Goal: Task Accomplishment & Management: Use online tool/utility

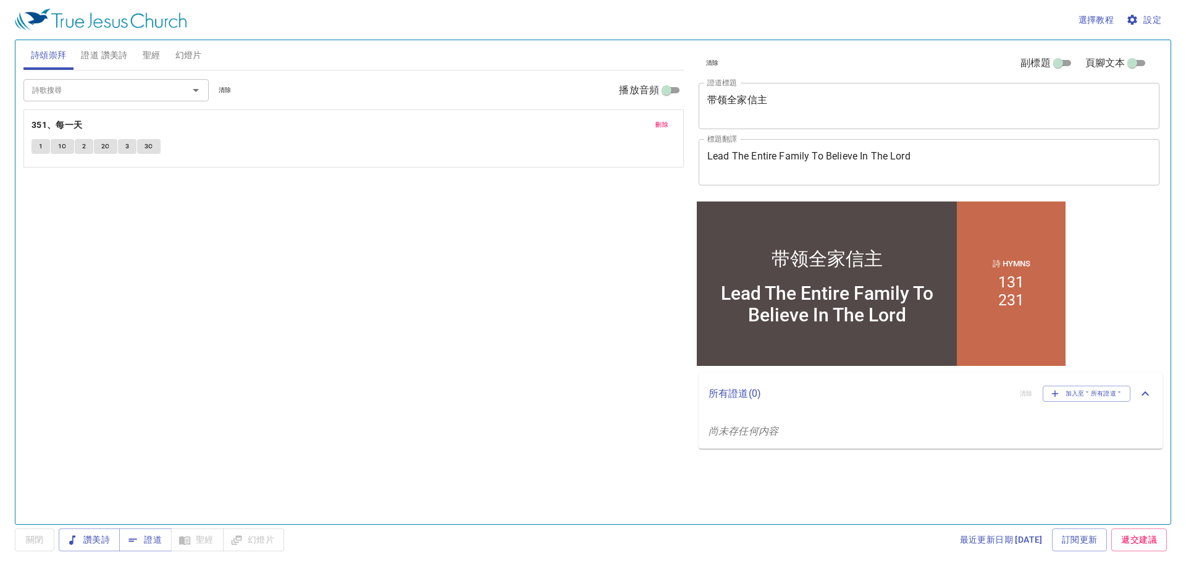
click at [666, 124] on span "刪除" at bounding box center [661, 124] width 13 height 11
click at [764, 108] on textarea "带领全家信主" at bounding box center [929, 105] width 444 height 23
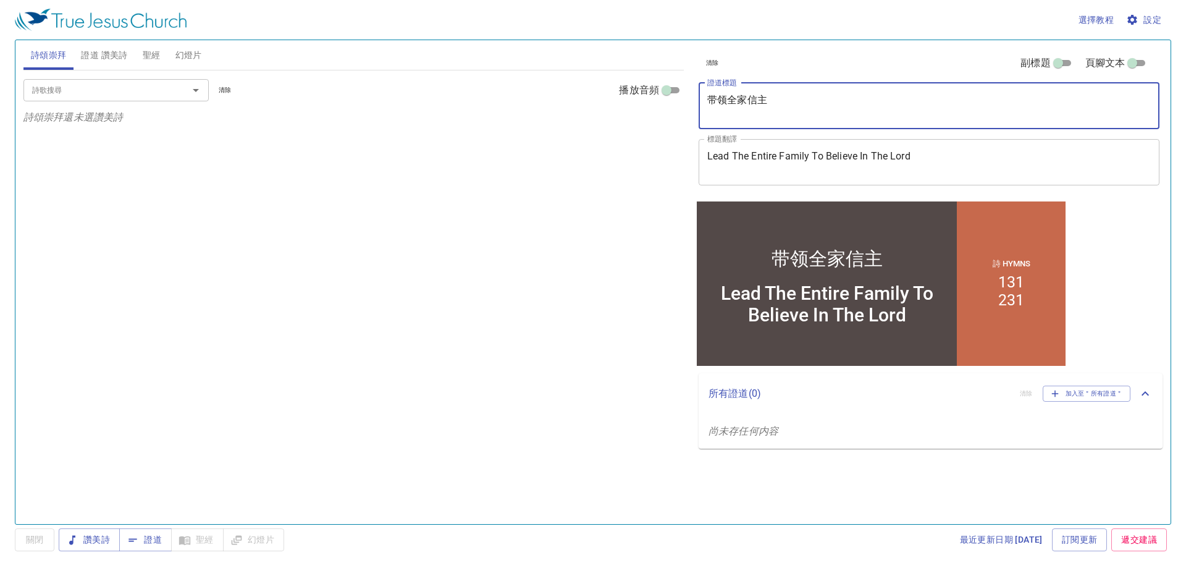
click at [735, 96] on textarea "带领全家信主" at bounding box center [929, 105] width 444 height 23
click at [736, 96] on textarea "带领全家信主" at bounding box center [929, 105] width 444 height 23
paste textarea "强祷告会"
type textarea "加强祷告会"
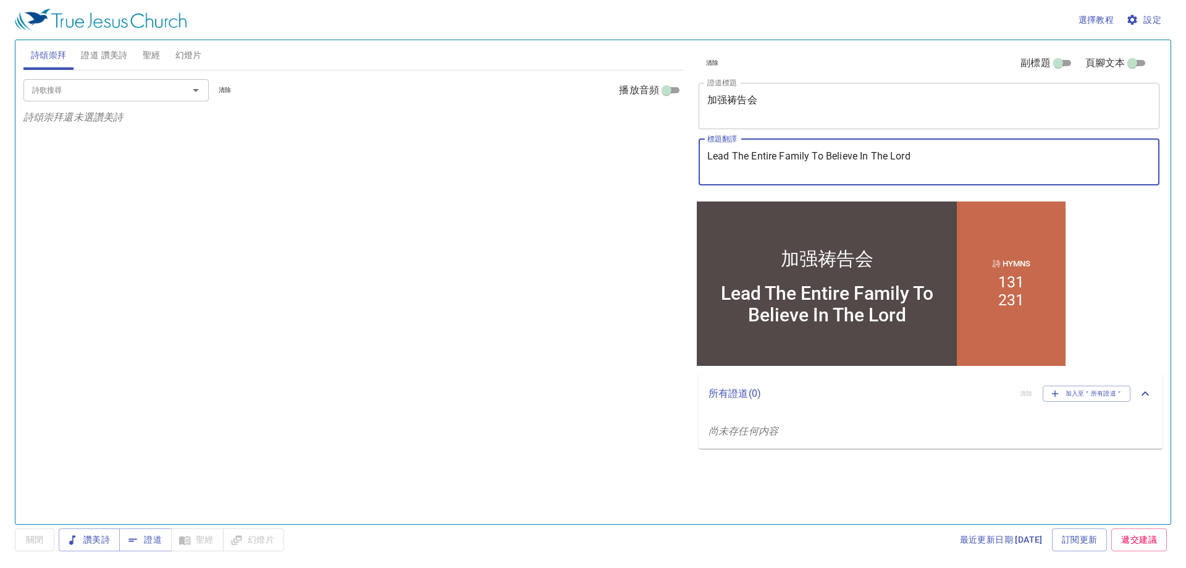
click at [864, 155] on textarea "Lead The Entire Family To Believe In The Lord" at bounding box center [929, 161] width 444 height 23
click at [864, 154] on textarea "Lead The Entire Family To Believe In The Lord" at bounding box center [929, 161] width 444 height 23
paste textarea "Mengukuhkan Sesi Doa"
type textarea "Mengukuhkan Sesi Doa"
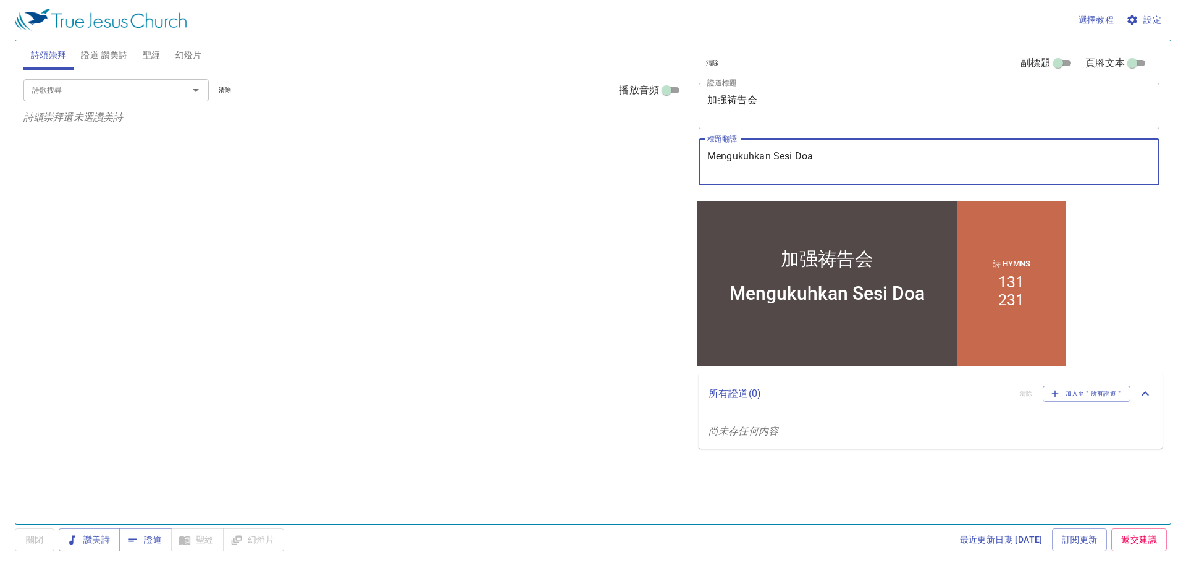
click at [98, 86] on input "詩歌搜尋" at bounding box center [97, 90] width 141 height 14
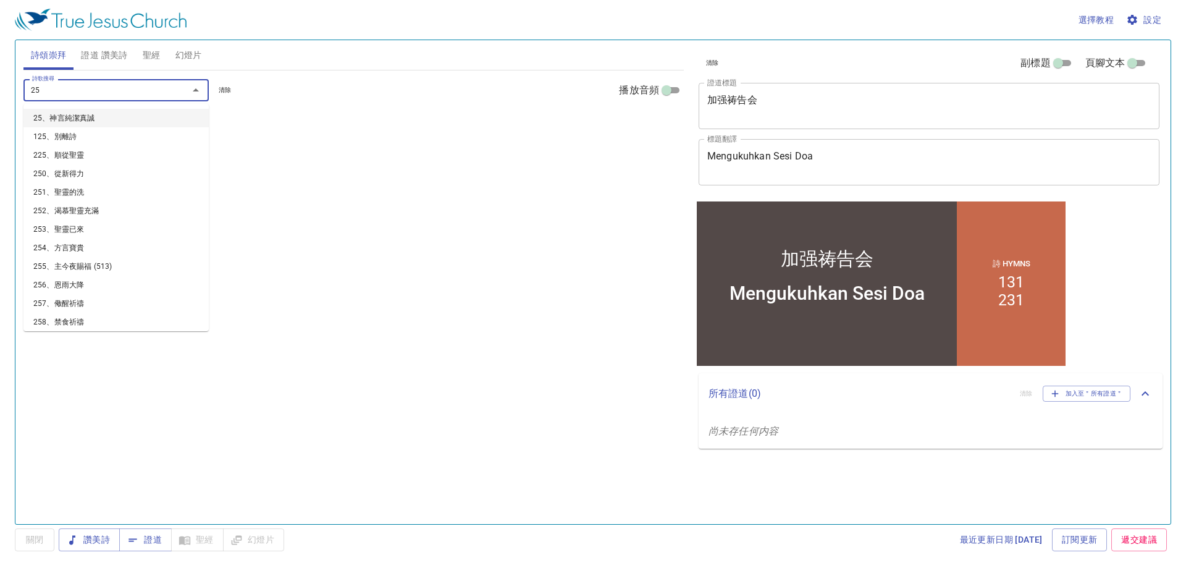
type input "259"
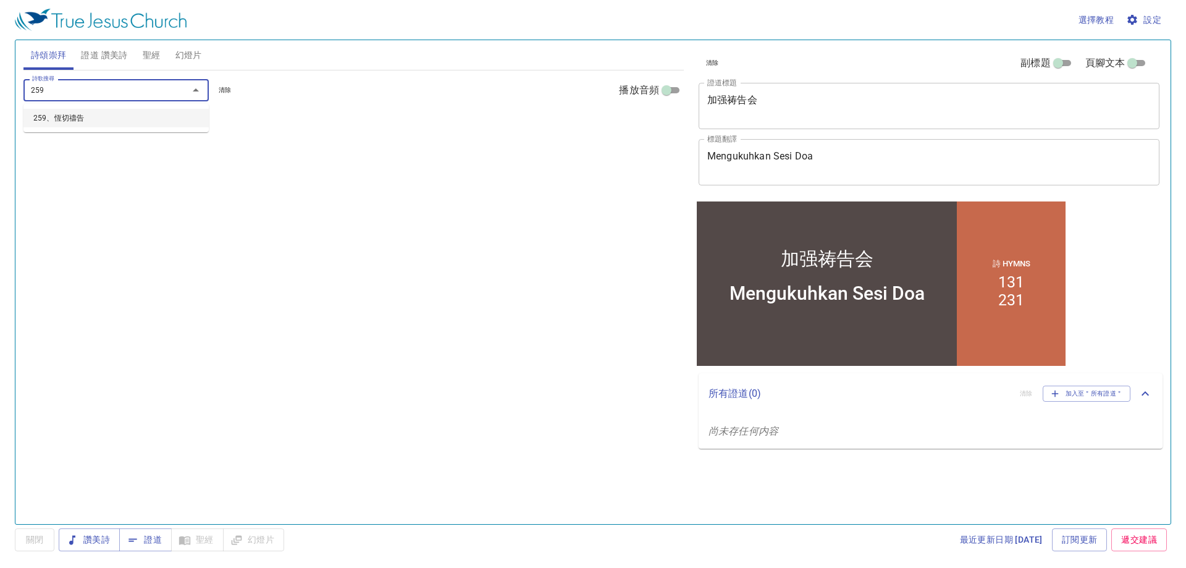
click at [132, 125] on li "259、恆切禱告" at bounding box center [115, 118] width 185 height 19
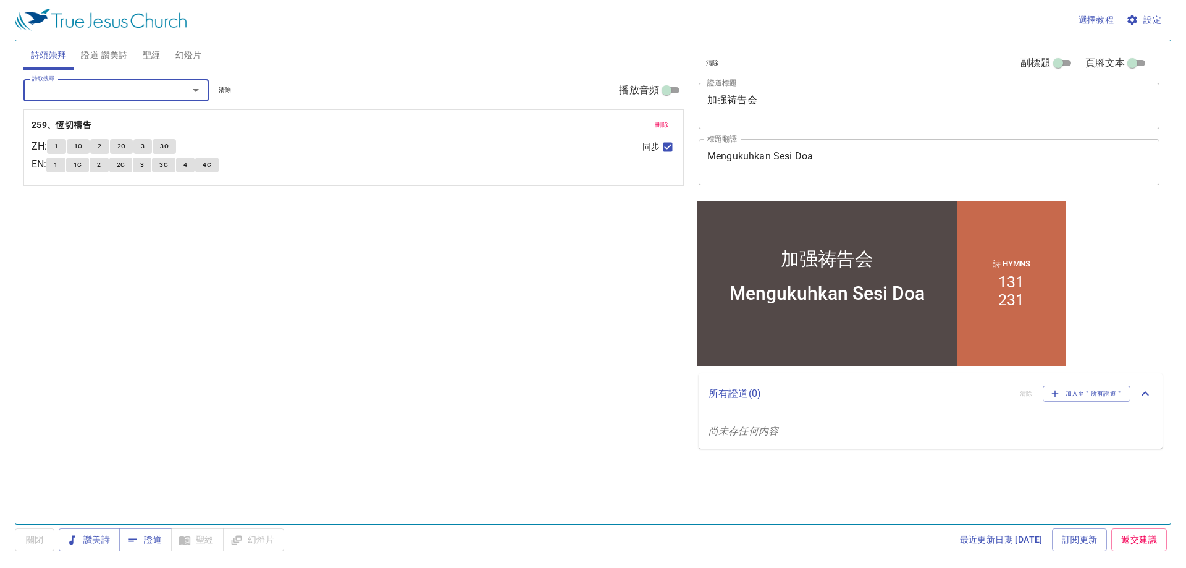
click at [124, 91] on input "詩歌搜尋" at bounding box center [97, 90] width 141 height 14
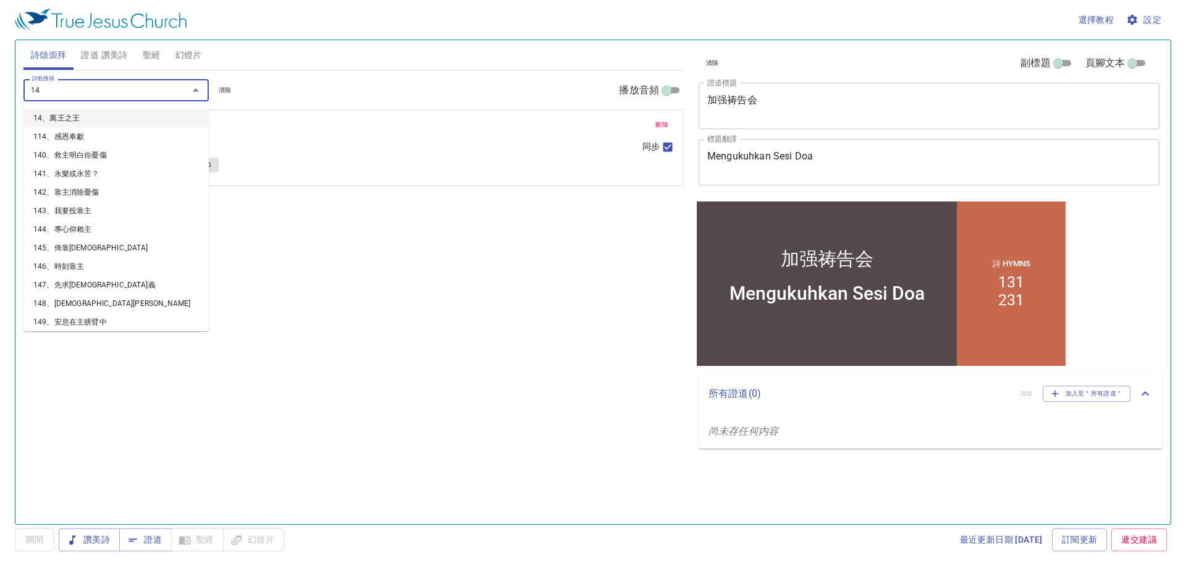
type input "146"
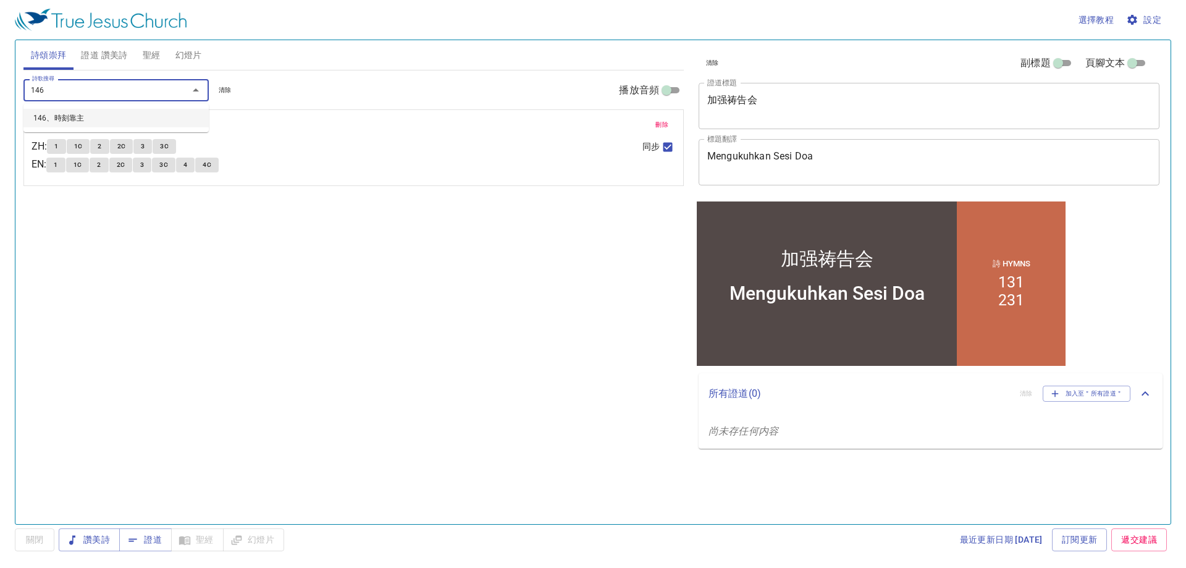
click at [96, 112] on li "146、時刻靠主" at bounding box center [115, 118] width 185 height 19
click at [101, 57] on span "證道 讚美詩" at bounding box center [104, 55] width 46 height 15
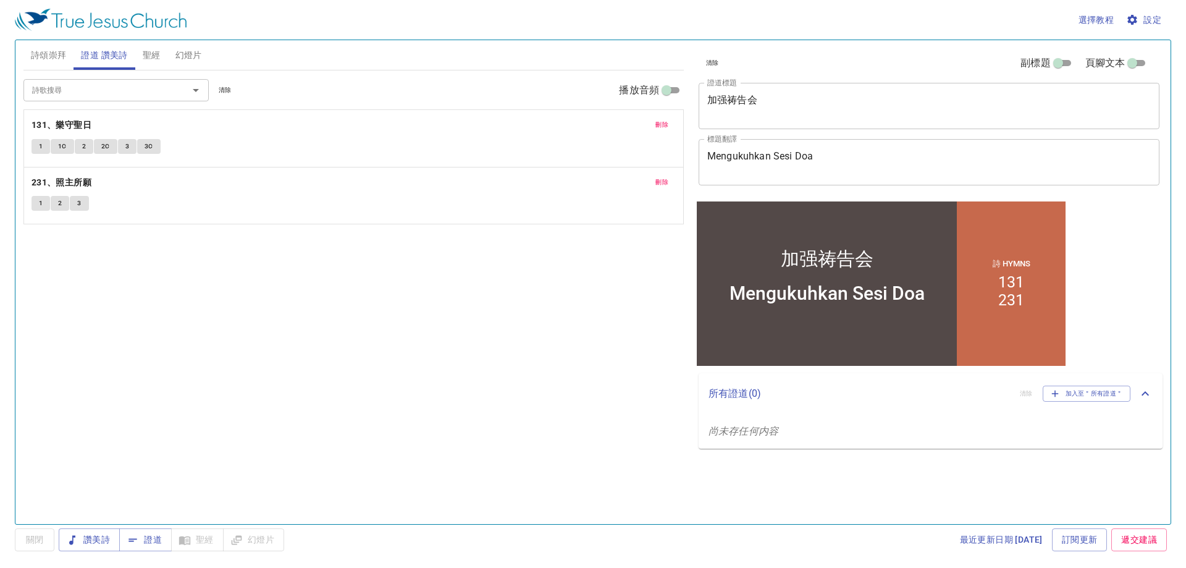
click at [47, 56] on span "詩頌崇拜" at bounding box center [49, 55] width 36 height 15
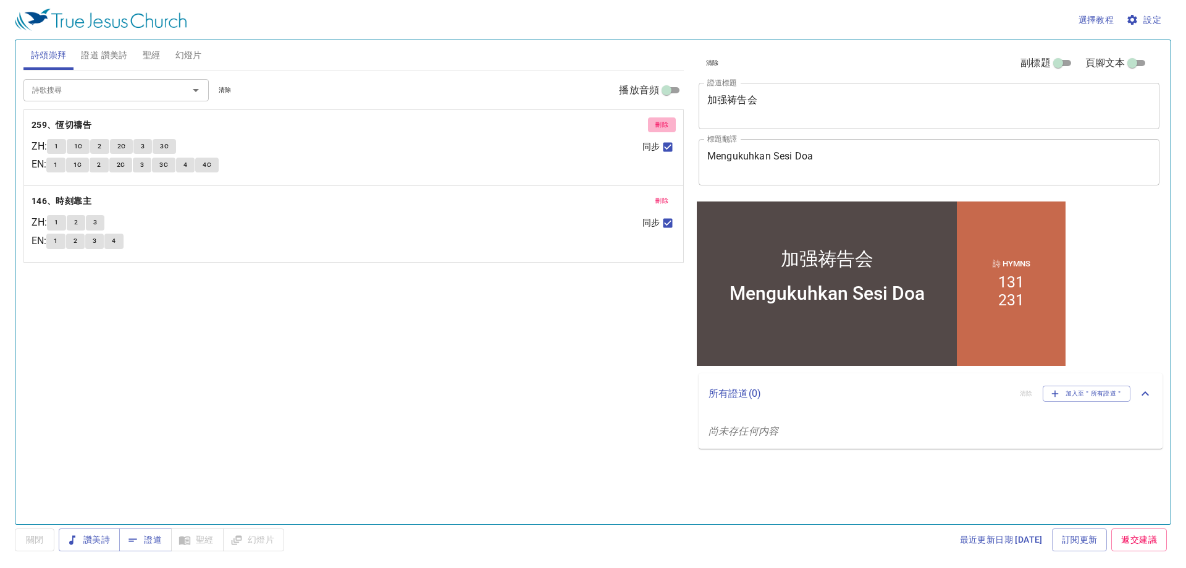
click at [663, 121] on span "刪除" at bounding box center [661, 124] width 13 height 11
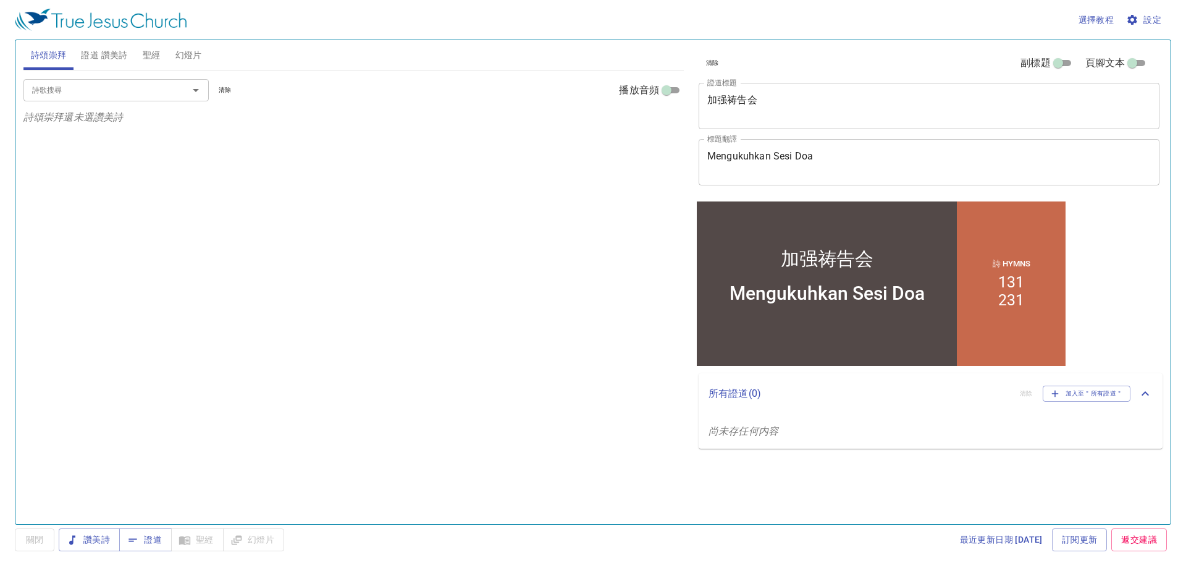
click at [99, 55] on span "證道 讚美詩" at bounding box center [104, 55] width 46 height 15
click at [654, 121] on button "刪除" at bounding box center [662, 124] width 28 height 15
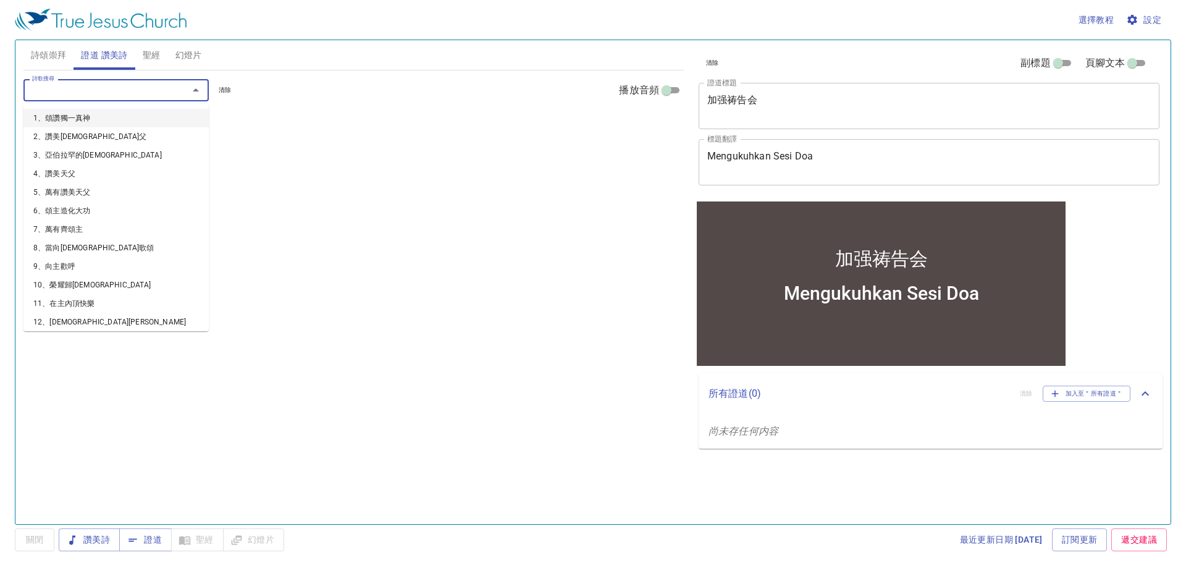
click at [69, 93] on input "詩歌搜尋" at bounding box center [97, 90] width 141 height 14
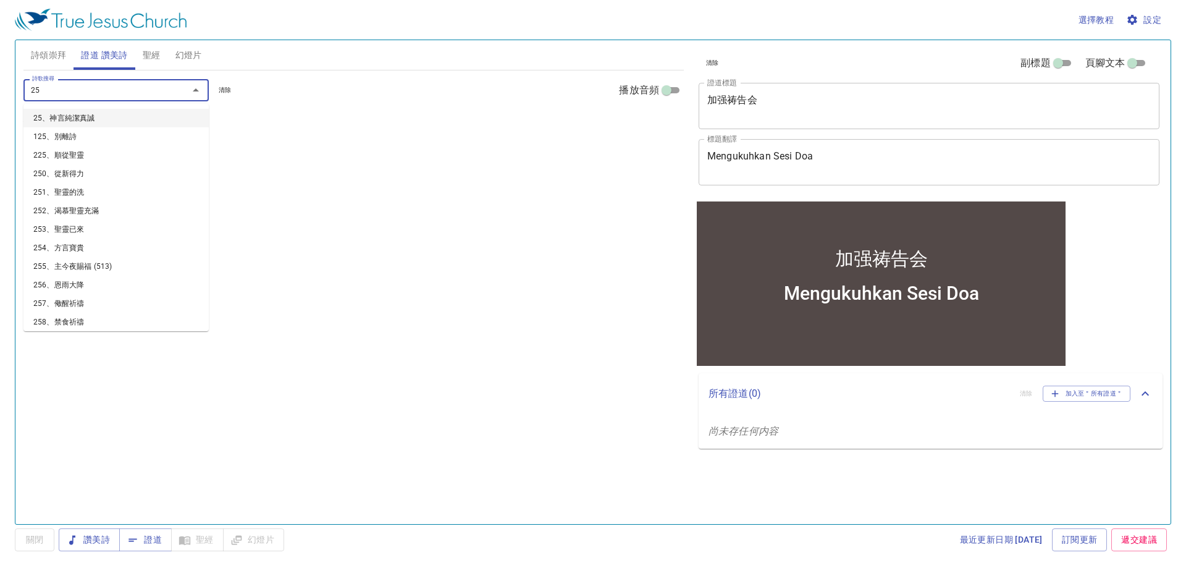
type input "259"
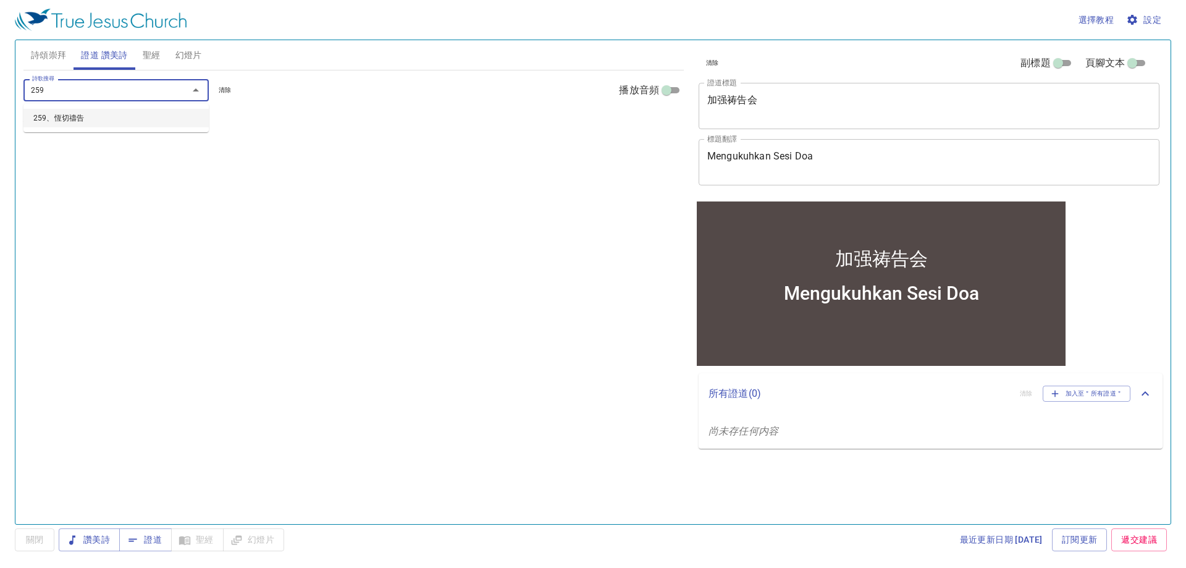
click at [152, 130] on ul "259、恆切禱告" at bounding box center [115, 118] width 185 height 28
click at [116, 125] on li "259、恆切禱告" at bounding box center [115, 118] width 185 height 19
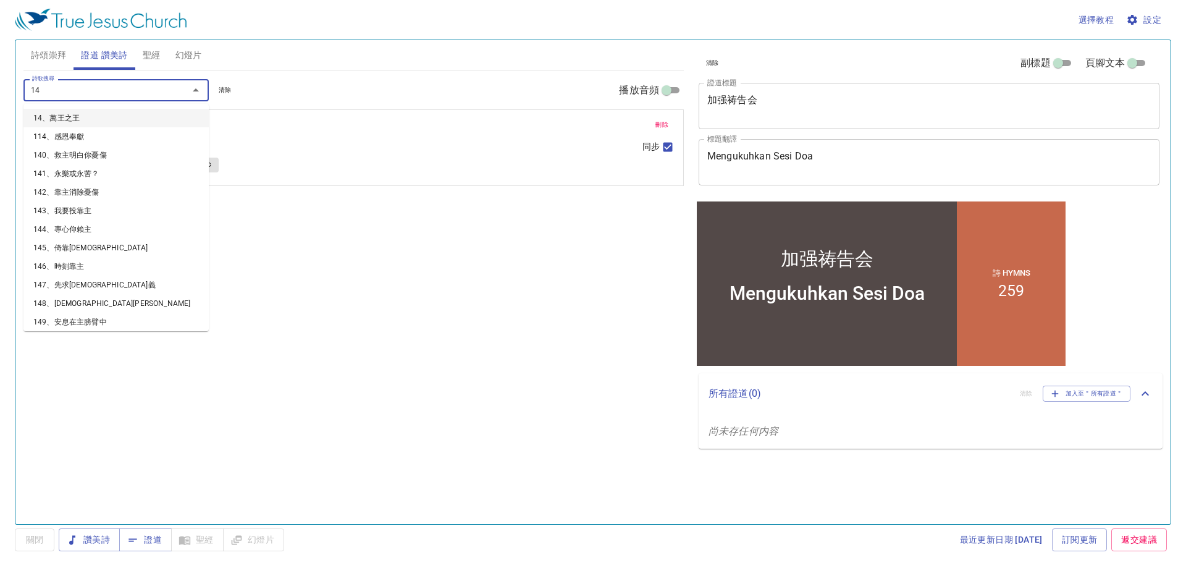
type input "146"
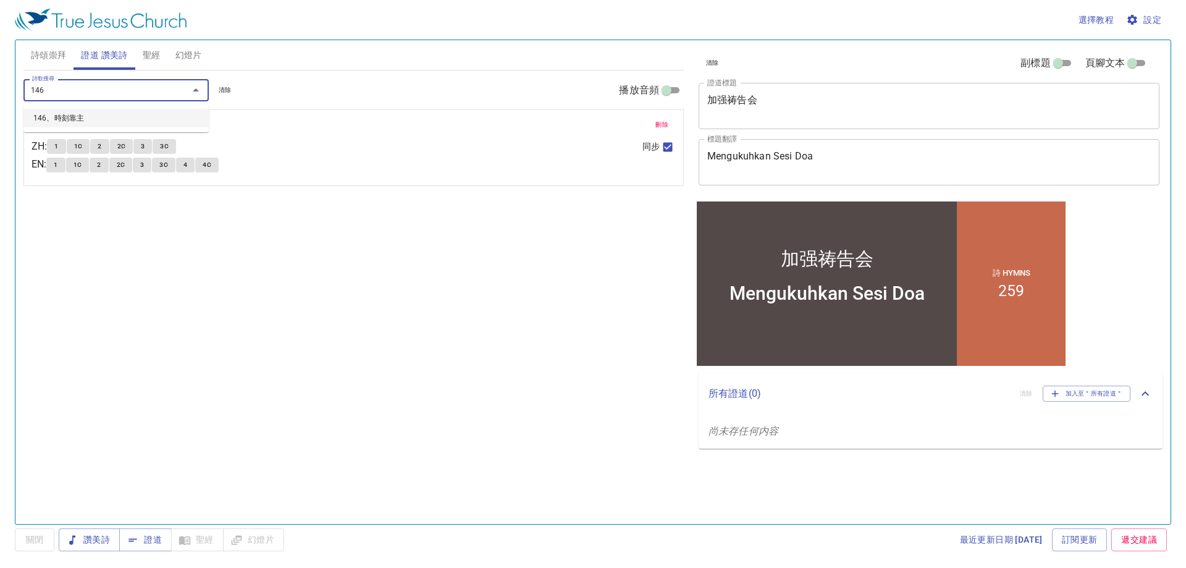
click at [124, 119] on li "146、時刻靠主" at bounding box center [115, 118] width 185 height 19
click at [146, 55] on span "聖經" at bounding box center [152, 55] width 18 height 15
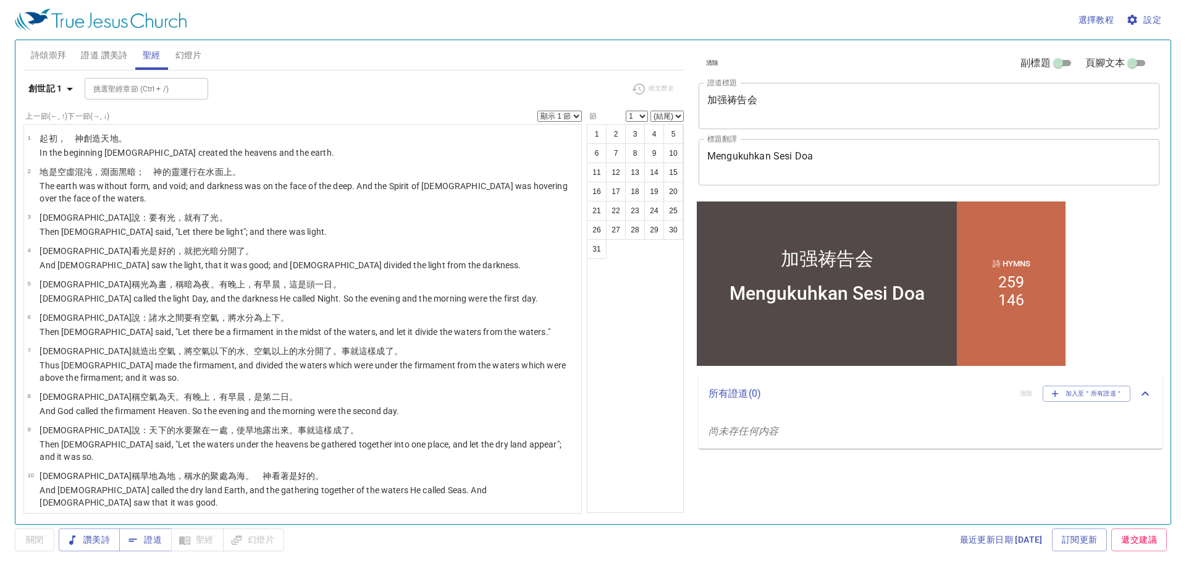
click at [109, 50] on span "證道 讚美詩" at bounding box center [104, 55] width 46 height 15
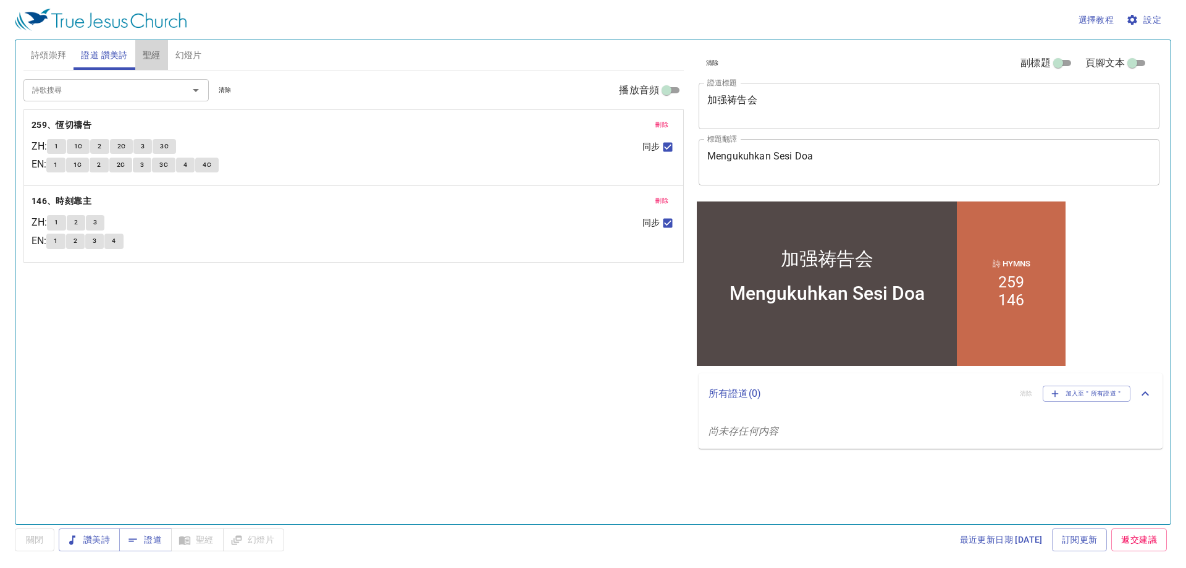
click at [156, 54] on span "聖經" at bounding box center [152, 55] width 18 height 15
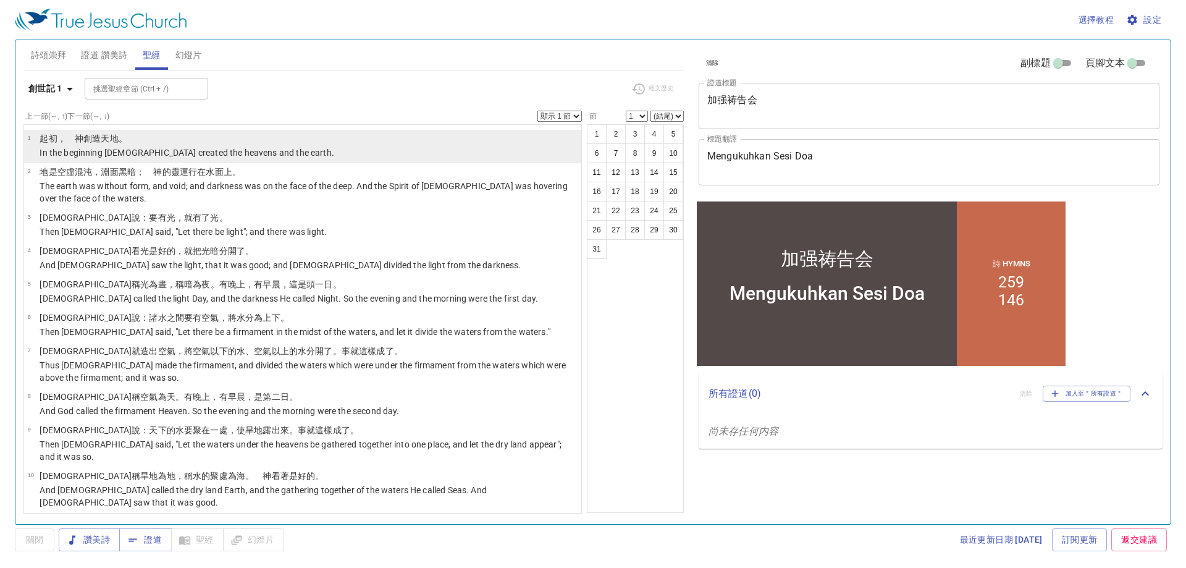
click at [77, 146] on p "In the beginning God created the heavens and the earth." at bounding box center [187, 152] width 295 height 12
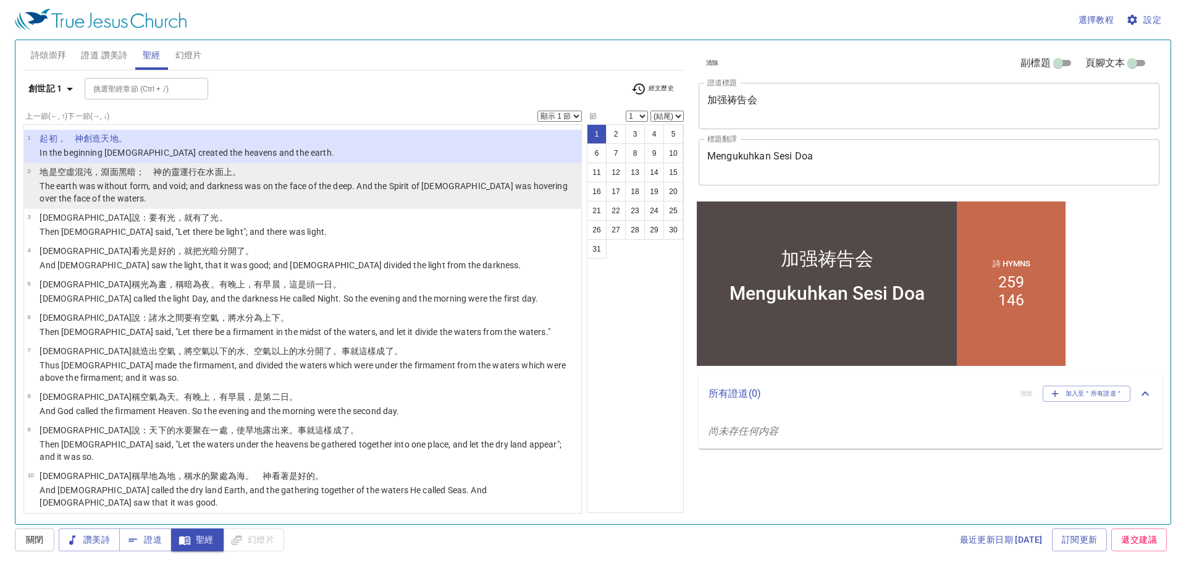
click at [241, 179] on td "地 是 空虛 混沌 ，淵 面 黑暗 ；　神 的靈 運行 在水 面 上 。" at bounding box center [309, 173] width 538 height 14
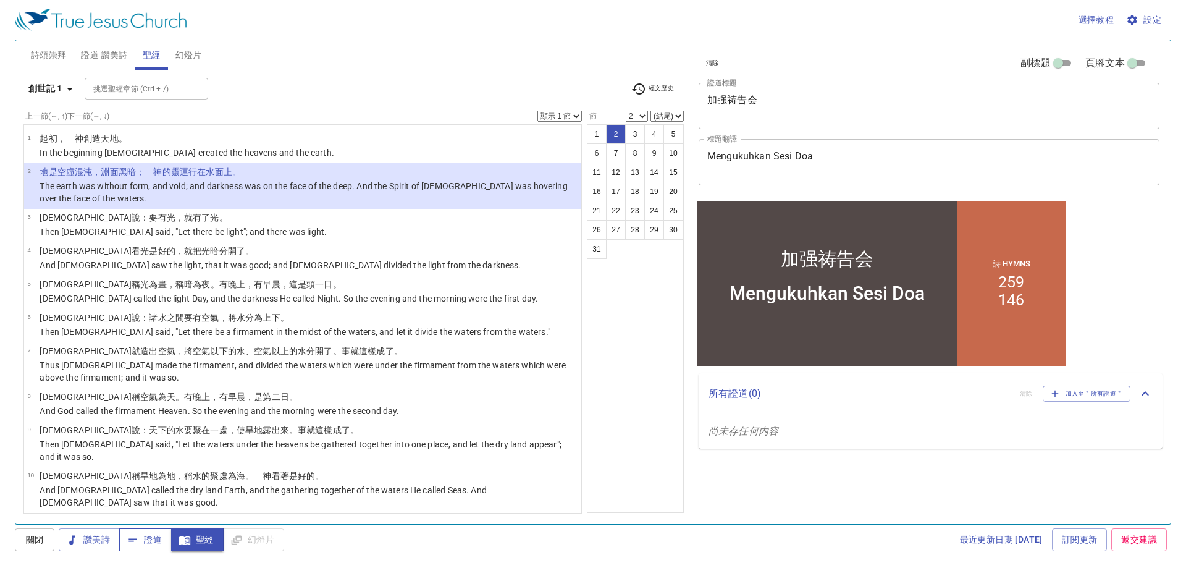
click at [158, 539] on span "證道" at bounding box center [145, 539] width 33 height 15
click at [101, 56] on span "證道 讚美詩" at bounding box center [104, 55] width 46 height 15
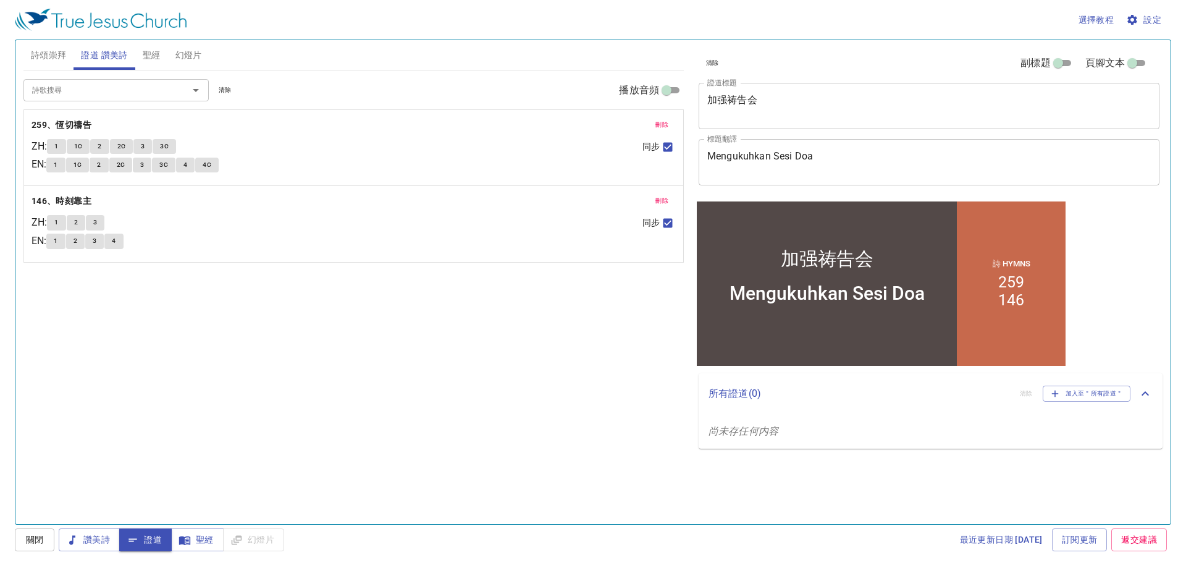
click at [57, 58] on span "詩頌崇拜" at bounding box center [49, 55] width 36 height 15
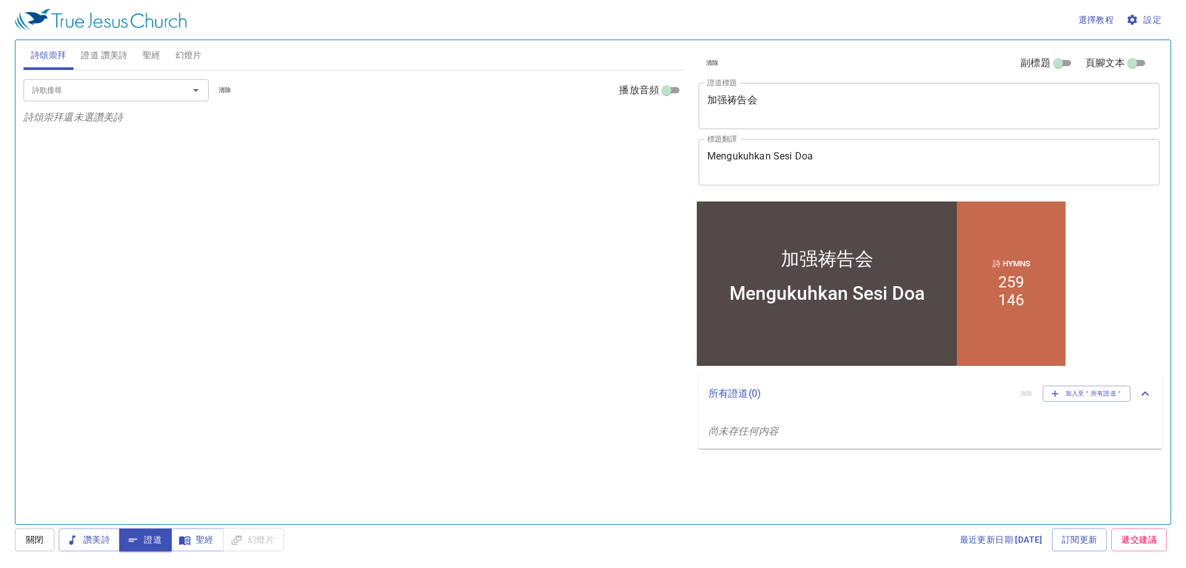
click at [867, 267] on div "加强祷告会" at bounding box center [827, 258] width 93 height 25
click at [154, 49] on span "聖經" at bounding box center [152, 55] width 18 height 15
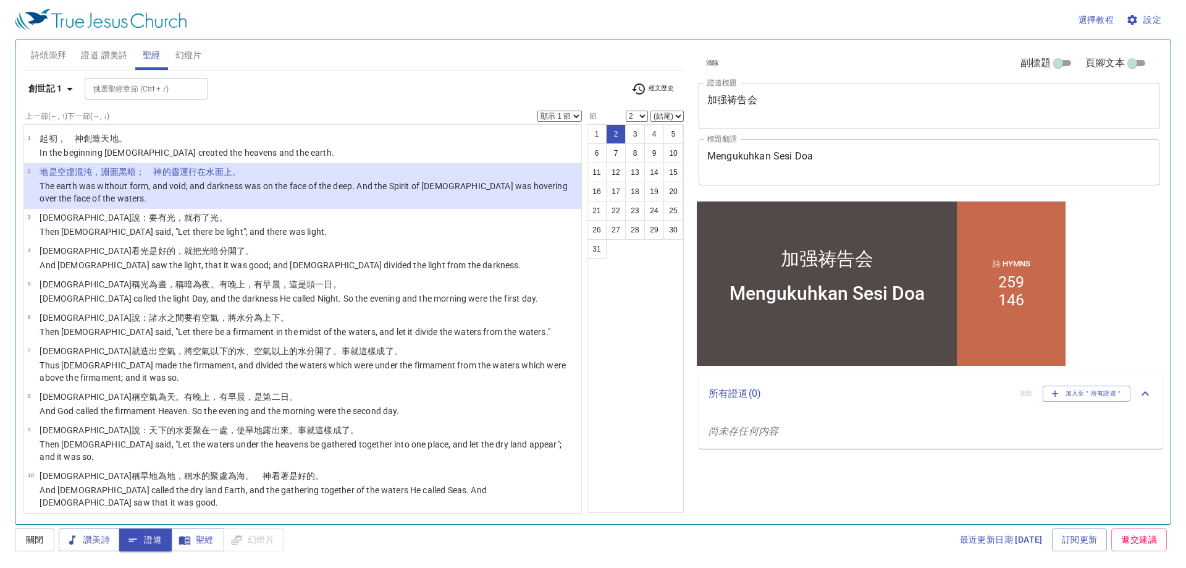
click at [101, 46] on button "證道 讚美詩" at bounding box center [104, 55] width 61 height 30
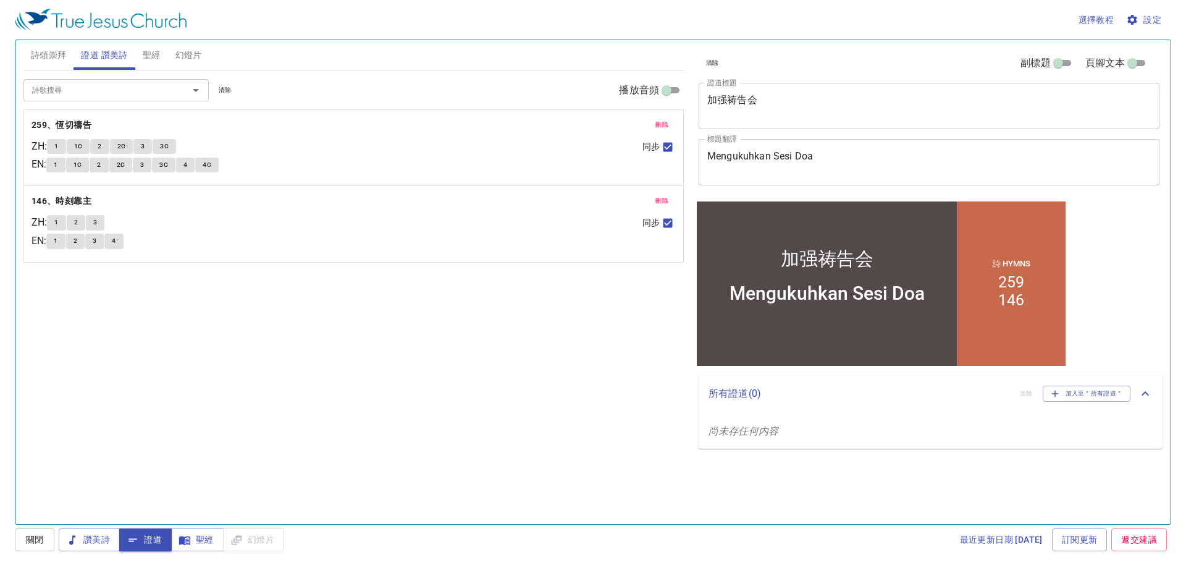
click at [873, 256] on div "加强祷告会" at bounding box center [827, 241] width 260 height 65
click at [151, 56] on span "聖經" at bounding box center [152, 55] width 18 height 15
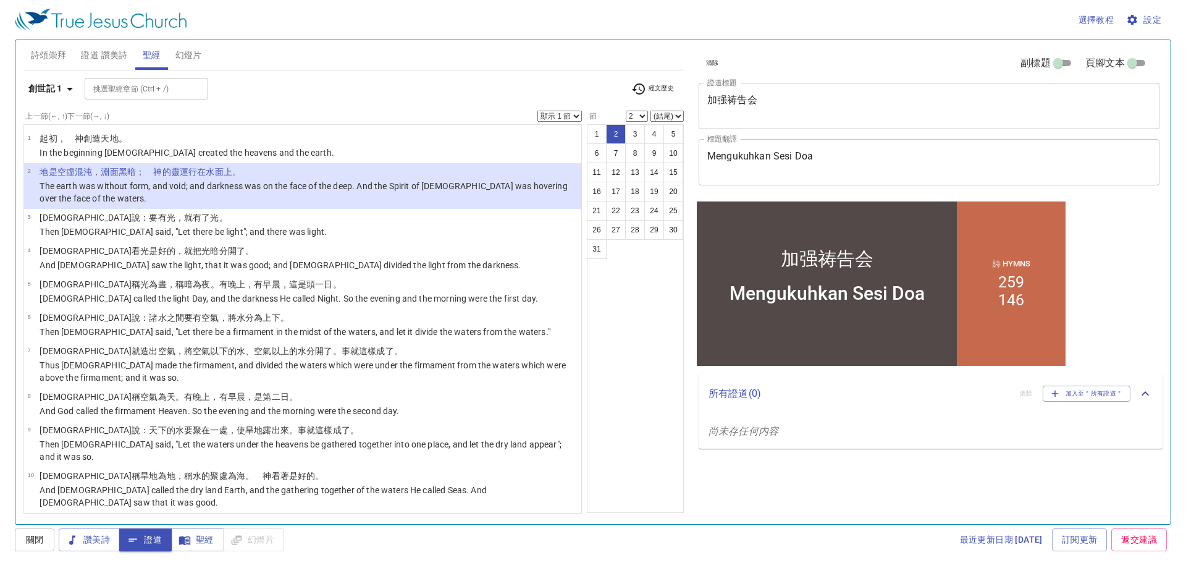
click at [112, 46] on button "證道 讚美詩" at bounding box center [104, 55] width 61 height 30
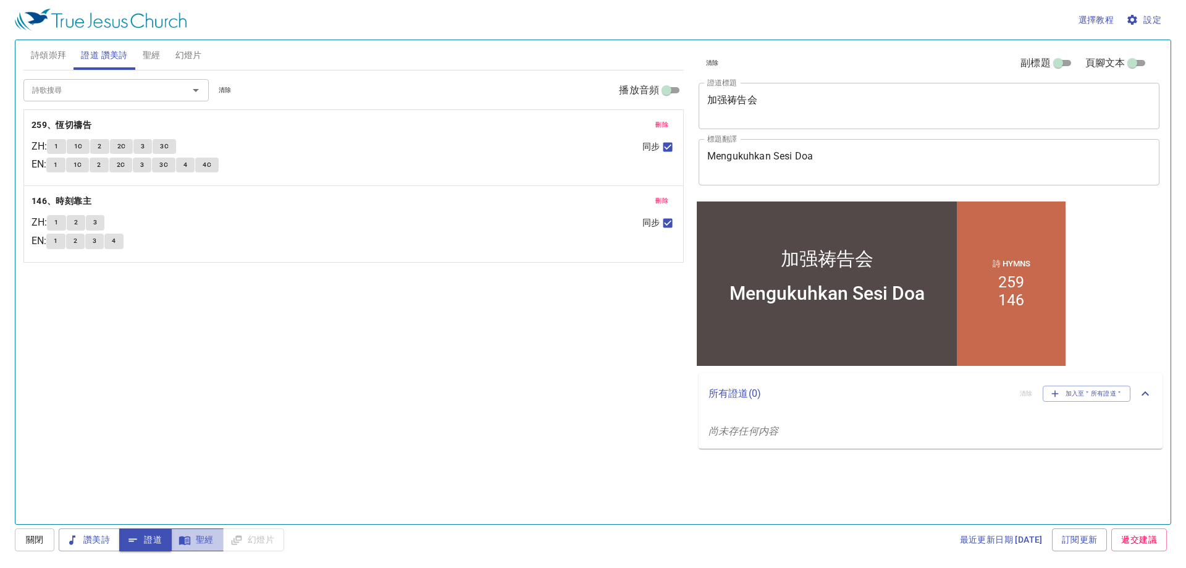
click at [197, 542] on span "聖經" at bounding box center [197, 539] width 33 height 15
click at [131, 539] on icon "button" at bounding box center [133, 540] width 12 height 12
click at [64, 126] on b "259、恆切禱告" at bounding box center [62, 124] width 60 height 15
click at [76, 203] on b "146、時刻靠主" at bounding box center [62, 200] width 60 height 15
click at [84, 122] on b "259、恆切禱告" at bounding box center [62, 124] width 60 height 15
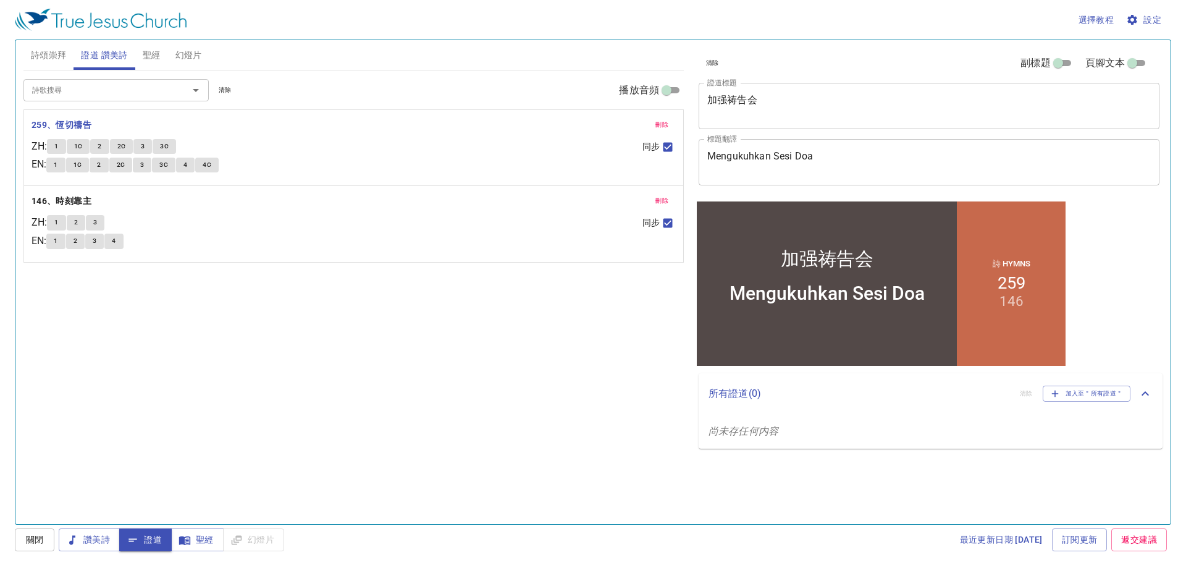
click at [162, 53] on button "聖經" at bounding box center [151, 55] width 33 height 30
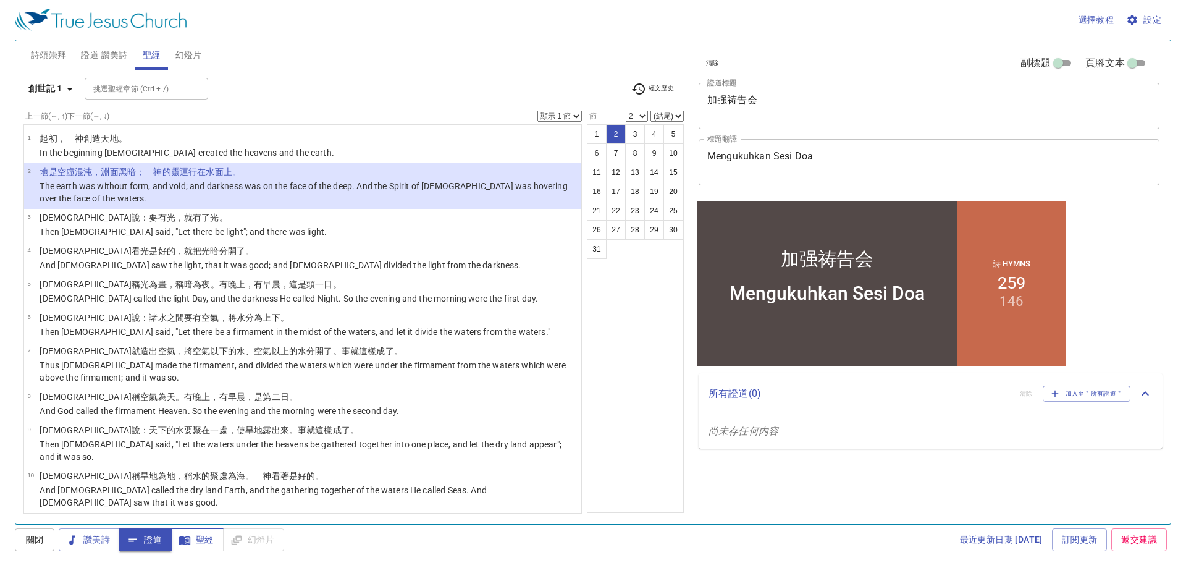
click at [186, 534] on icon "button" at bounding box center [185, 540] width 12 height 12
click at [143, 539] on span "證道" at bounding box center [145, 539] width 33 height 15
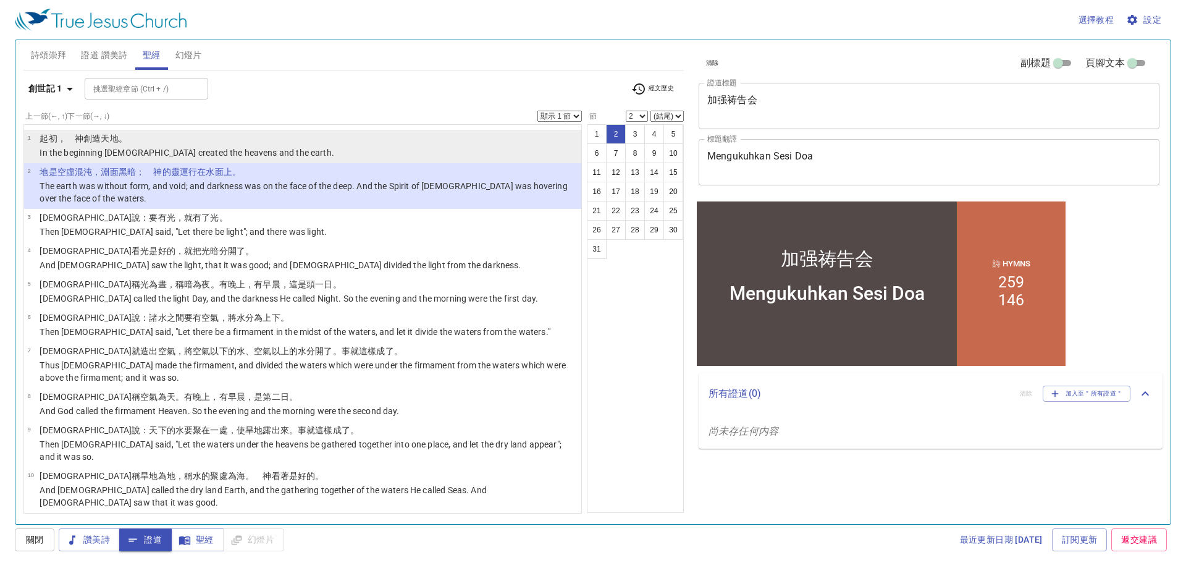
click at [120, 145] on p "﻿起初 ，　神 創造 天 地 。" at bounding box center [187, 138] width 295 height 12
select select "1"
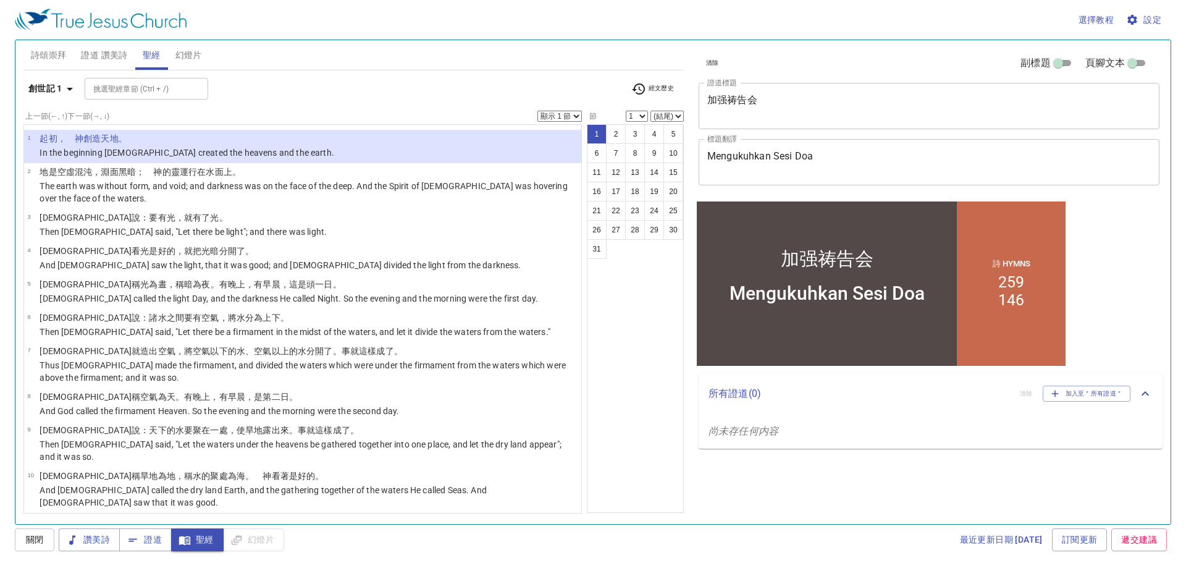
click at [120, 145] on p "﻿起初 ，　神 創造 天 地 。" at bounding box center [187, 138] width 295 height 12
click at [166, 135] on p "﻿起初 ，　神 創造 天 地 。" at bounding box center [187, 138] width 295 height 12
click at [33, 539] on span "關閉" at bounding box center [35, 539] width 20 height 15
click at [231, 151] on p "In the beginning God created the heavens and the earth." at bounding box center [187, 152] width 295 height 12
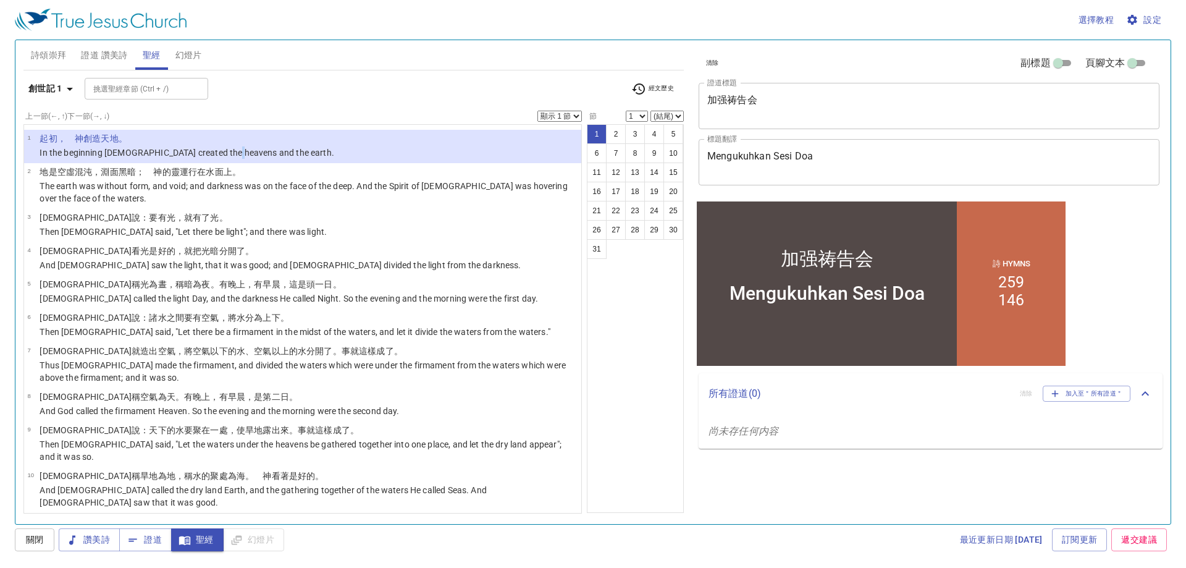
click at [231, 151] on p "In the beginning God created the heavens and the earth." at bounding box center [187, 152] width 295 height 12
click at [108, 48] on span "證道 讚美詩" at bounding box center [104, 55] width 46 height 15
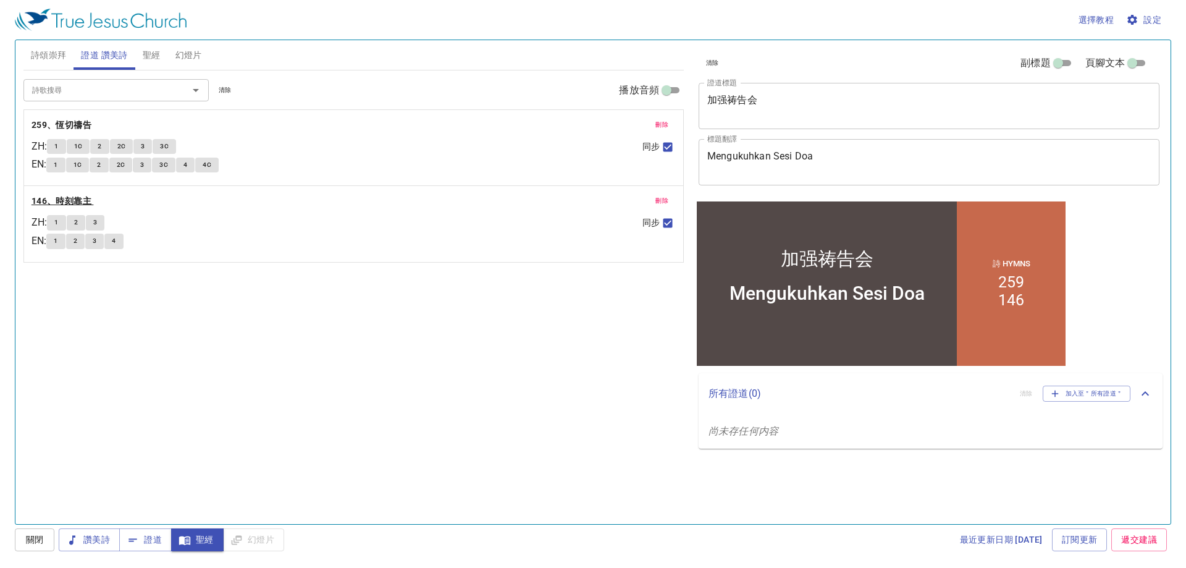
click at [62, 198] on b "146、時刻靠主" at bounding box center [62, 200] width 60 height 15
click at [74, 204] on b "146、時刻靠主" at bounding box center [62, 200] width 60 height 15
click at [58, 228] on span "1" at bounding box center [56, 222] width 4 height 11
click at [150, 46] on button "聖經" at bounding box center [151, 55] width 33 height 30
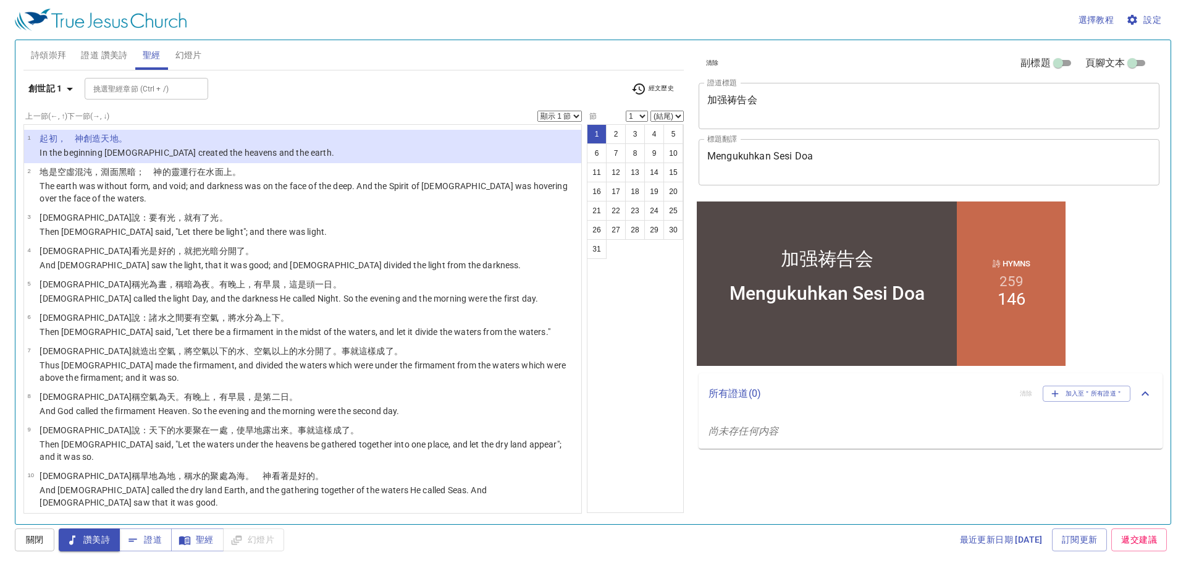
click at [110, 141] on wh8064 "地 。" at bounding box center [118, 138] width 17 height 10
click at [67, 87] on icon "button" at bounding box center [69, 89] width 15 height 15
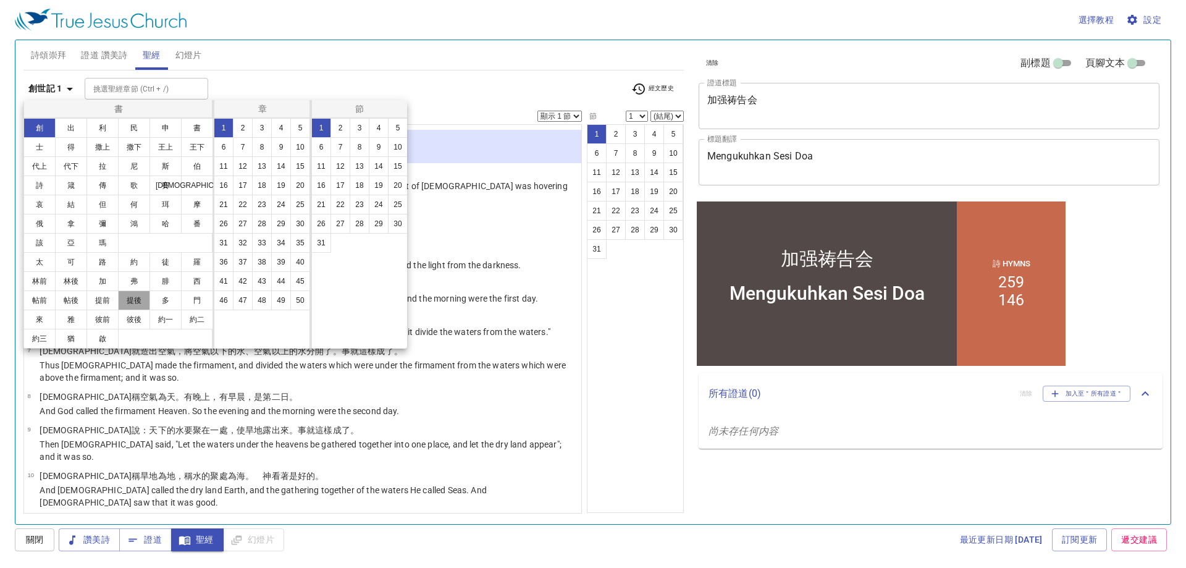
click at [131, 301] on button "提後" at bounding box center [134, 300] width 32 height 20
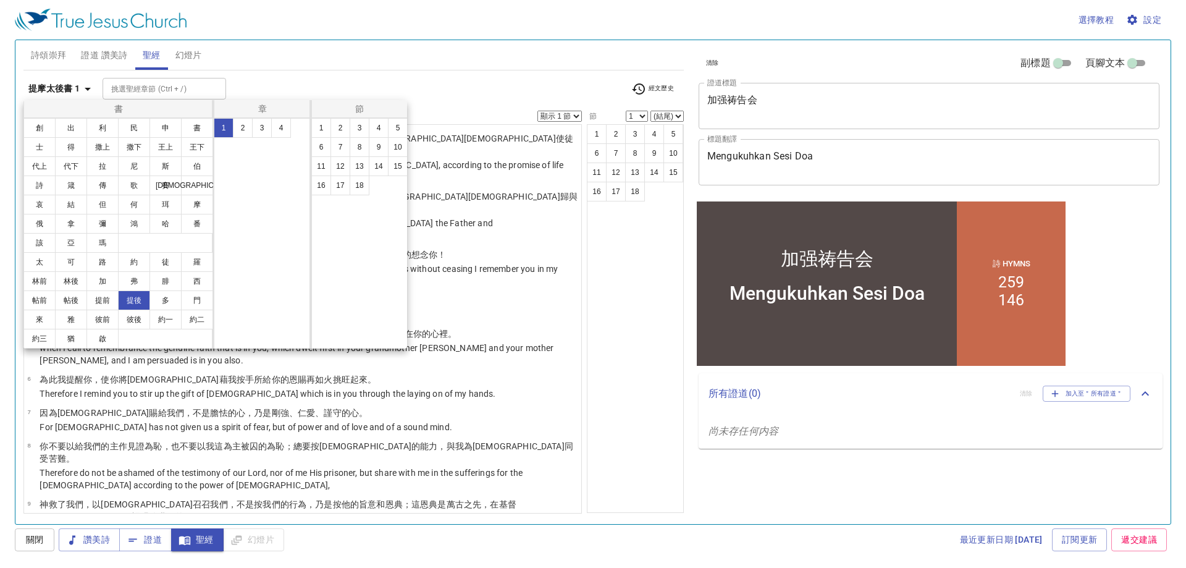
click at [610, 284] on div at bounding box center [593, 284] width 1186 height 568
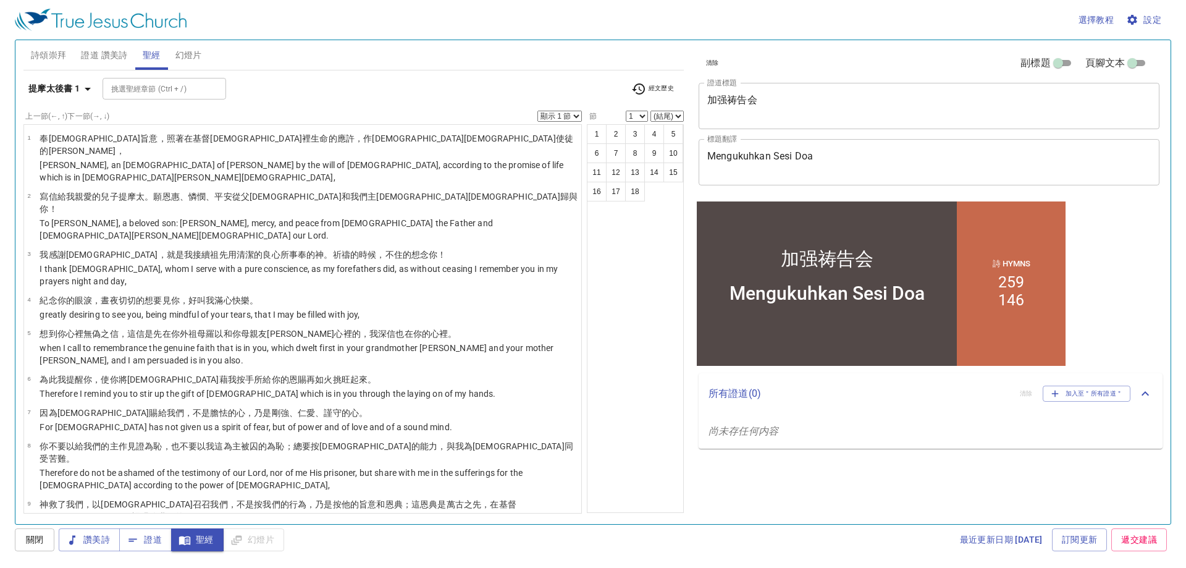
click at [551, 117] on select "顯示 1 節 顯示 2 節 顯示 3 節 顯示 4 節 顯示 5 節" at bounding box center [559, 116] width 44 height 11
select select "4"
click at [537, 111] on select "顯示 1 節 顯示 2 節 顯示 3 節 顯示 4 節 顯示 5 節" at bounding box center [559, 116] width 44 height 11
click at [600, 135] on button "1" at bounding box center [597, 134] width 20 height 20
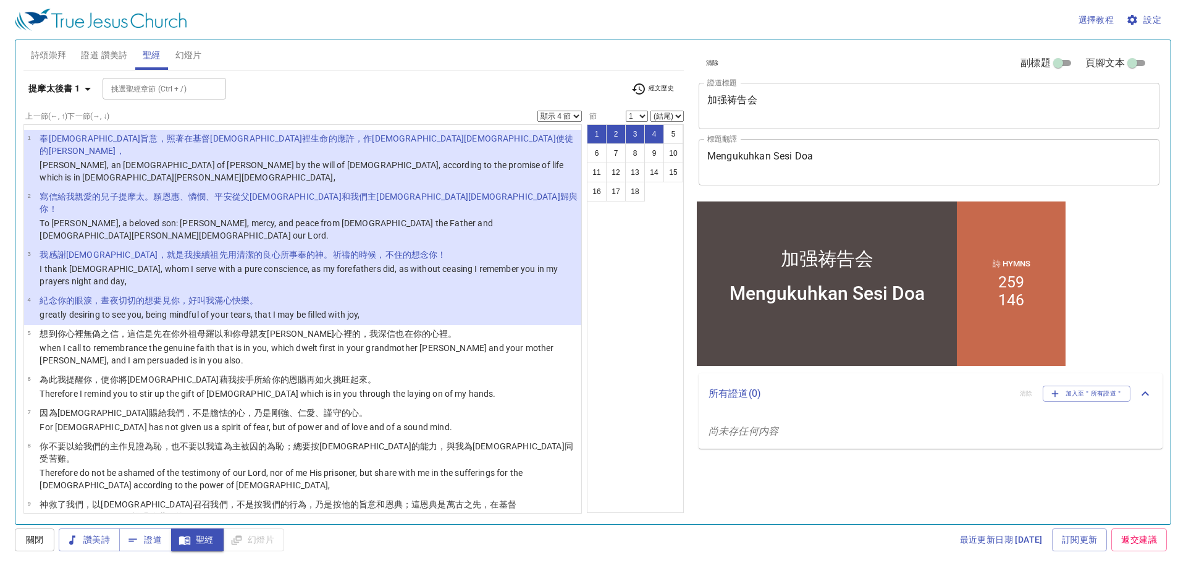
click at [158, 93] on input "挑選聖經章節 (Ctrl + /)" at bounding box center [154, 89] width 96 height 14
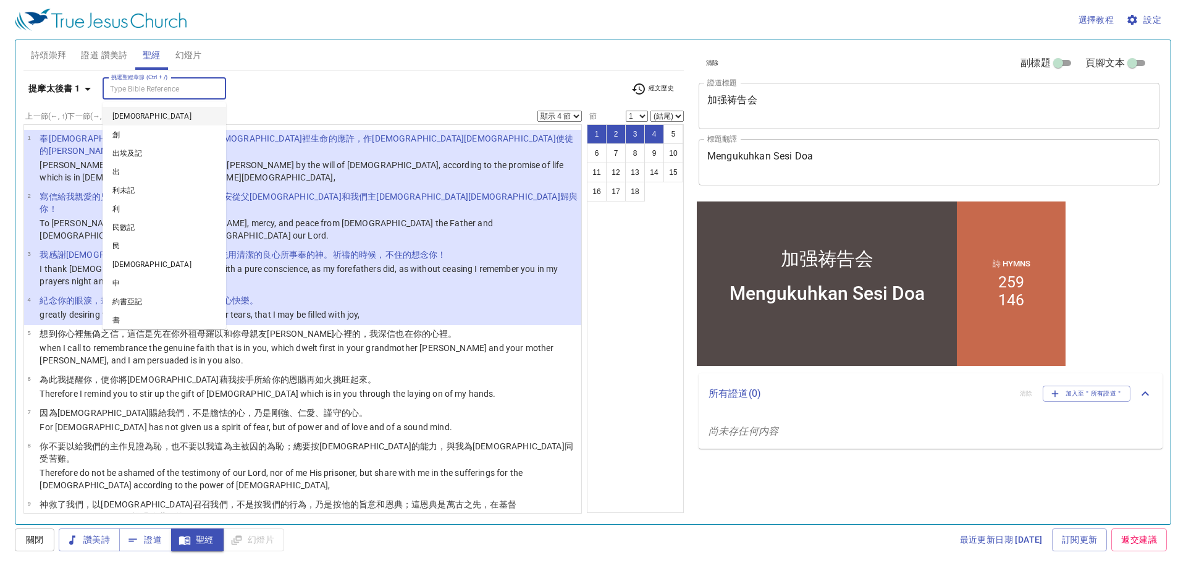
click at [440, 99] on div "挑選聖經章節 (Ctrl + /) 挑選聖經章節 (Ctrl + /)" at bounding box center [362, 89] width 519 height 22
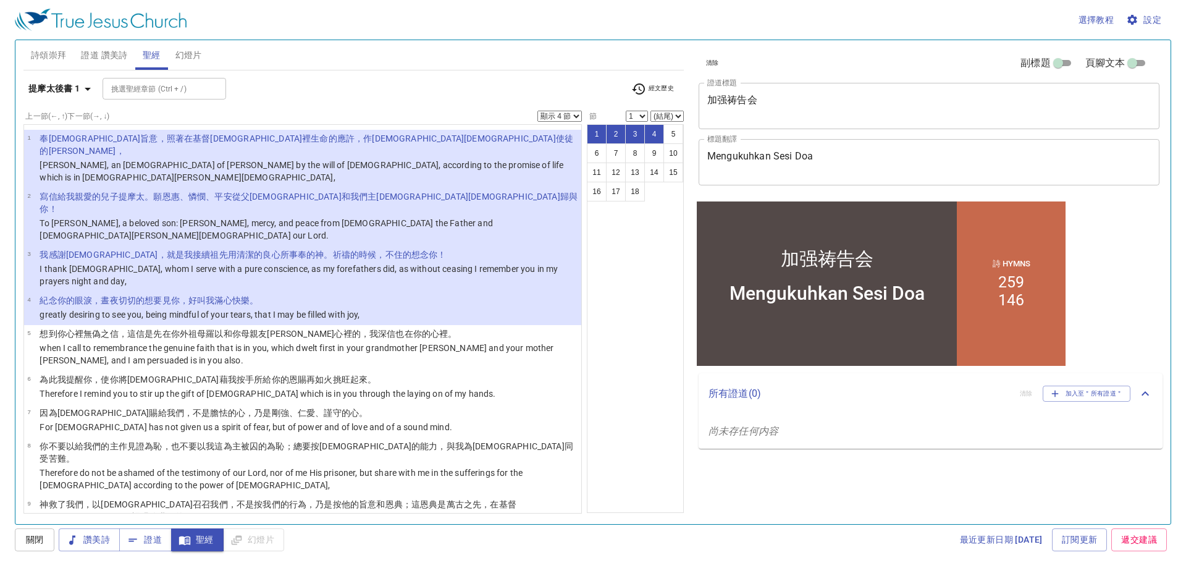
click at [630, 112] on select "1 2 3 4 5 6 7 8 9 10 11 12 13 14 15 16 17 18" at bounding box center [637, 116] width 22 height 11
click at [626, 111] on select "1 2 3 4 5 6 7 8 9 10 11 12 13 14 15 16 17 18" at bounding box center [637, 116] width 22 height 11
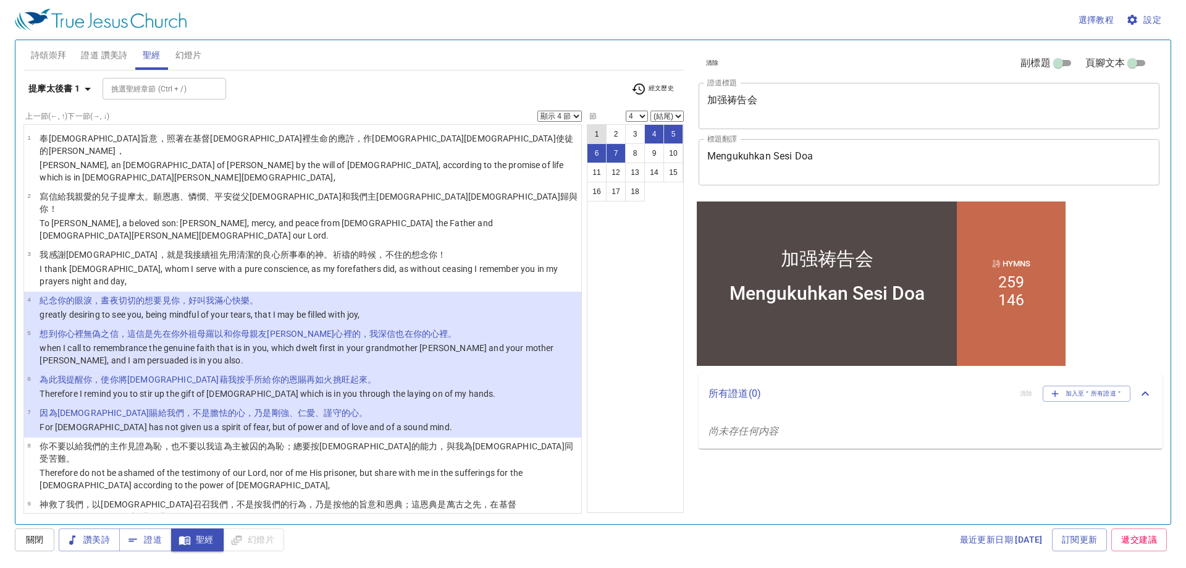
click at [592, 130] on button "1" at bounding box center [597, 134] width 20 height 20
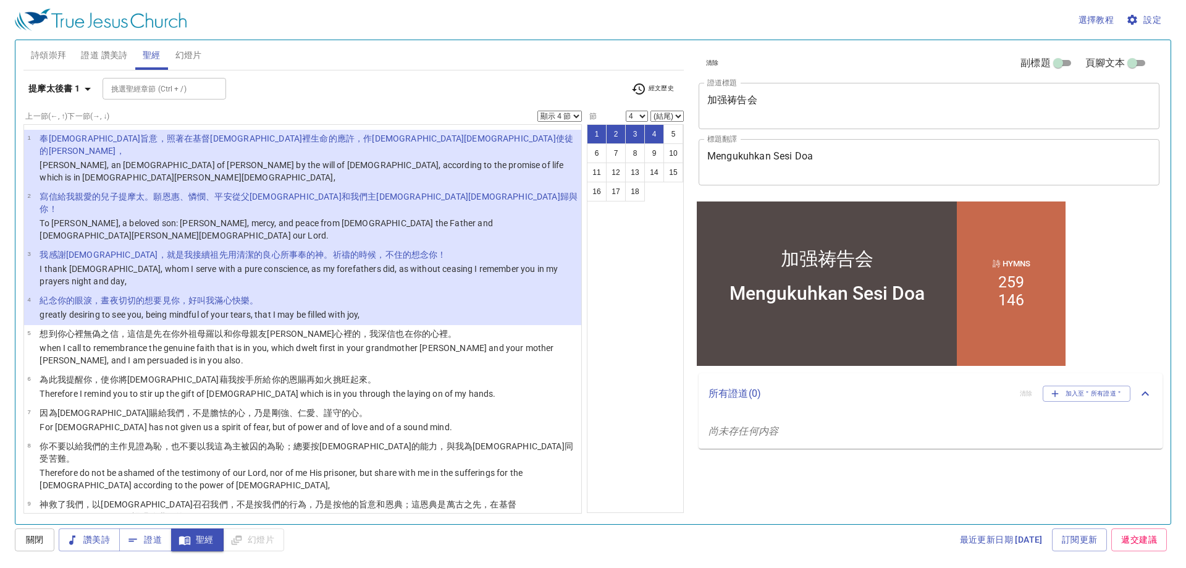
select select "1"
click at [567, 119] on select "顯示 1 節 顯示 2 節 顯示 3 節 顯示 4 節 顯示 5 節" at bounding box center [559, 116] width 44 height 11
click at [537, 111] on select "顯示 1 節 顯示 2 節 顯示 3 節 顯示 4 節 顯示 5 節" at bounding box center [559, 116] width 44 height 11
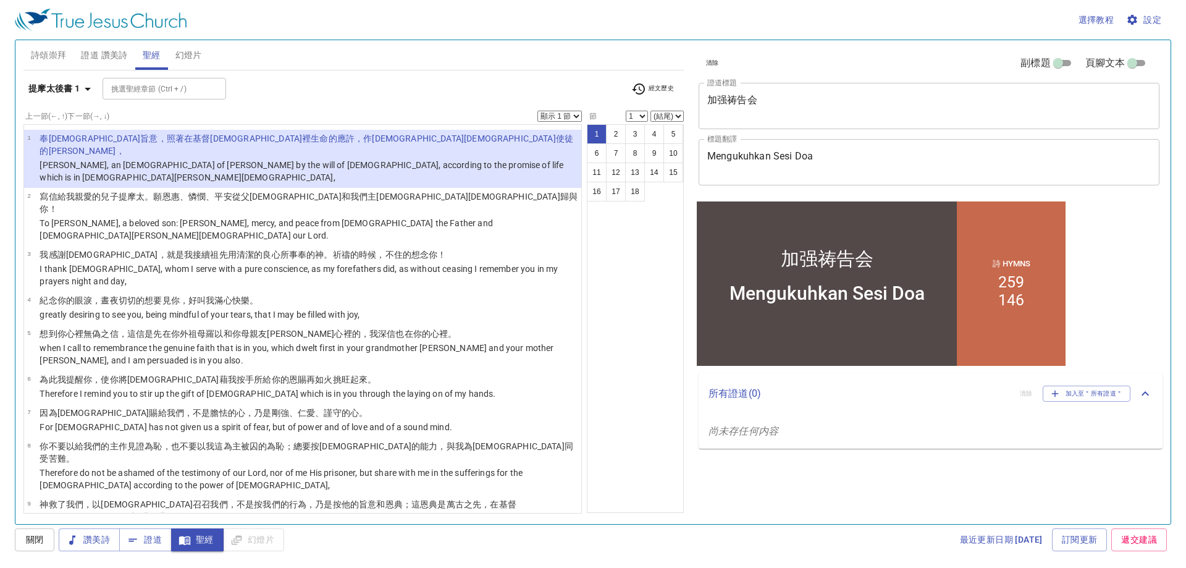
click at [636, 117] on select "1 2 3 4 5 6 7 8 9 10 11 12 13 14 15 16 17 18" at bounding box center [637, 116] width 22 height 11
click at [402, 85] on div "挑選聖經章節 (Ctrl + /) 挑選聖經章節 (Ctrl + /)" at bounding box center [362, 89] width 519 height 22
click at [73, 86] on b "提摩太後書 1" at bounding box center [54, 88] width 52 height 15
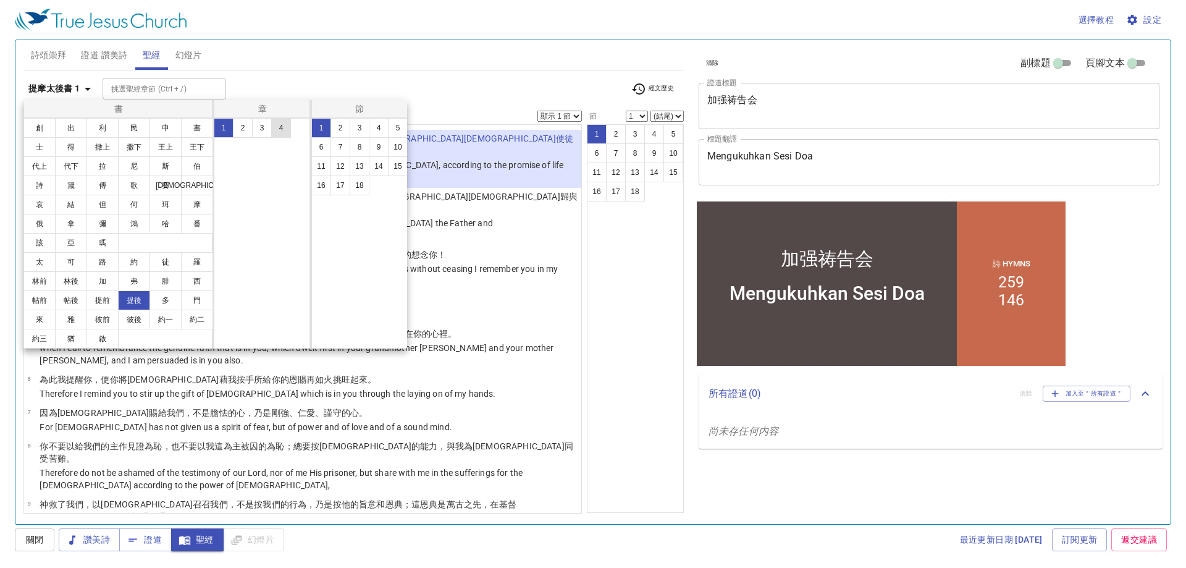
click at [272, 124] on button "4" at bounding box center [281, 128] width 20 height 20
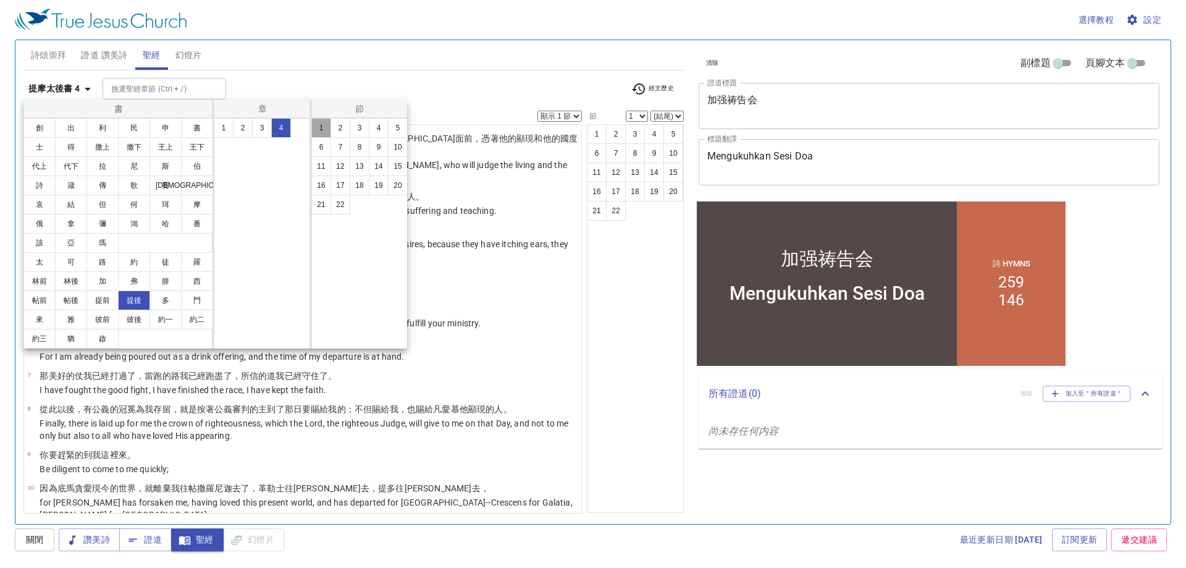
click at [319, 125] on button "1" at bounding box center [321, 128] width 20 height 20
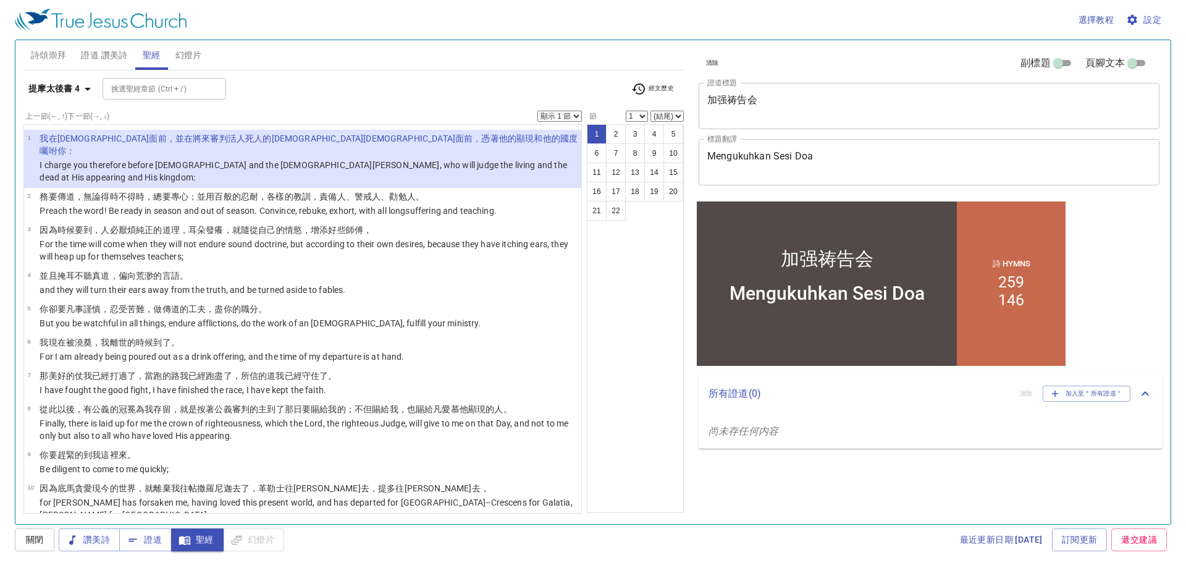
click at [574, 115] on select "顯示 1 節 顯示 2 節 顯示 3 節 顯示 4 節 顯示 5 節" at bounding box center [559, 116] width 44 height 11
click at [537, 111] on select "顯示 1 節 顯示 2 節 顯示 3 節 顯示 4 節 顯示 5 節" at bounding box center [559, 116] width 44 height 11
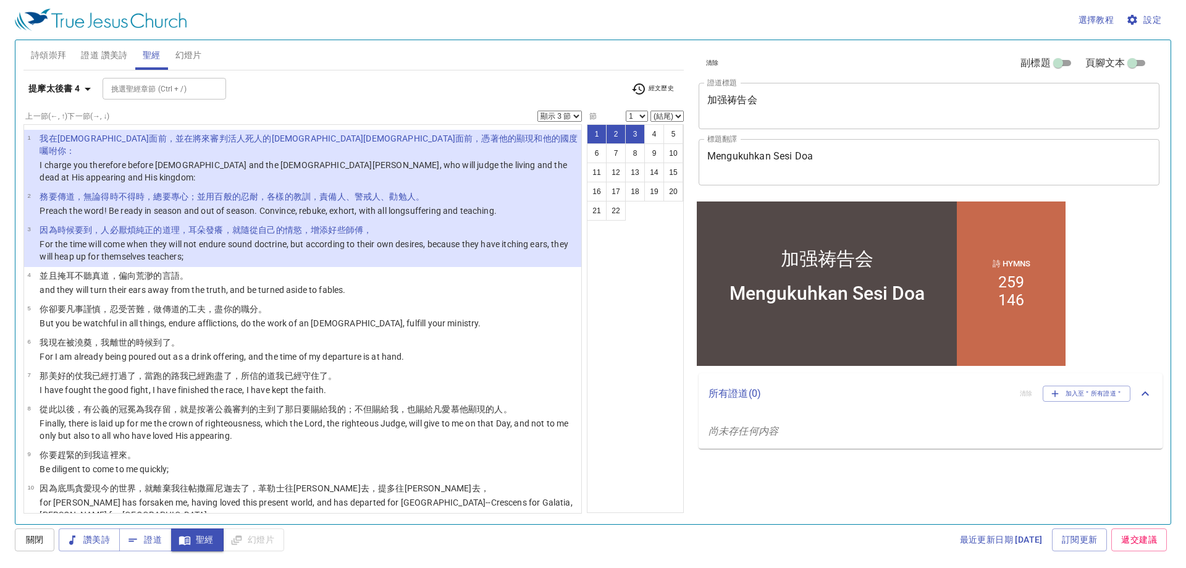
click at [560, 111] on select "顯示 1 節 顯示 2 節 顯示 3 節 顯示 4 節 顯示 5 節" at bounding box center [559, 116] width 44 height 11
select select "4"
click at [537, 111] on select "顯示 1 節 顯示 2 節 顯示 3 節 顯示 4 節 顯示 5 節" at bounding box center [559, 116] width 44 height 11
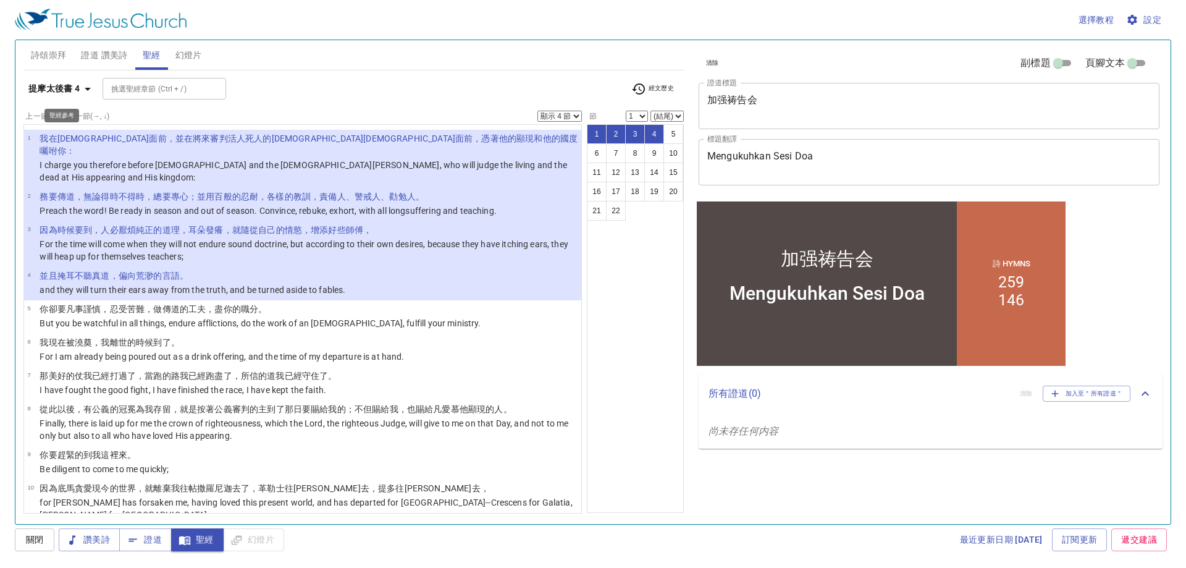
click at [77, 90] on b "提摩太後書 4" at bounding box center [54, 88] width 52 height 15
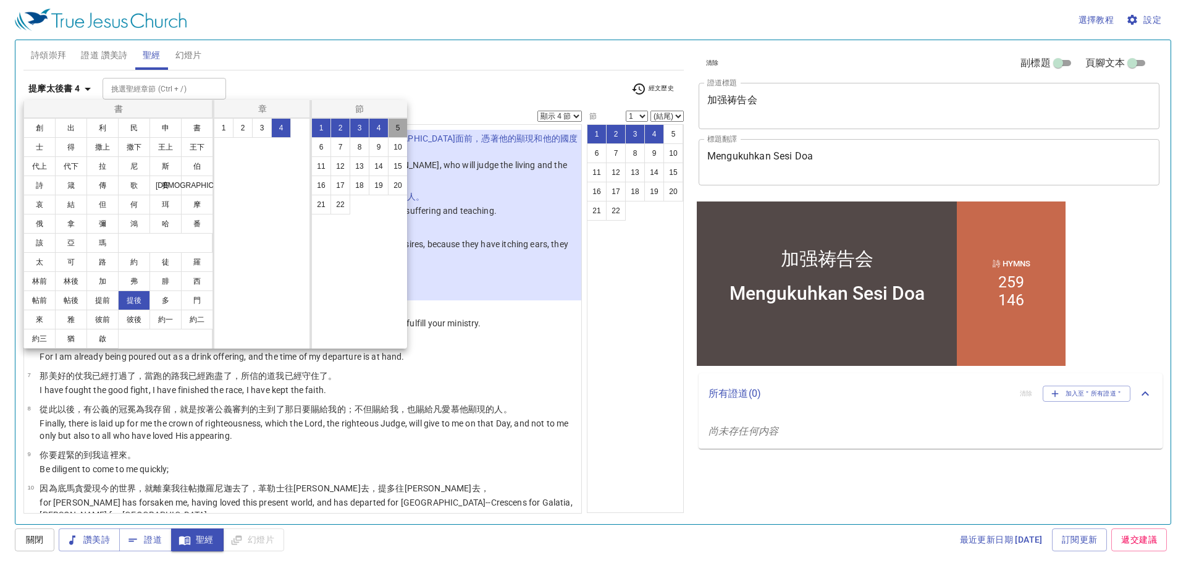
click at [394, 128] on button "5" at bounding box center [398, 128] width 20 height 20
select select "5"
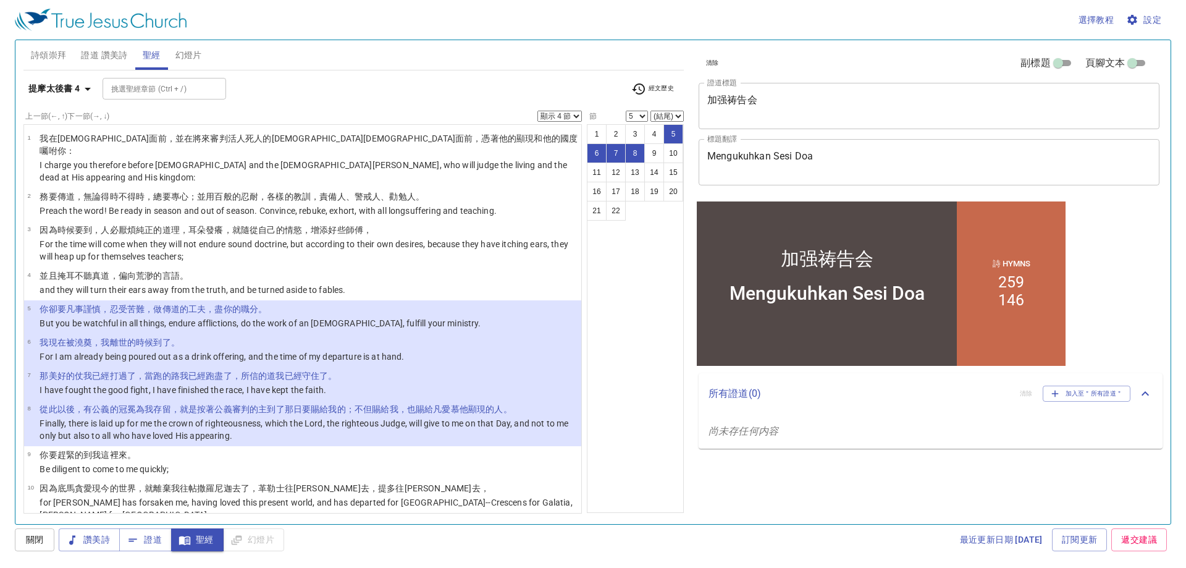
click at [569, 114] on select "顯示 1 節 顯示 2 節 顯示 3 節 顯示 4 節 顯示 5 節" at bounding box center [559, 116] width 44 height 11
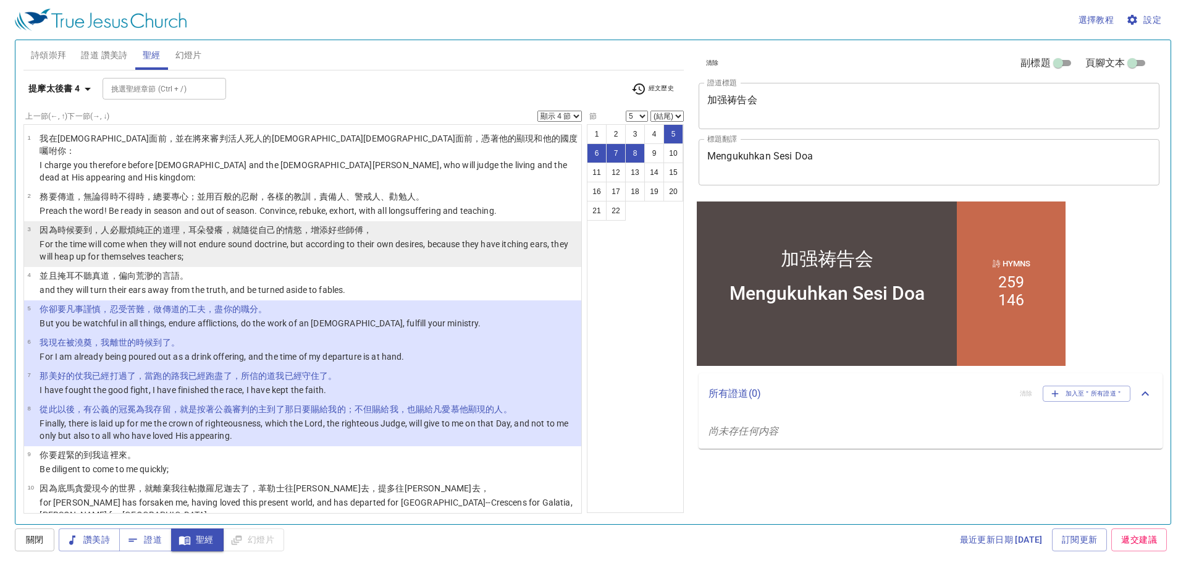
select select "5"
click at [537, 111] on select "顯示 1 節 顯示 2 節 顯示 3 節 顯示 4 節 顯示 5 節" at bounding box center [559, 116] width 44 height 11
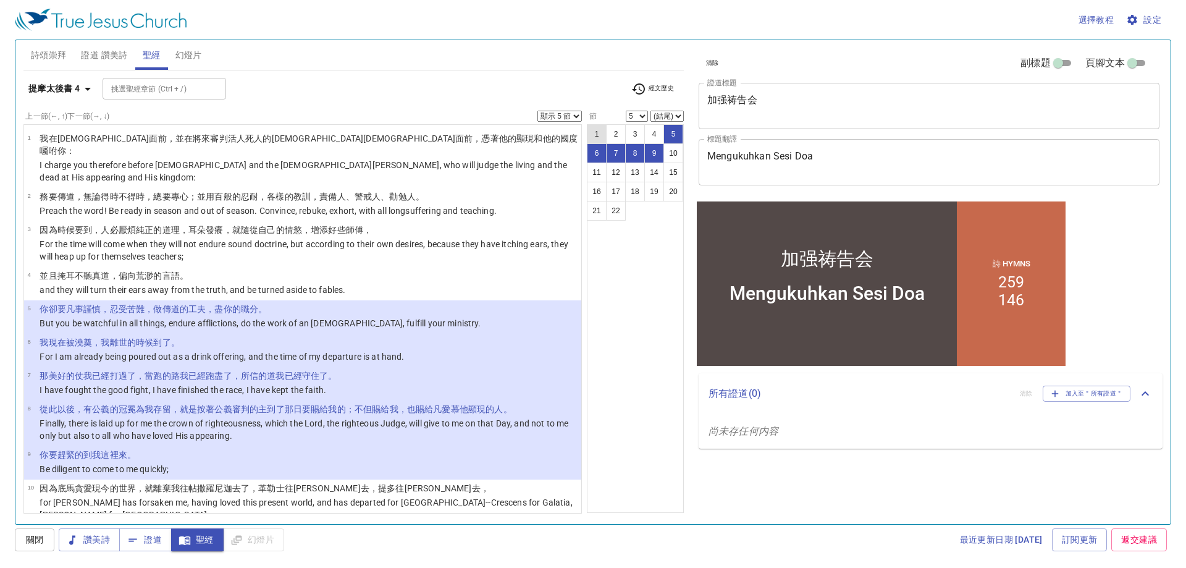
click at [597, 127] on button "1" at bounding box center [597, 134] width 20 height 20
select select "1"
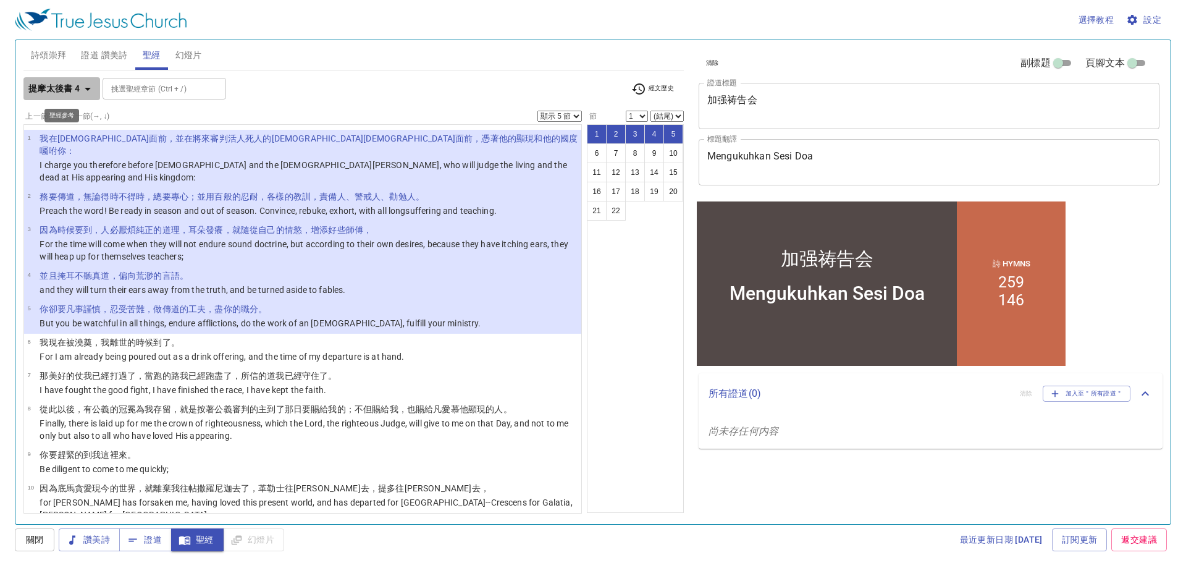
click at [91, 92] on icon "button" at bounding box center [87, 89] width 15 height 15
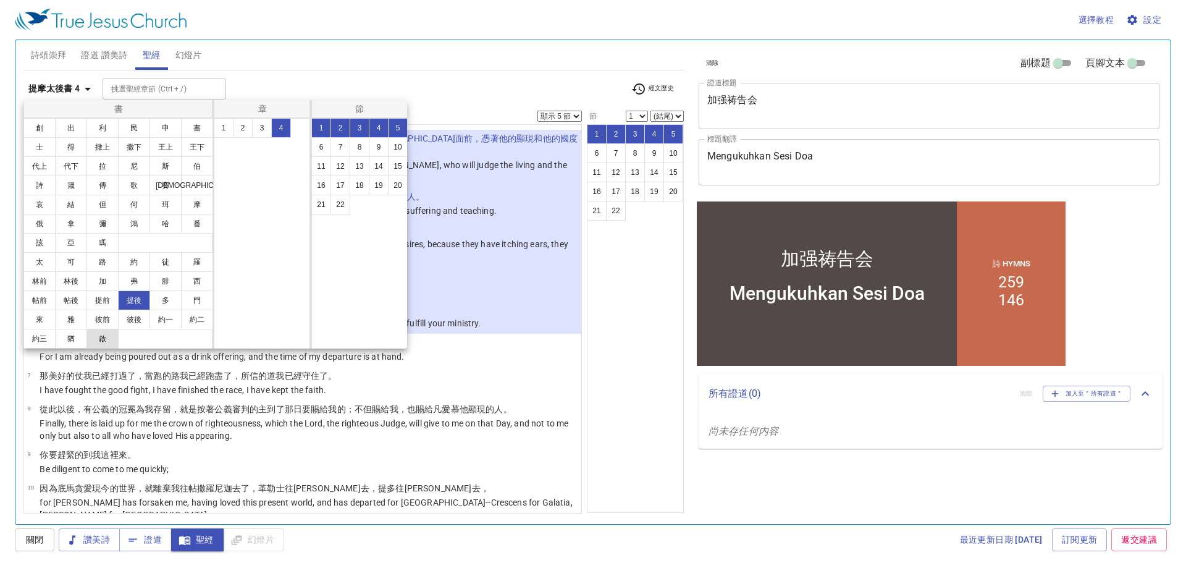
click at [98, 343] on button "啟" at bounding box center [102, 339] width 32 height 20
select select "1"
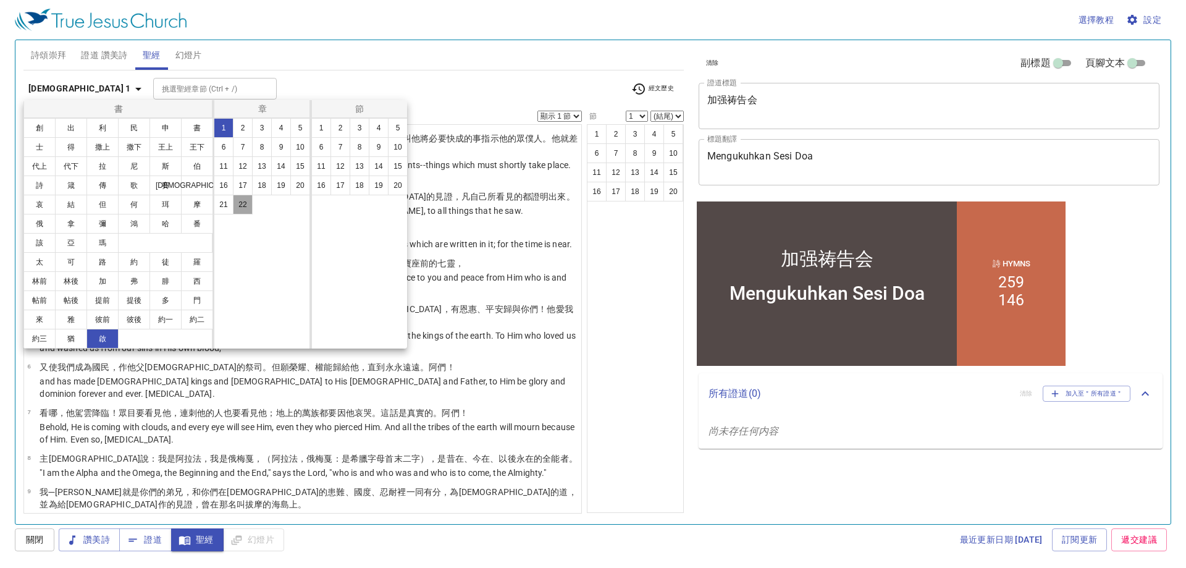
click at [246, 202] on button "22" at bounding box center [243, 205] width 20 height 20
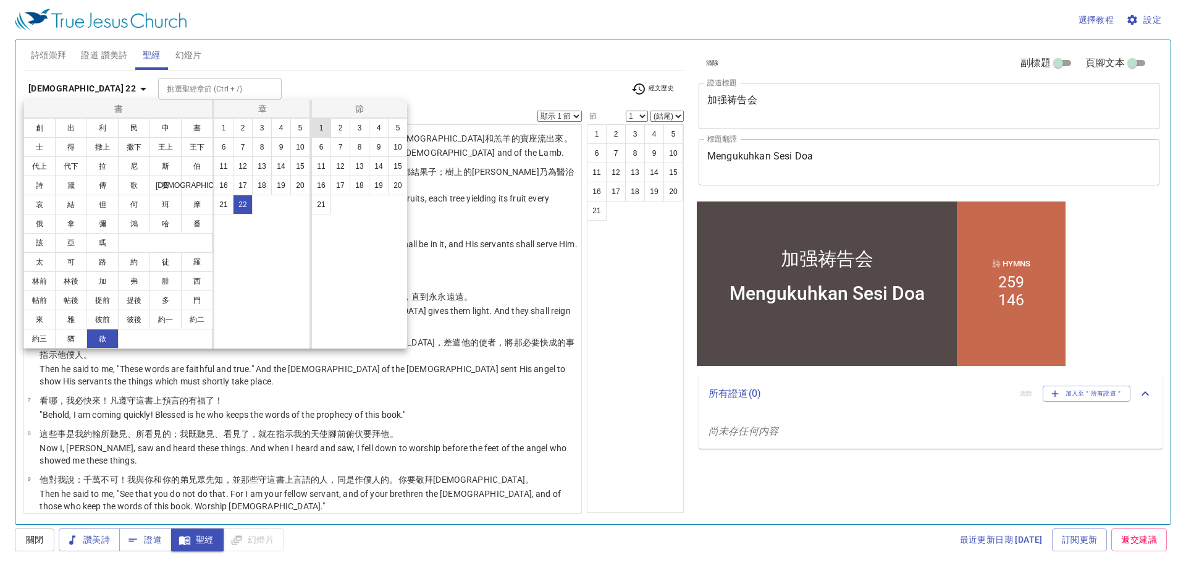
click at [322, 132] on button "1" at bounding box center [321, 128] width 20 height 20
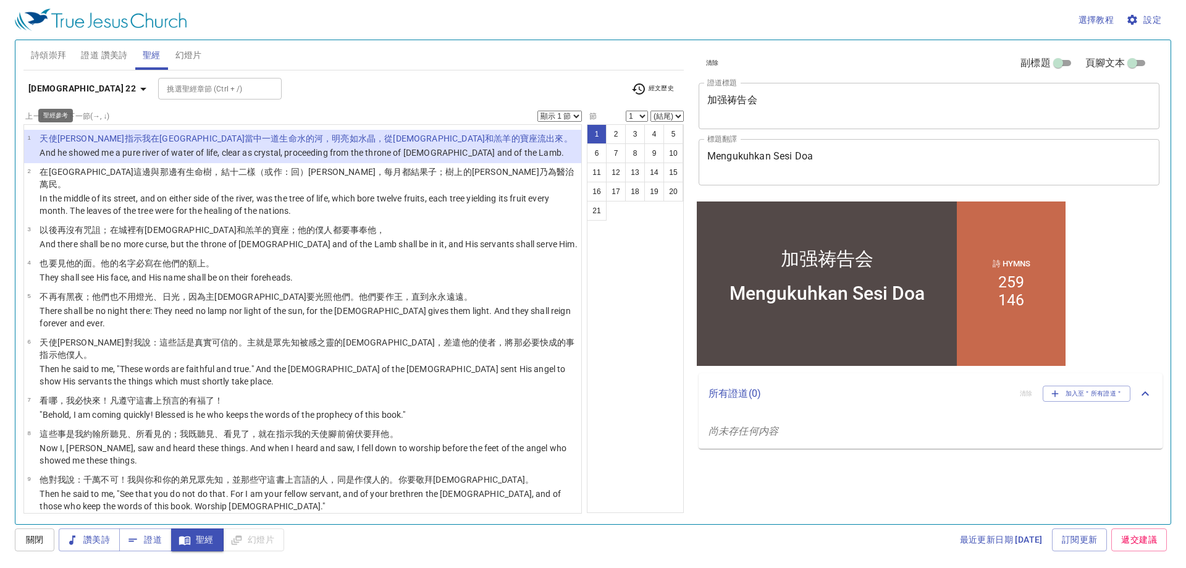
click at [63, 86] on b "啟示錄 22" at bounding box center [81, 88] width 107 height 15
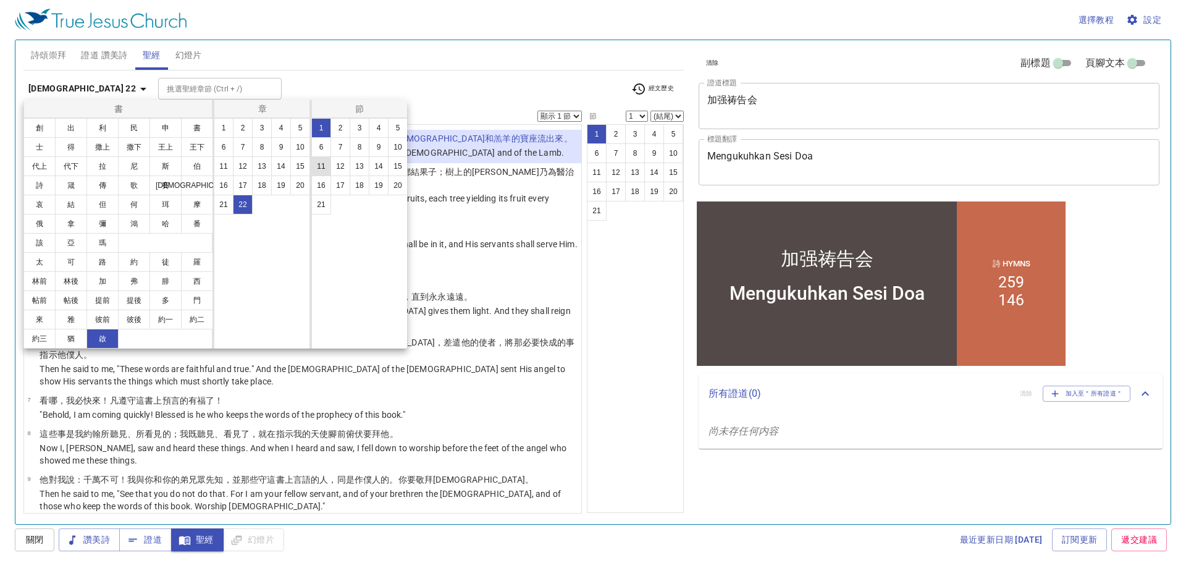
click at [326, 162] on button "11" at bounding box center [321, 166] width 20 height 20
select select "11"
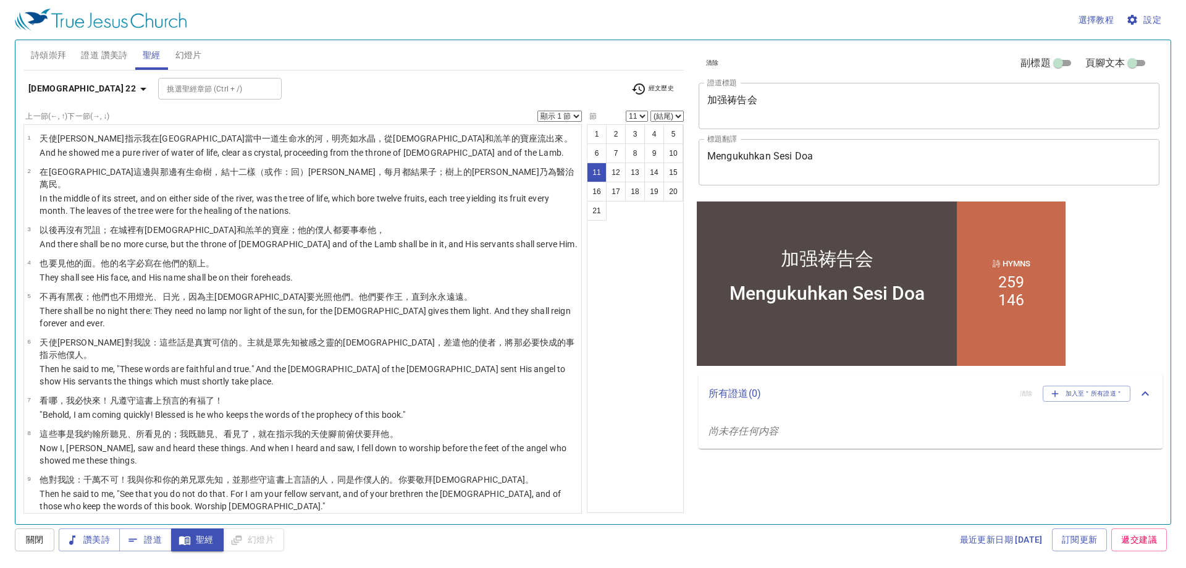
scroll to position [229, 0]
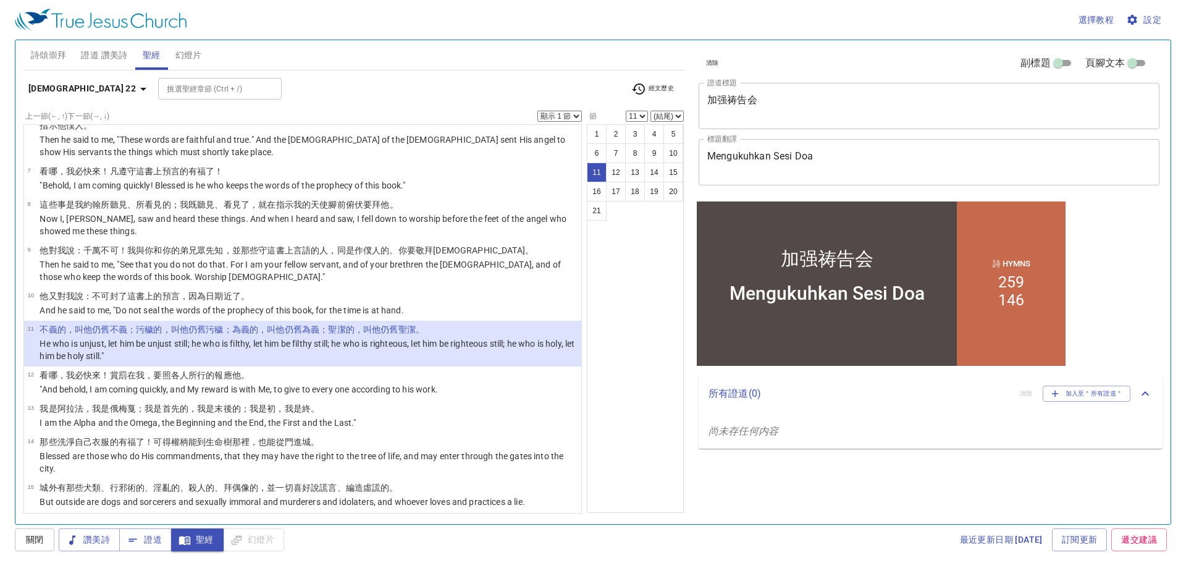
click at [557, 119] on select "顯示 1 節 顯示 2 節 顯示 3 節 顯示 4 節 顯示 5 節" at bounding box center [559, 116] width 44 height 11
select select "2"
click at [537, 111] on select "顯示 1 節 顯示 2 節 顯示 3 節 顯示 4 節 顯示 5 節" at bounding box center [559, 116] width 44 height 11
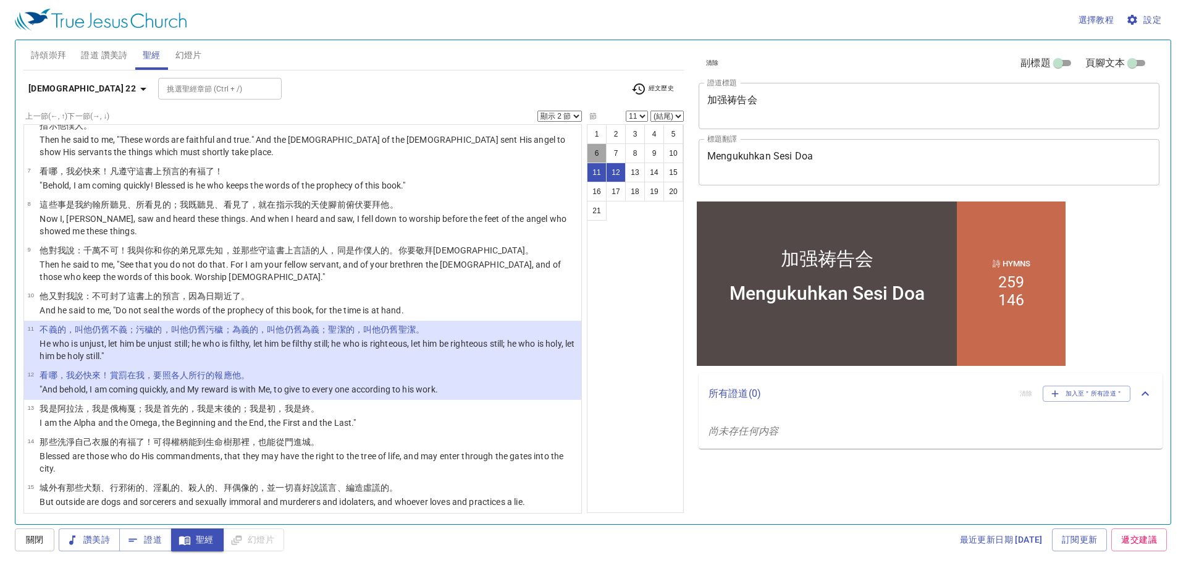
click at [592, 151] on button "6" at bounding box center [597, 153] width 20 height 20
select select "6"
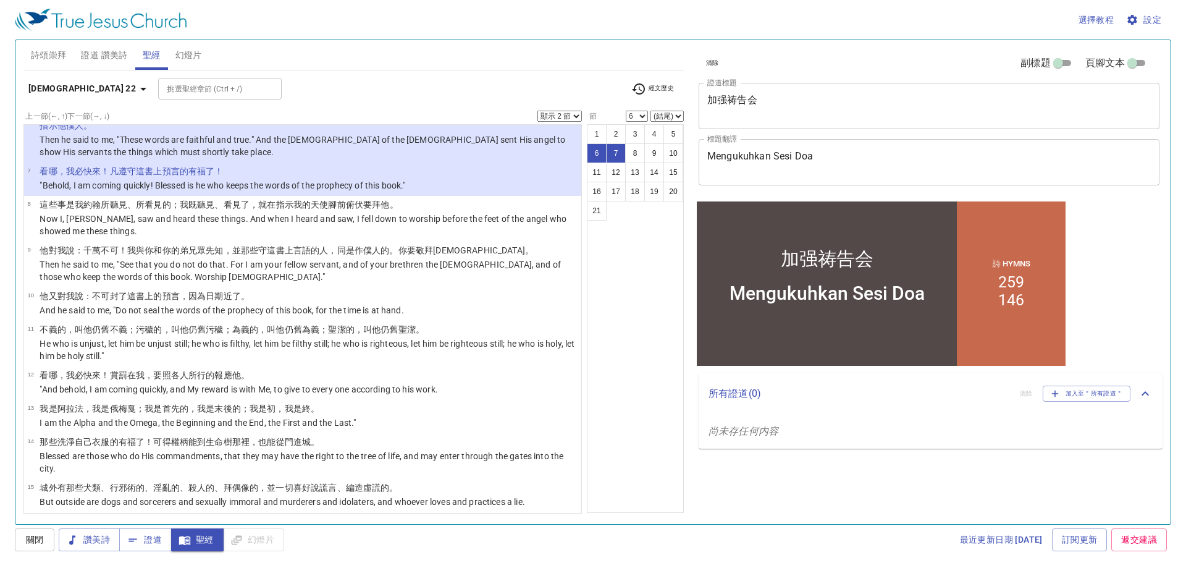
scroll to position [25, 0]
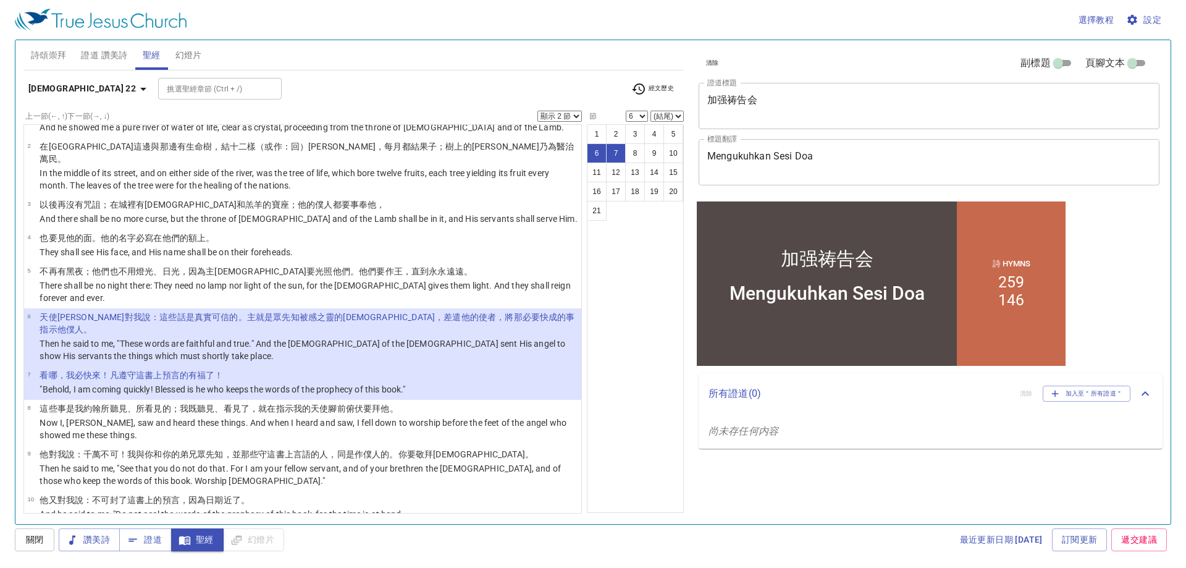
click at [578, 112] on select "顯示 1 節 顯示 2 節 顯示 3 節 顯示 4 節 顯示 5 節" at bounding box center [559, 116] width 44 height 11
click at [537, 111] on select "顯示 1 節 顯示 2 節 顯示 3 節 顯示 4 節 顯示 5 節" at bounding box center [559, 116] width 44 height 11
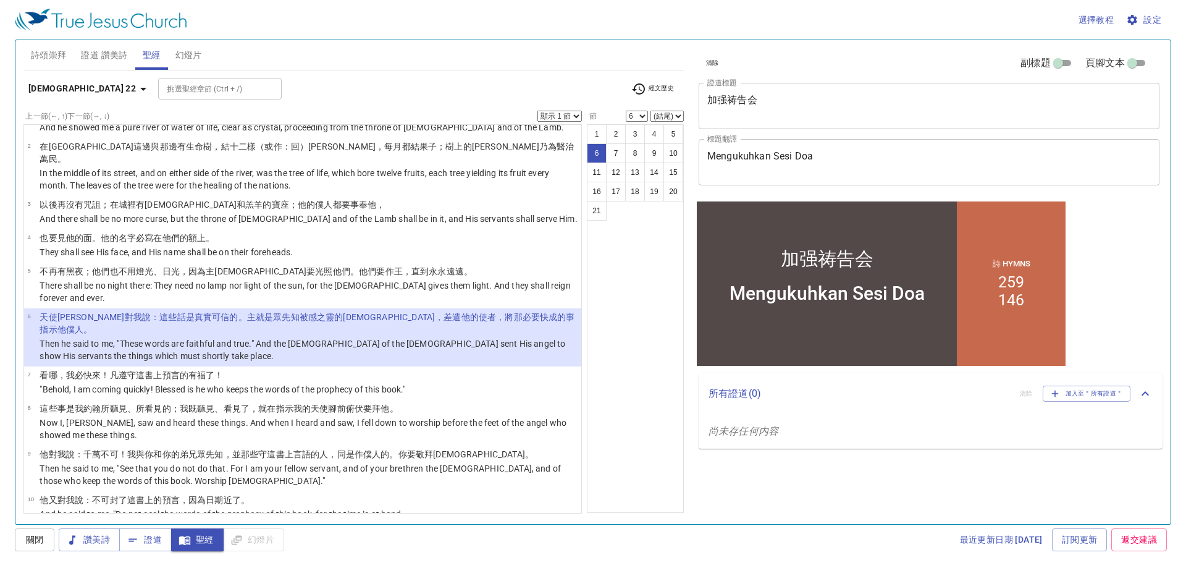
click at [568, 119] on select "顯示 1 節 顯示 2 節 顯示 3 節 顯示 4 節 顯示 5 節" at bounding box center [559, 116] width 44 height 11
click at [537, 111] on select "顯示 1 節 顯示 2 節 顯示 3 節 顯示 4 節 顯示 5 節" at bounding box center [559, 116] width 44 height 11
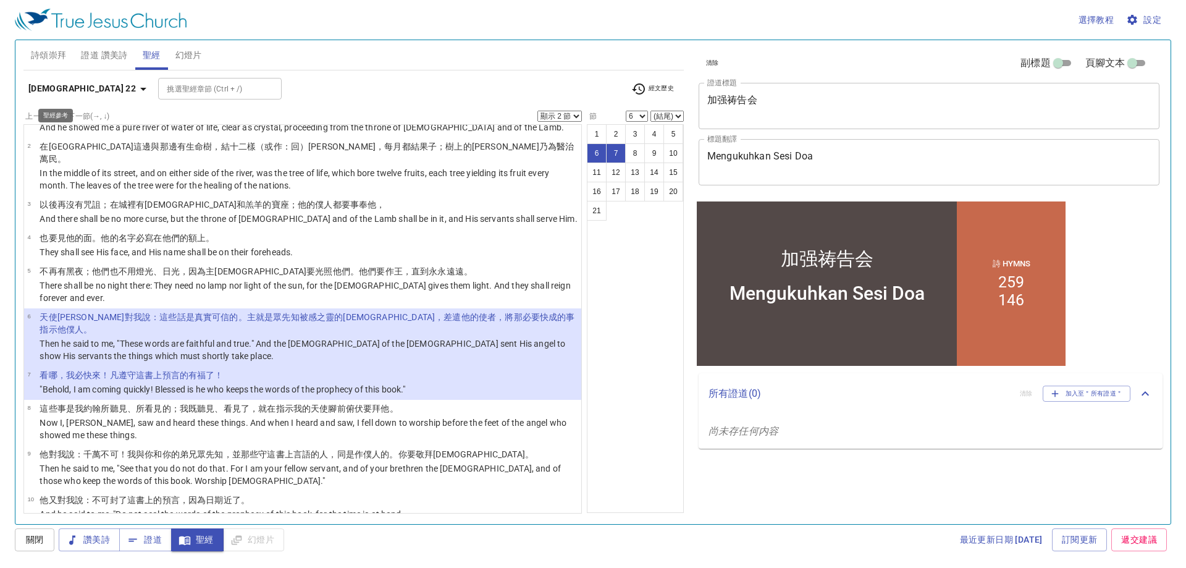
click at [58, 86] on b "啟示錄 22" at bounding box center [81, 88] width 107 height 15
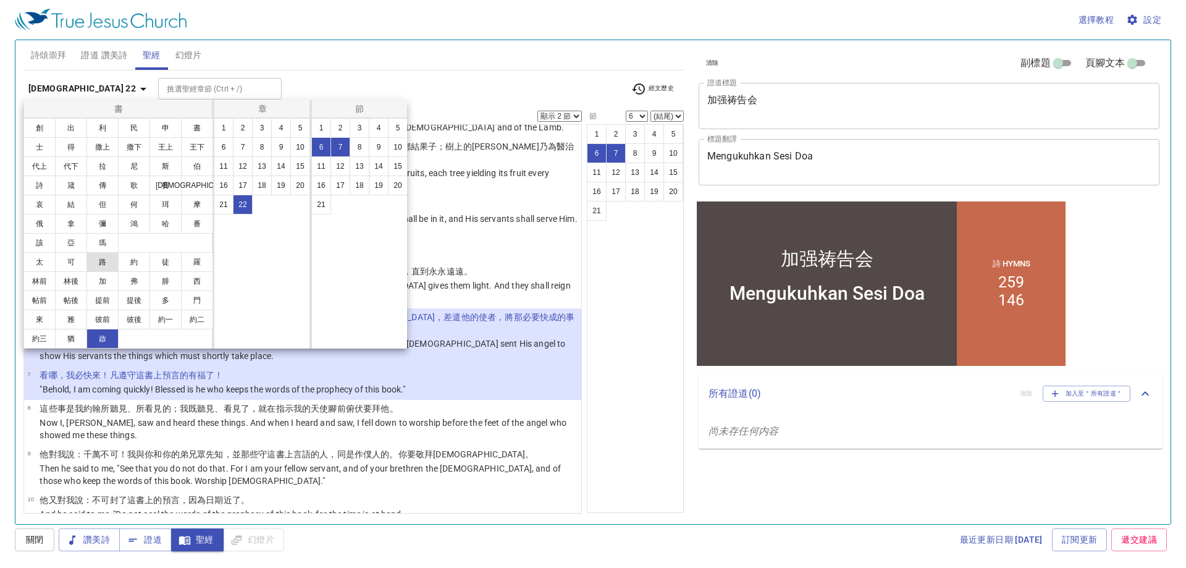
click at [99, 269] on button "路" at bounding box center [102, 262] width 32 height 20
select select "1"
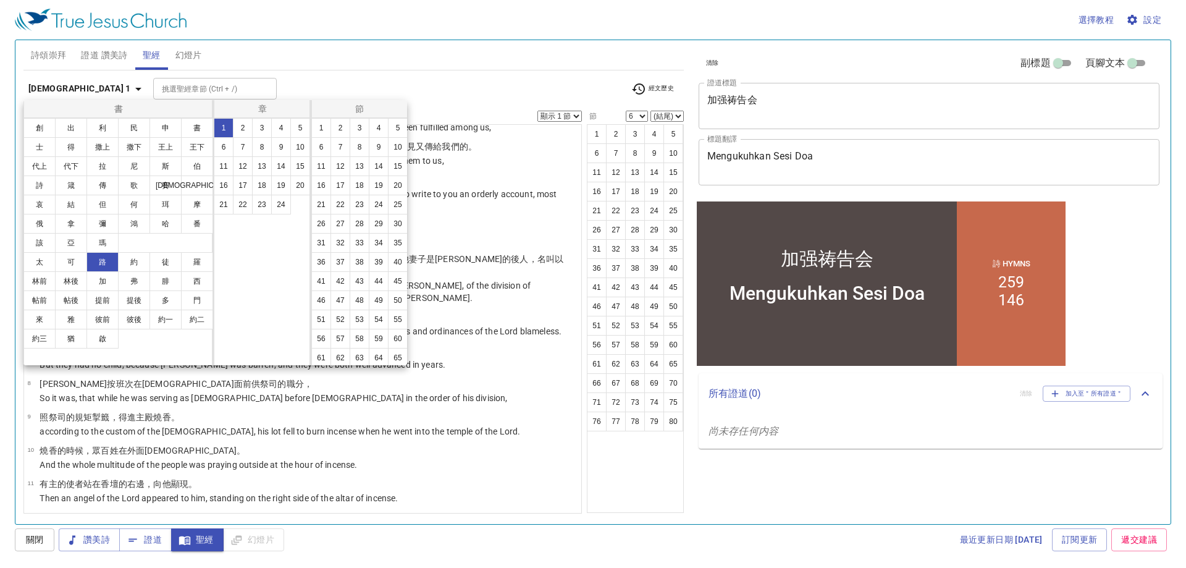
scroll to position [0, 0]
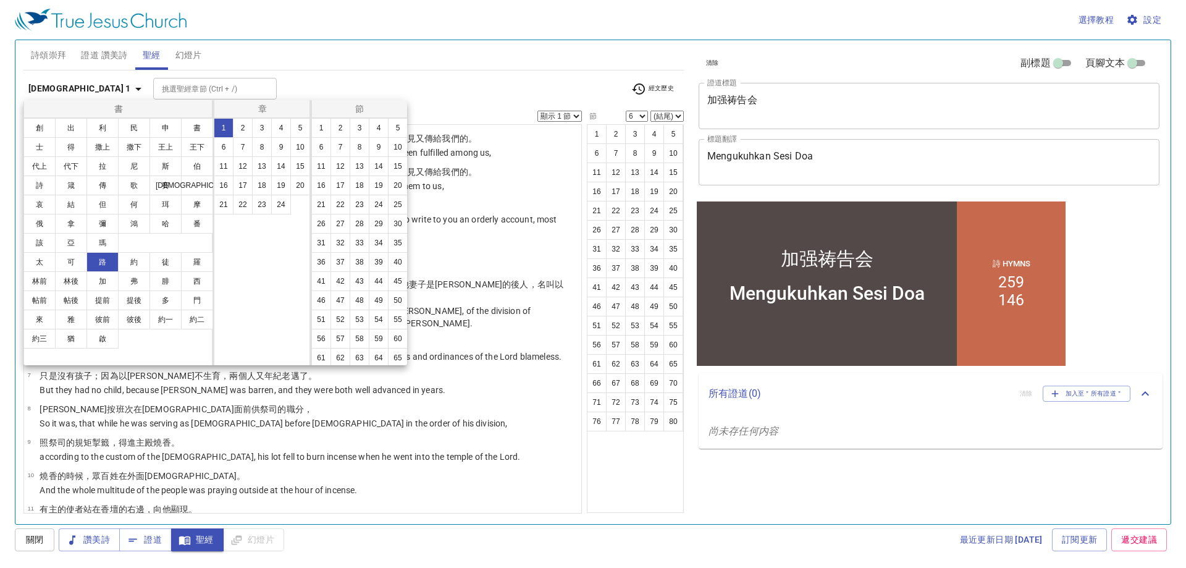
click at [103, 261] on button "路" at bounding box center [102, 262] width 32 height 20
click at [261, 166] on button "13" at bounding box center [262, 166] width 20 height 20
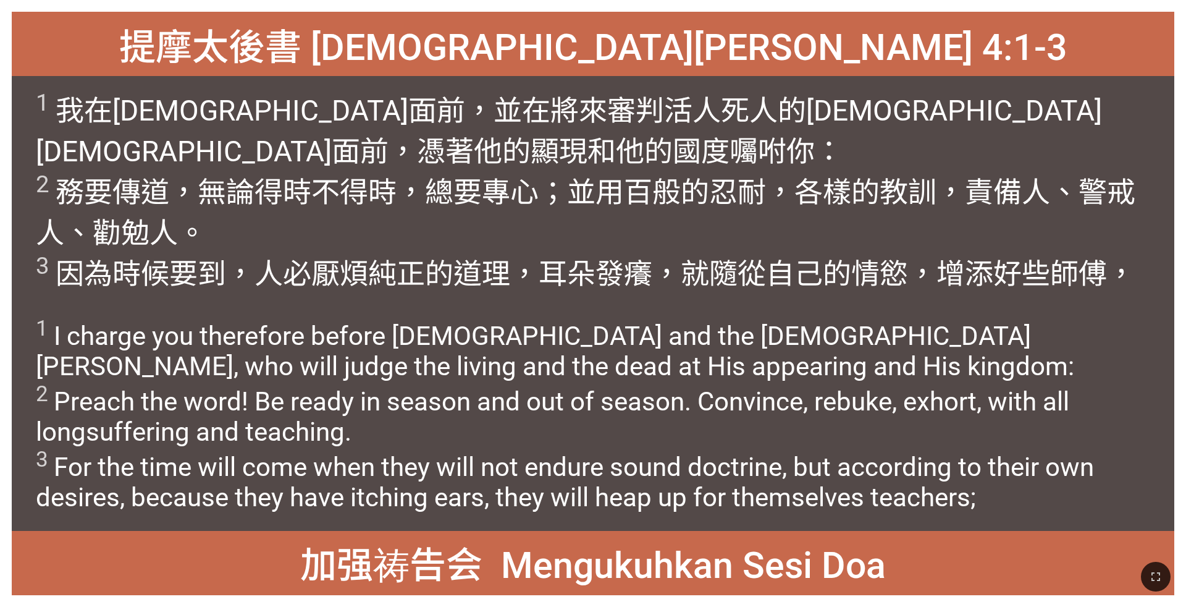
drag, startPoint x: 1153, startPoint y: 583, endPoint x: 1154, endPoint y: 619, distance: 36.5
click at [494, 394] on icon "button" at bounding box center [1155, 576] width 15 height 15
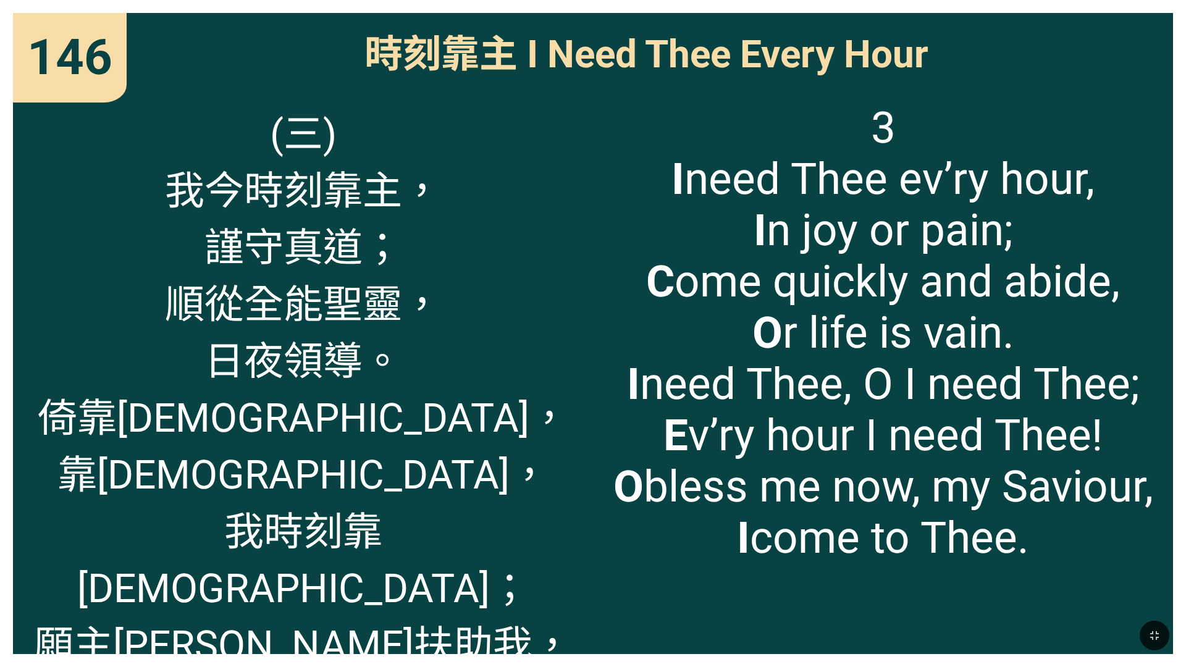
click at [494, 172] on span "3 I need Thee ev’ry hour, I n joy or pain; C ome quickly and abide, O r life is…" at bounding box center [883, 332] width 540 height 461
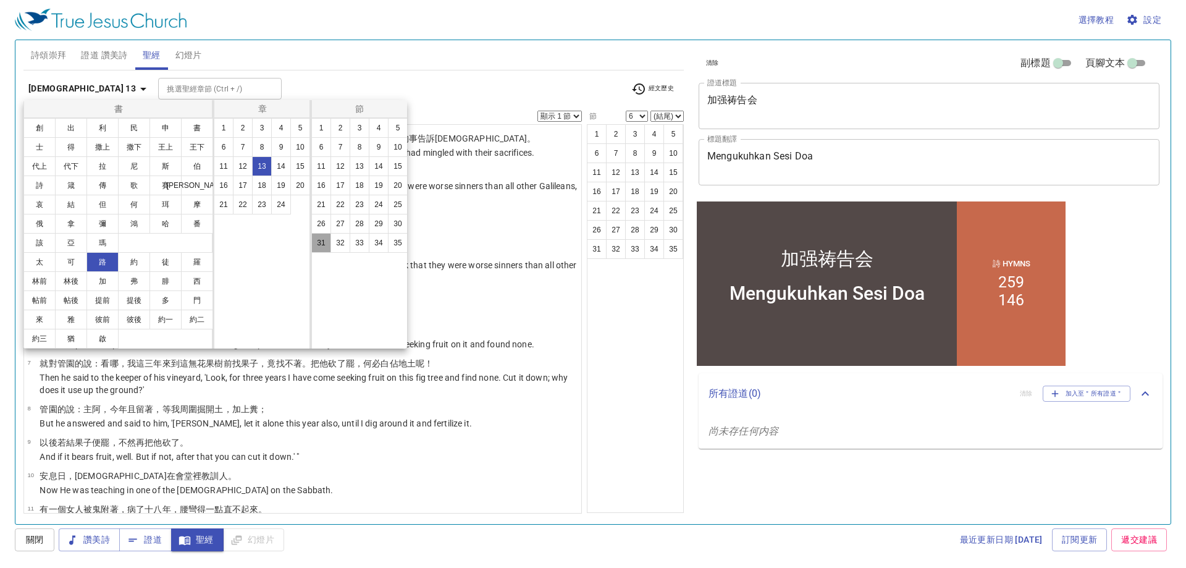
click at [319, 243] on button "31" at bounding box center [321, 243] width 20 height 20
select select "31"
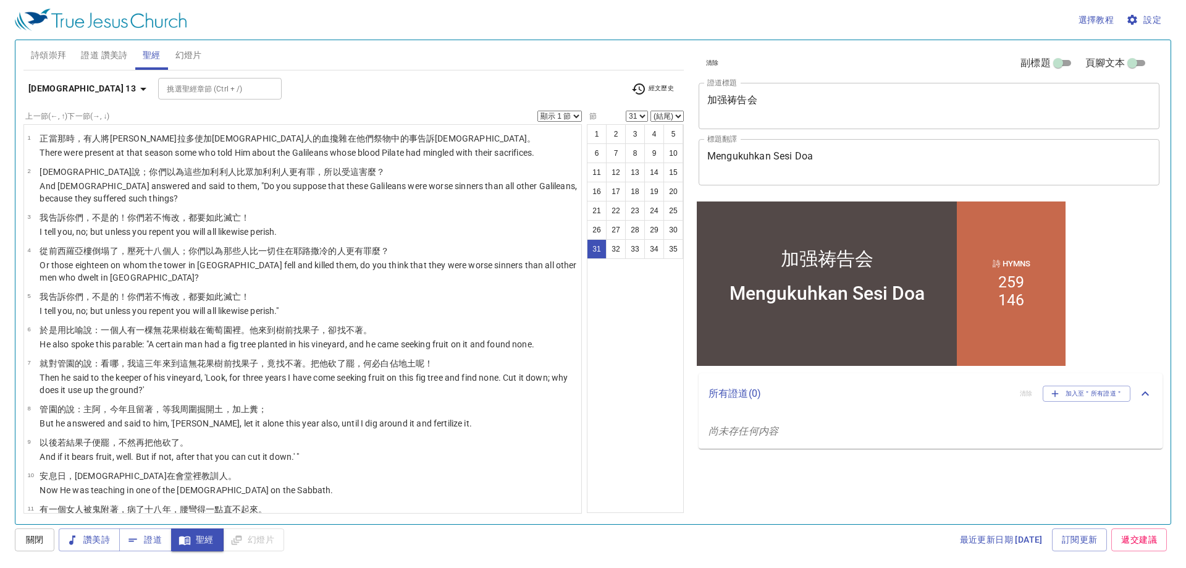
scroll to position [952, 0]
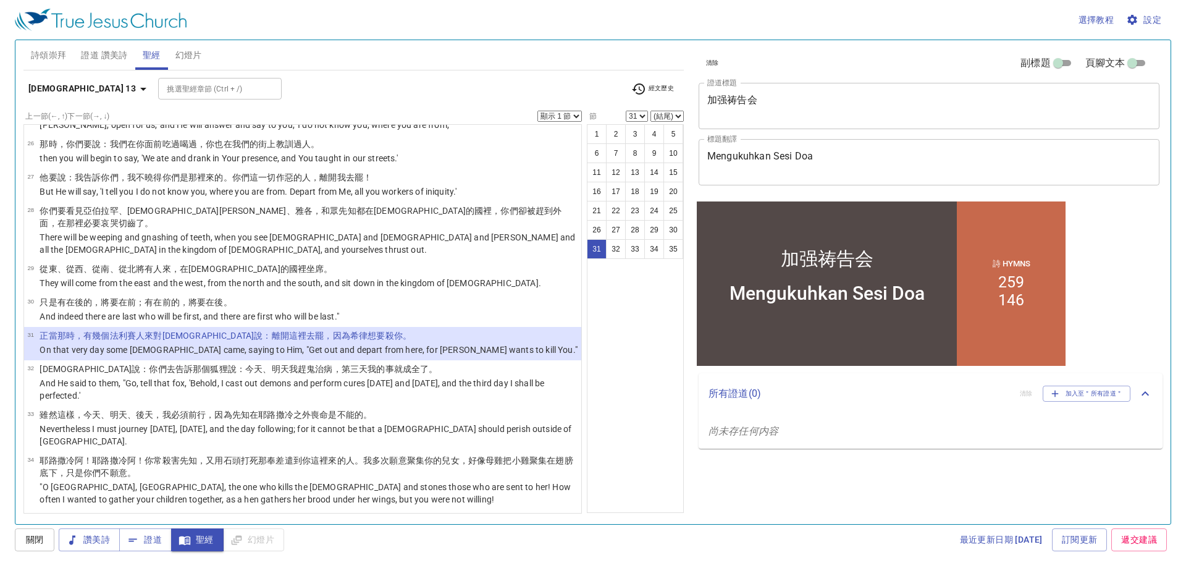
click at [564, 112] on select "顯示 1 節 顯示 2 節 顯示 3 節 顯示 4 節 顯示 5 節" at bounding box center [559, 116] width 44 height 11
click at [537, 111] on select "顯示 1 節 顯示 2 節 顯示 3 節 顯示 4 節 顯示 5 節" at bounding box center [559, 116] width 44 height 11
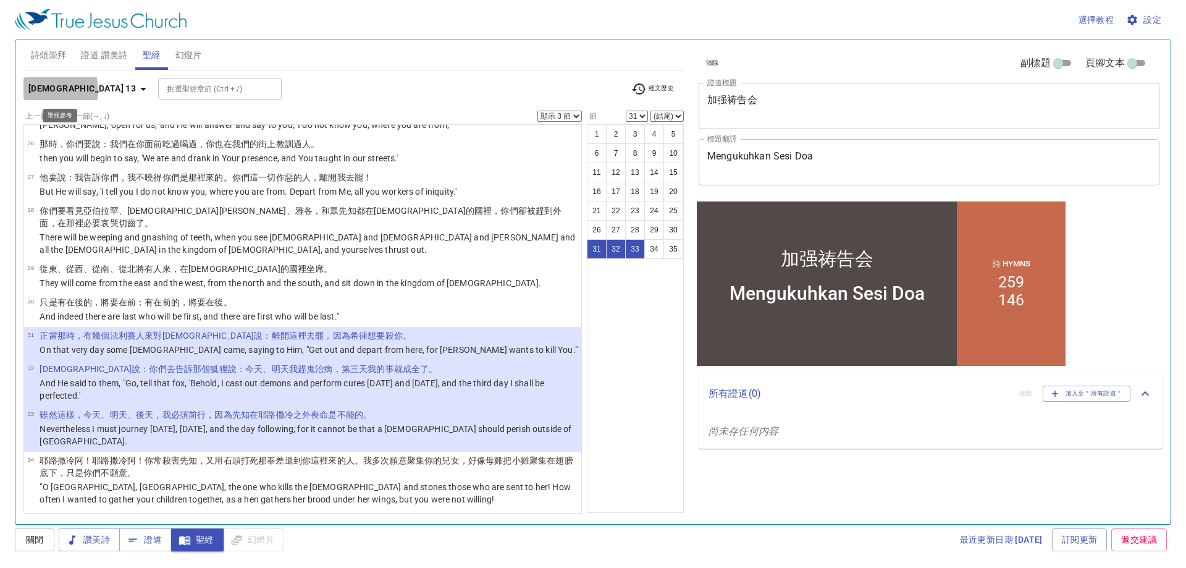
click at [44, 90] on b "路加福音 13" at bounding box center [81, 88] width 107 height 15
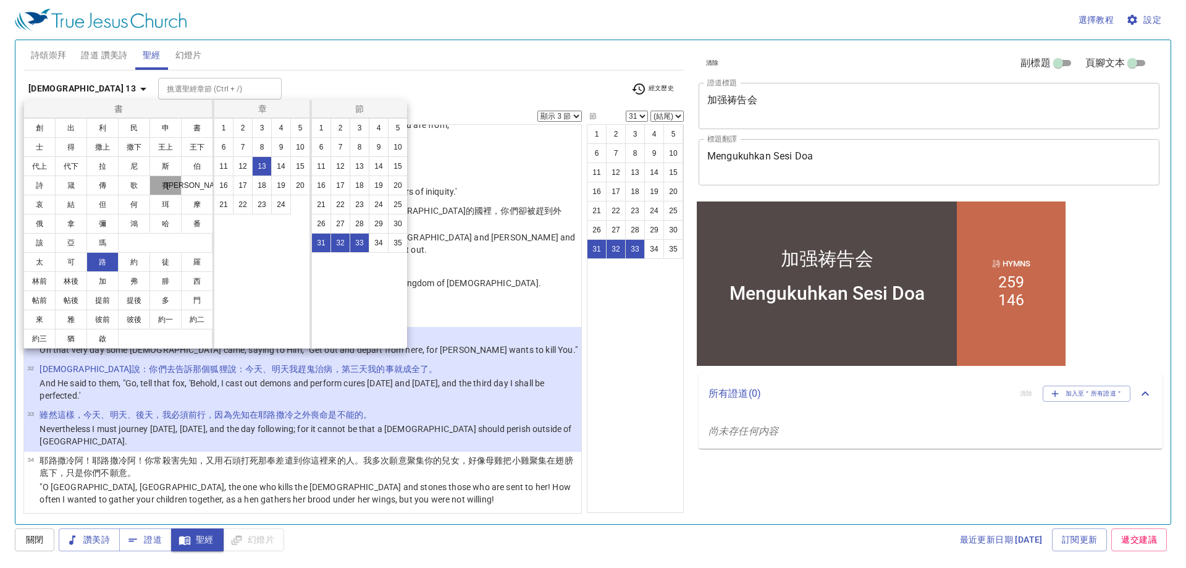
click at [169, 184] on button "賽" at bounding box center [165, 185] width 32 height 20
select select "1"
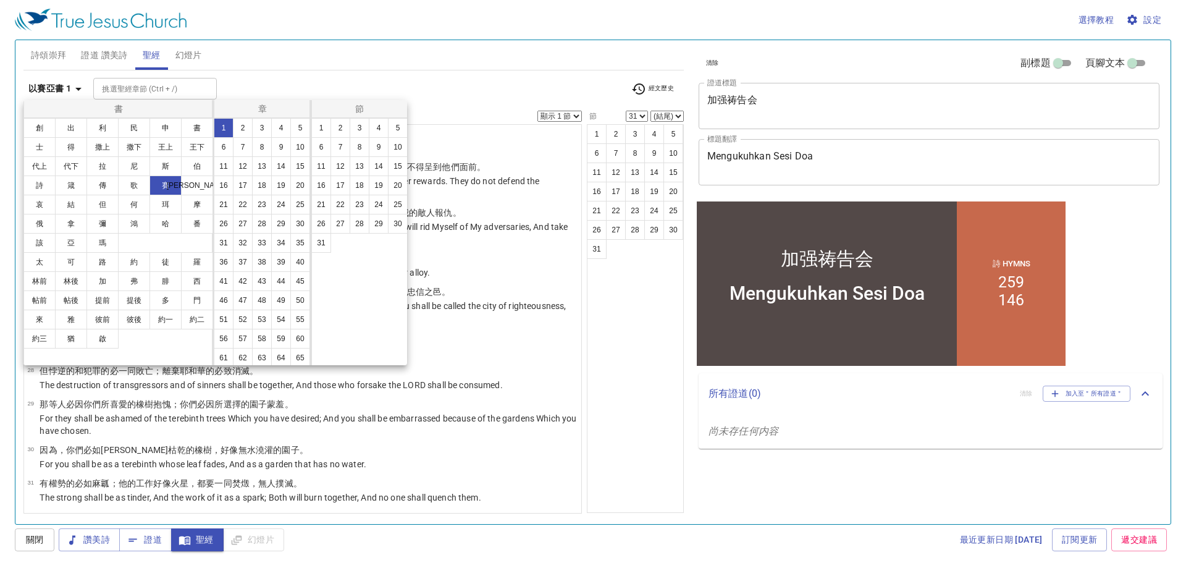
scroll to position [0, 0]
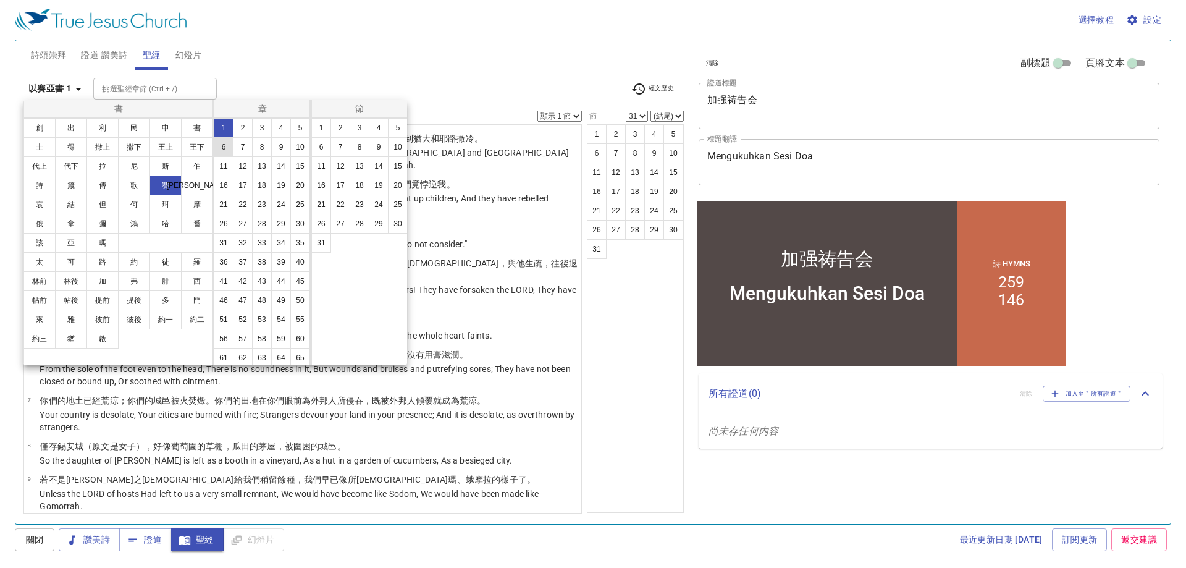
click at [233, 146] on button "6" at bounding box center [224, 147] width 20 height 20
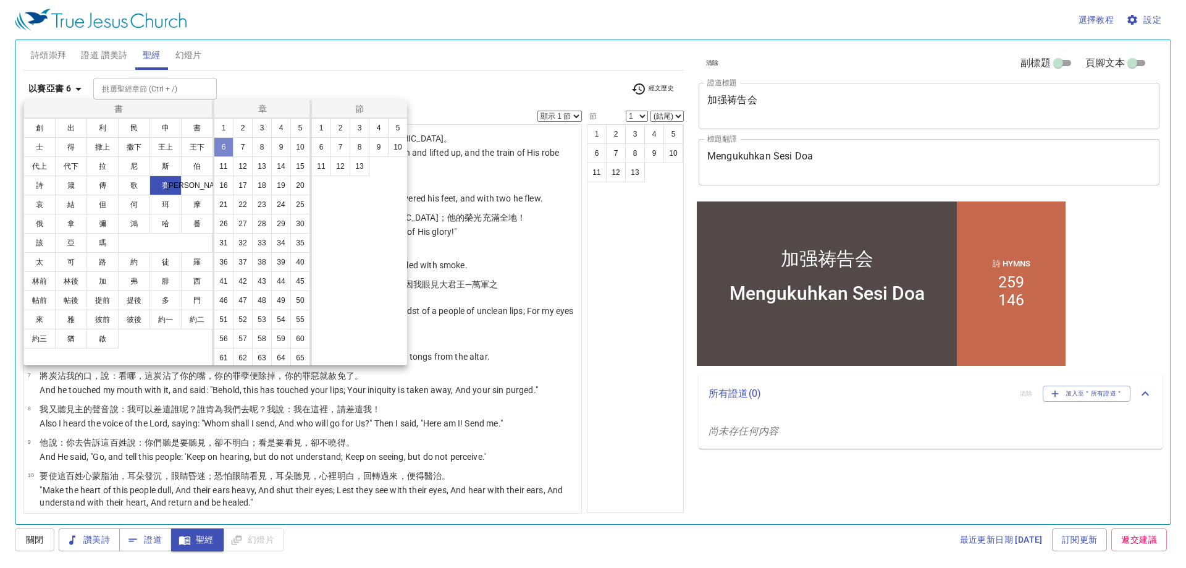
click at [233, 147] on button "6" at bounding box center [224, 147] width 20 height 20
click at [321, 122] on button "1" at bounding box center [321, 128] width 20 height 20
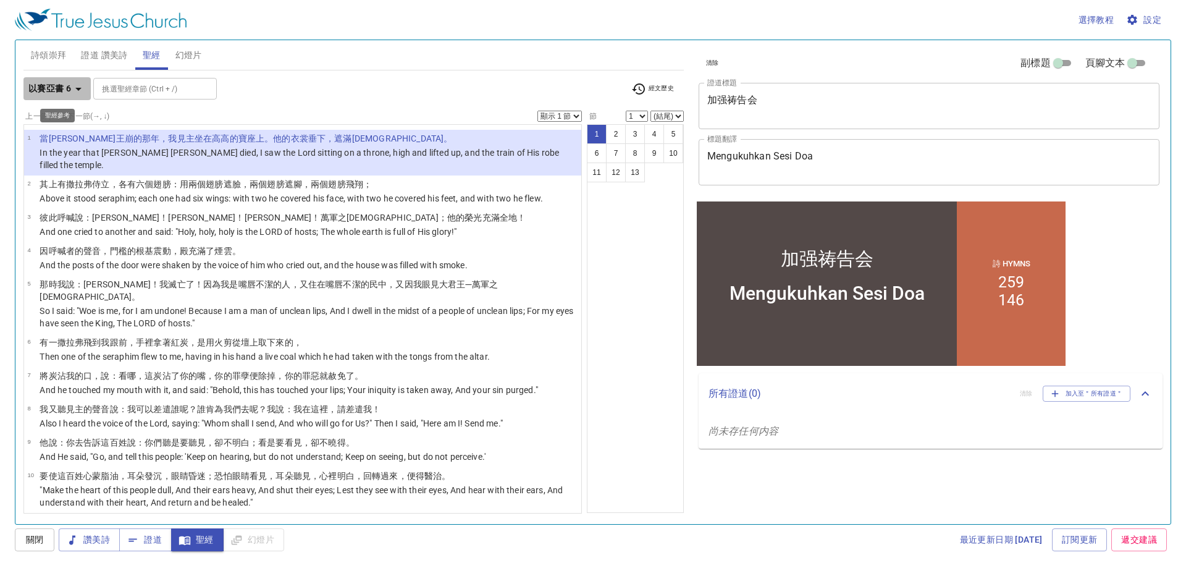
click at [69, 85] on b "以賽亞書 6" at bounding box center [49, 88] width 43 height 15
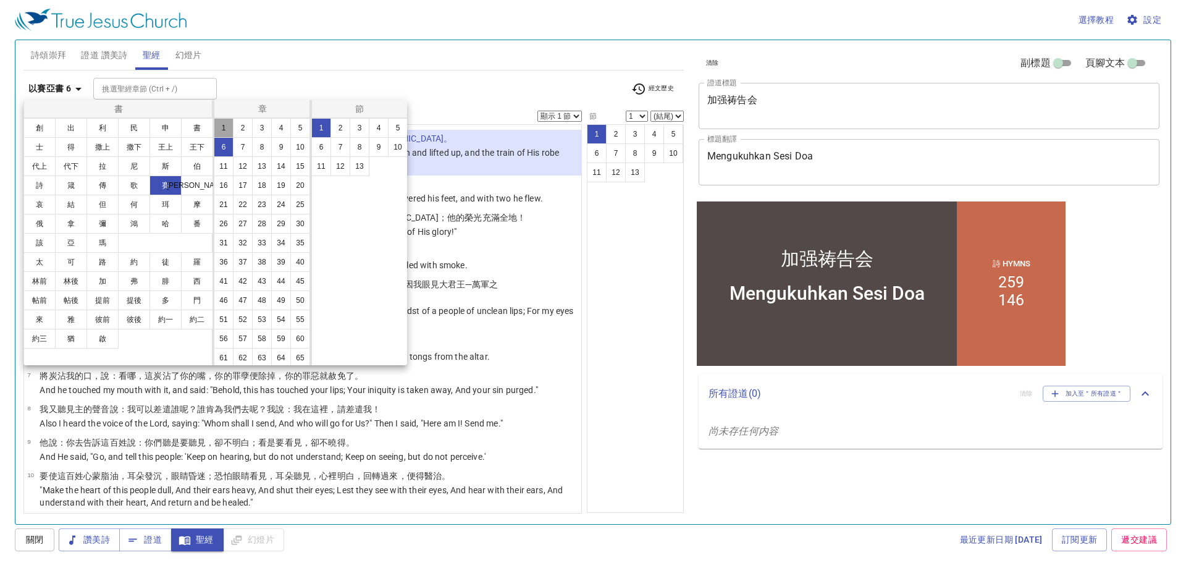
click at [221, 129] on button "1" at bounding box center [224, 128] width 20 height 20
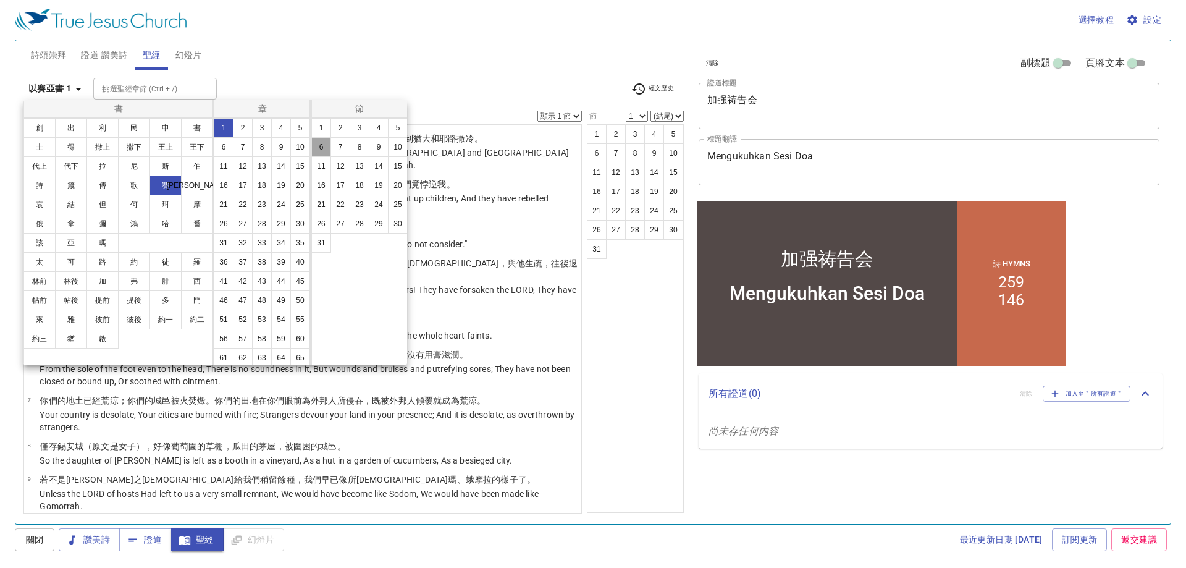
click at [315, 141] on button "6" at bounding box center [321, 147] width 20 height 20
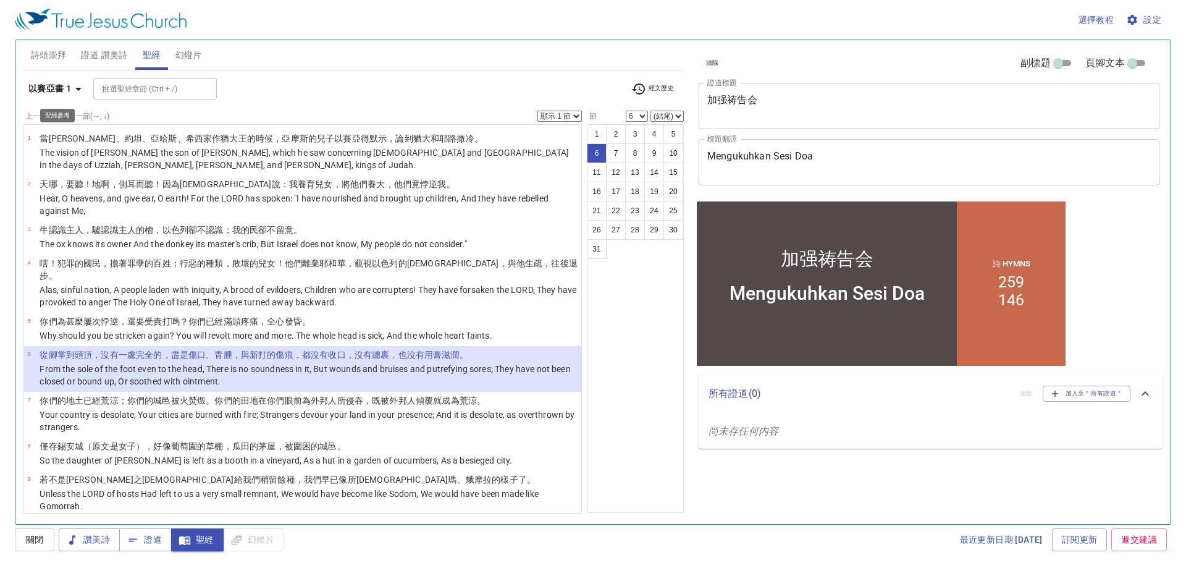
click at [80, 83] on icon "button" at bounding box center [78, 89] width 15 height 15
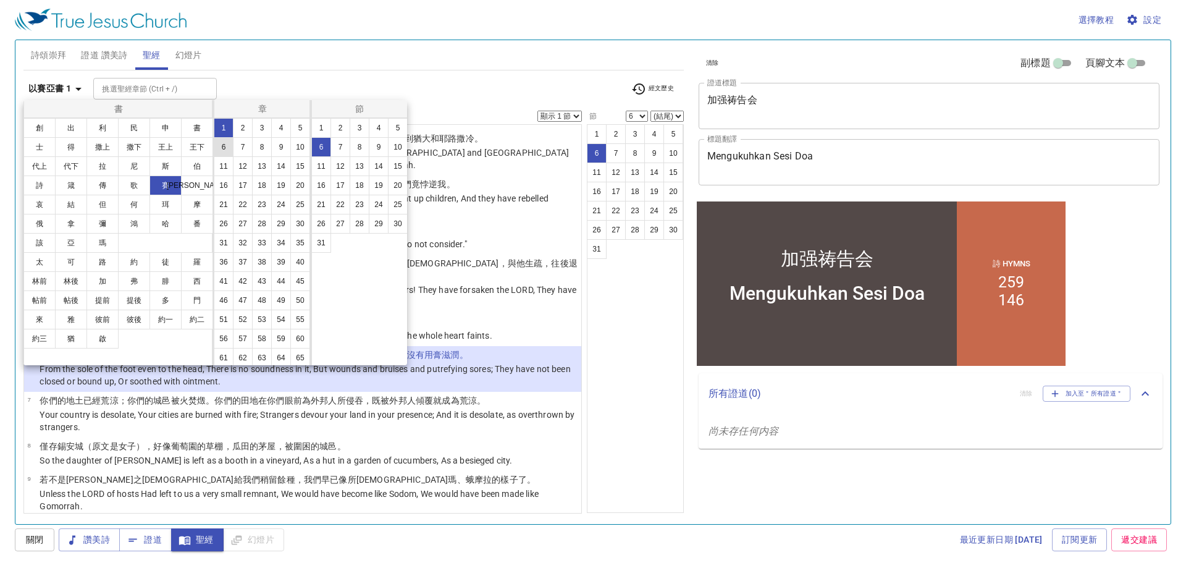
click at [233, 144] on button "6" at bounding box center [224, 147] width 20 height 20
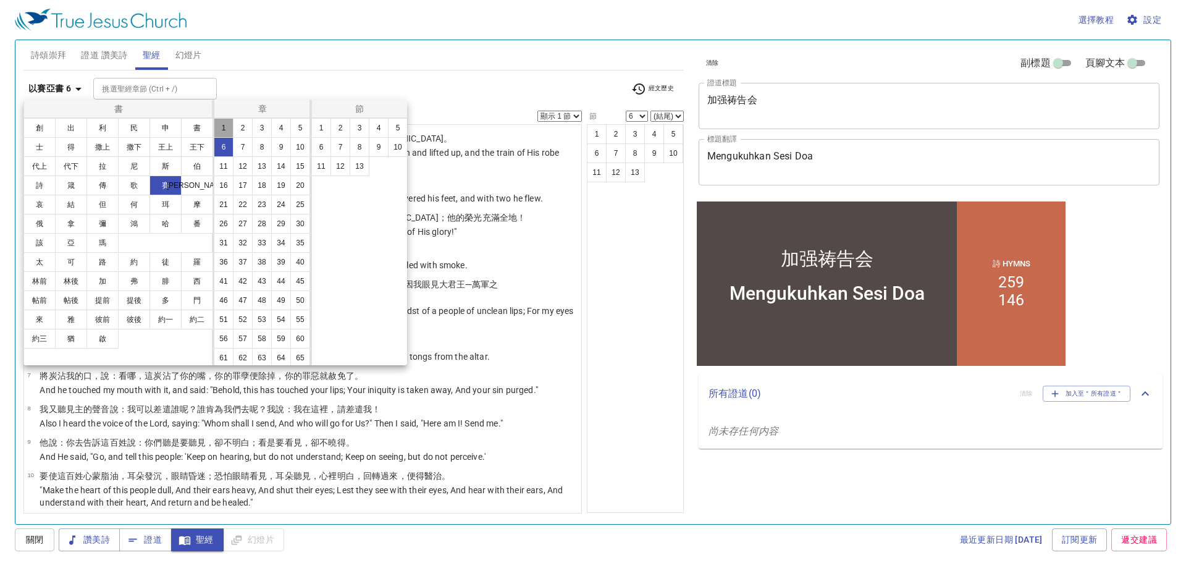
click at [224, 120] on button "1" at bounding box center [224, 128] width 20 height 20
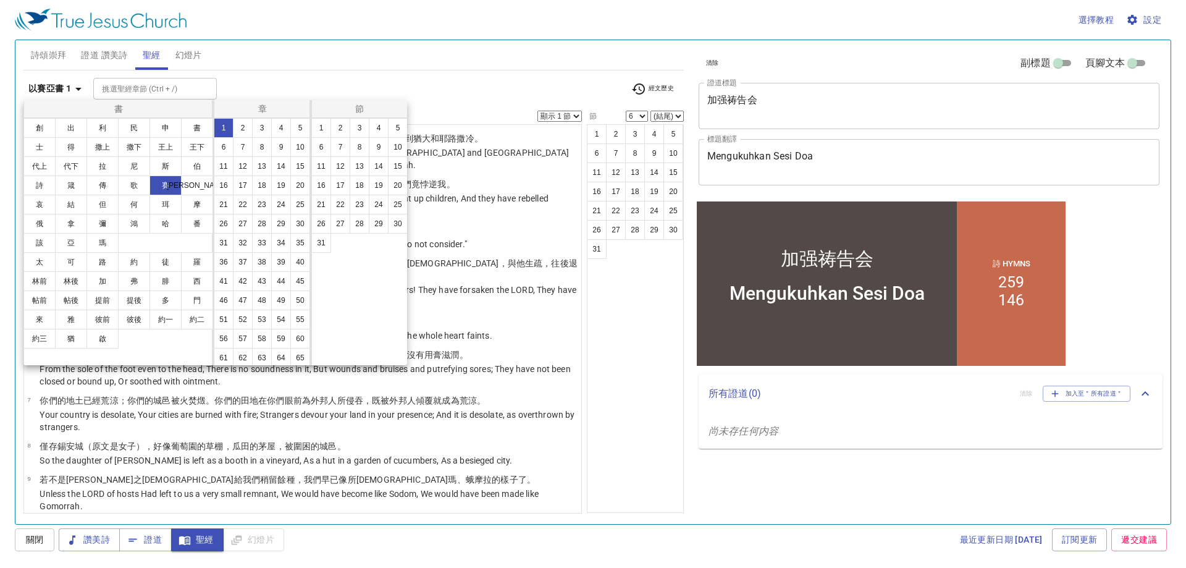
click at [377, 79] on div at bounding box center [593, 284] width 1186 height 568
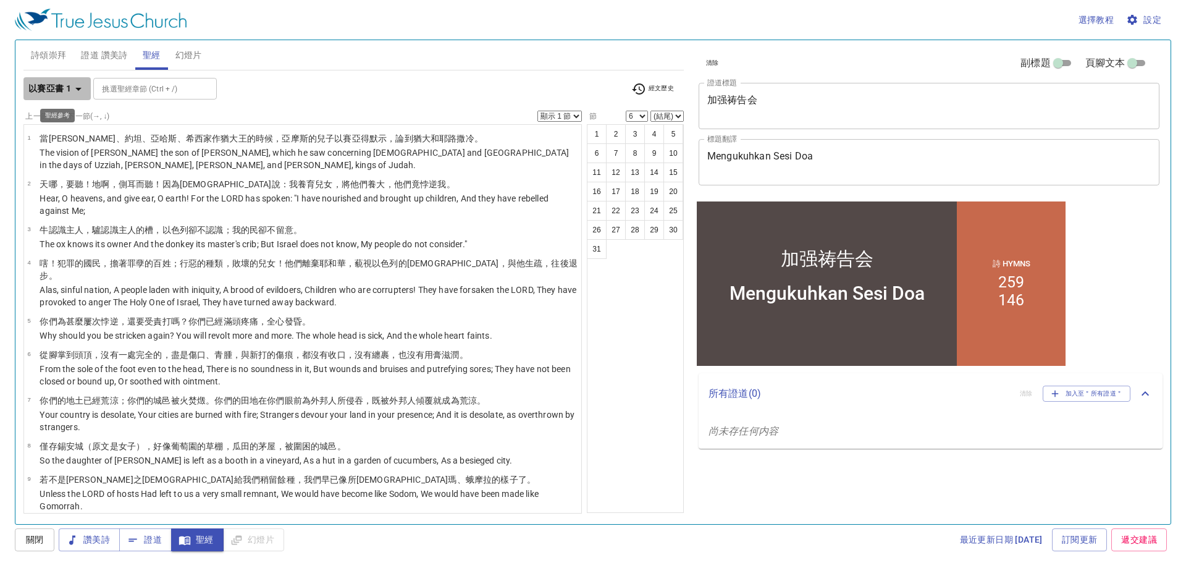
click at [65, 84] on b "以賽亞書 1" at bounding box center [49, 88] width 43 height 15
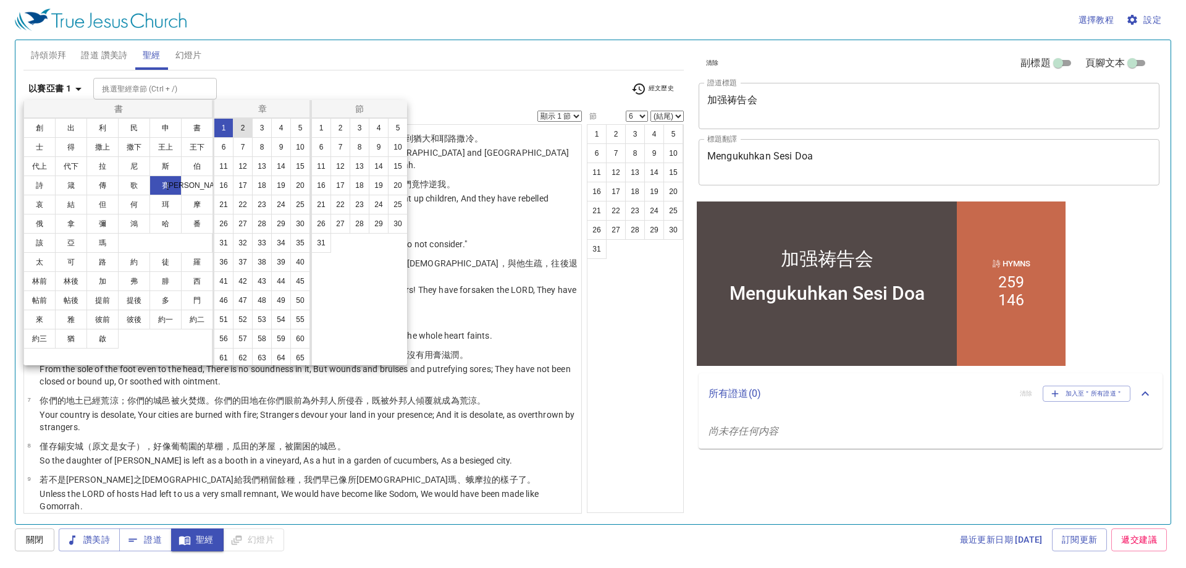
click at [245, 131] on button "2" at bounding box center [243, 128] width 20 height 20
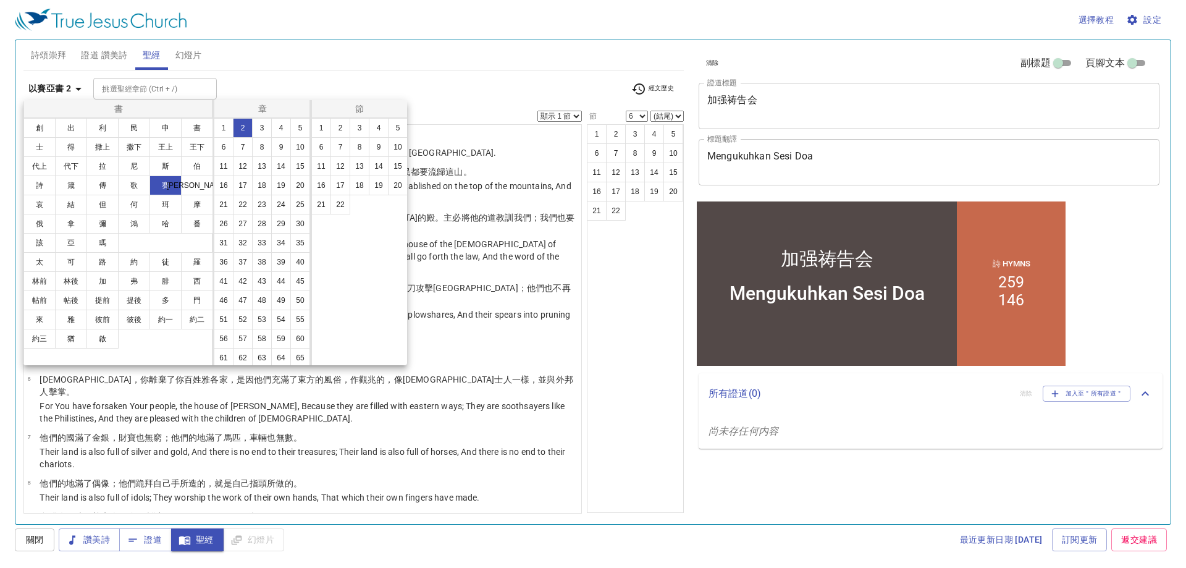
click at [288, 67] on div at bounding box center [593, 284] width 1186 height 568
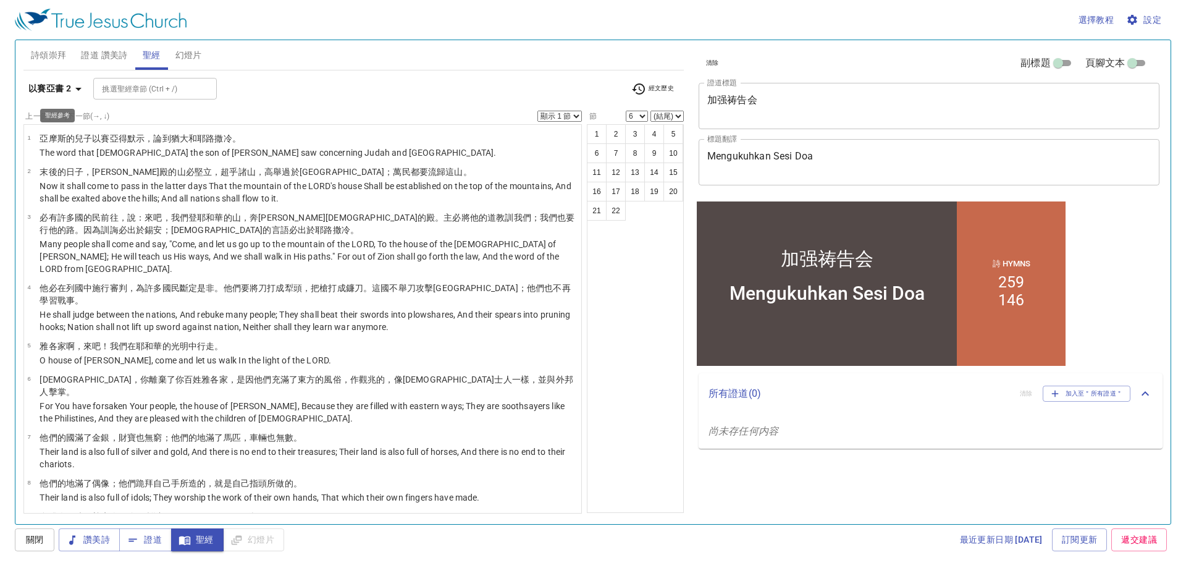
click at [64, 83] on b "以賽亞書 2" at bounding box center [49, 88] width 43 height 15
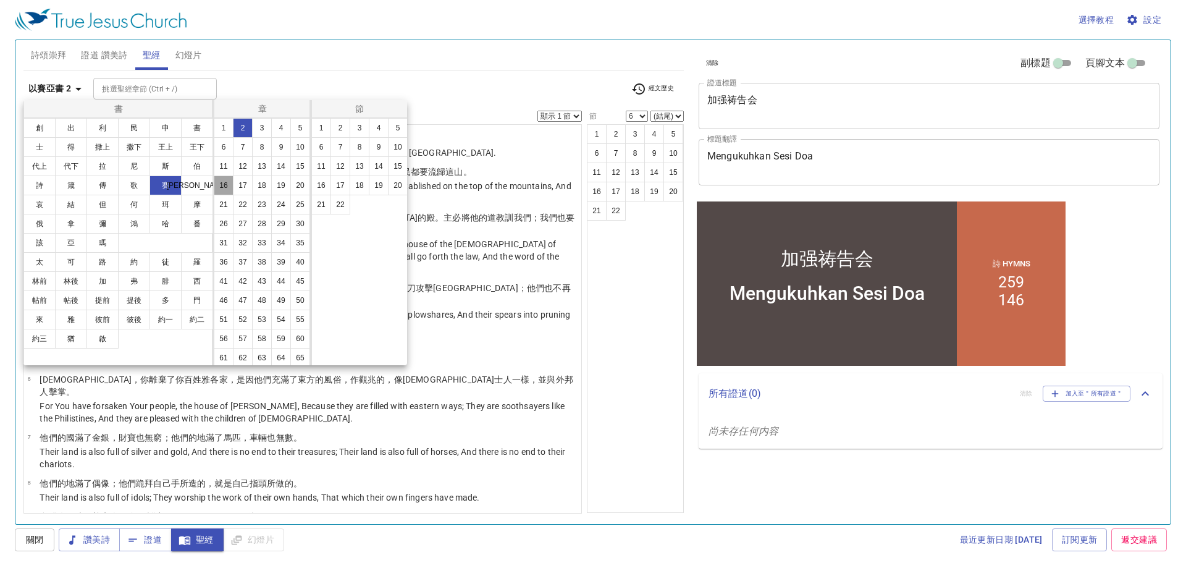
click at [233, 189] on button "16" at bounding box center [224, 185] width 20 height 20
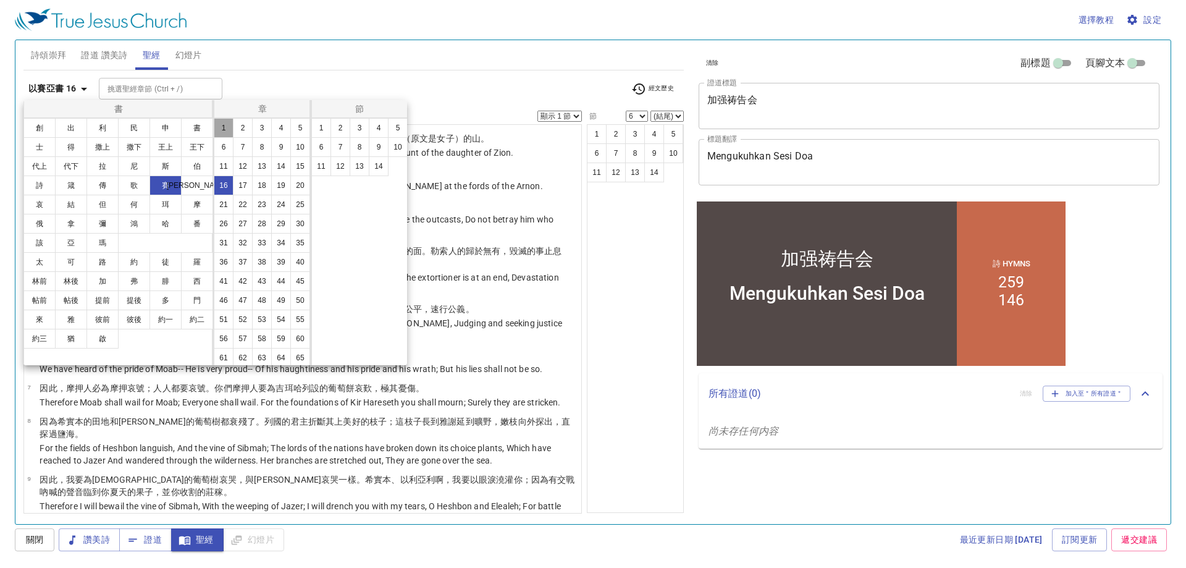
click at [219, 120] on button "1" at bounding box center [224, 128] width 20 height 20
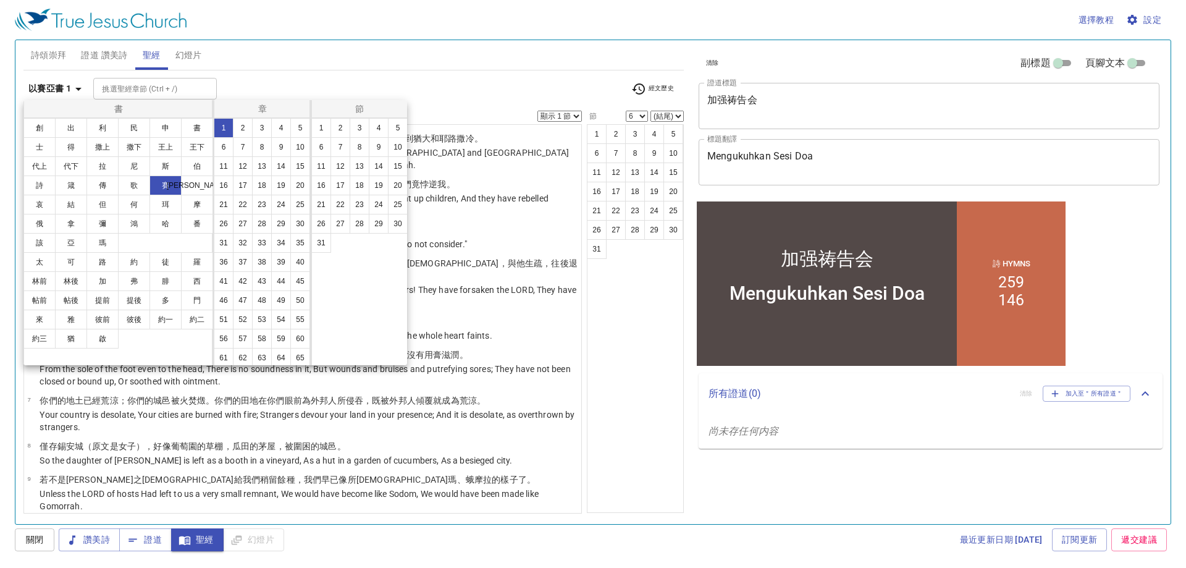
click at [269, 69] on div at bounding box center [593, 284] width 1186 height 568
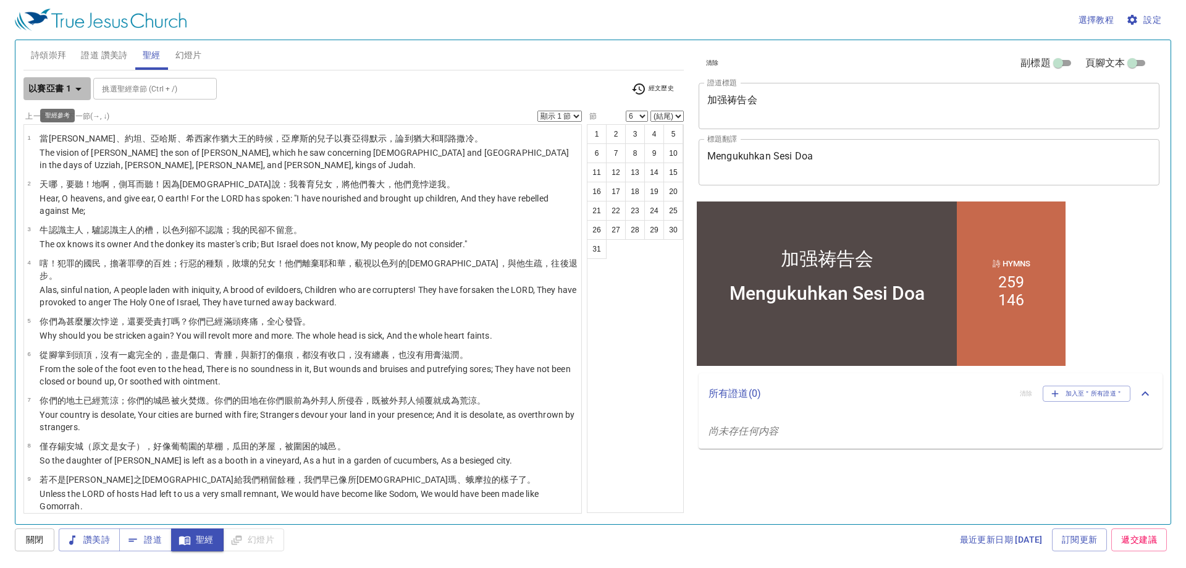
click at [74, 90] on icon "button" at bounding box center [78, 89] width 15 height 15
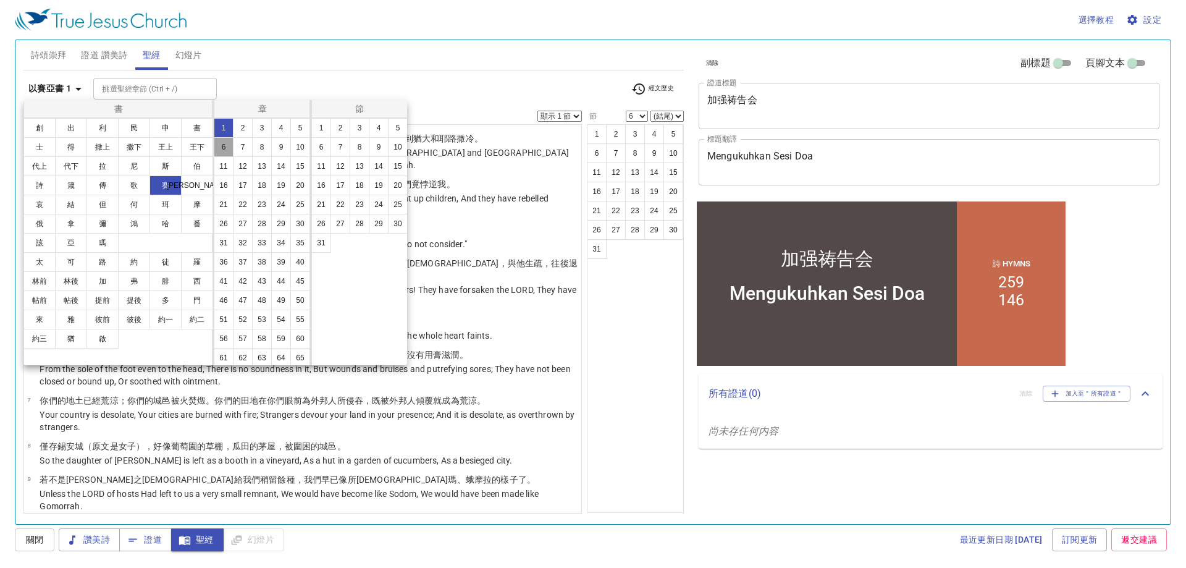
click at [233, 143] on button "6" at bounding box center [224, 147] width 20 height 20
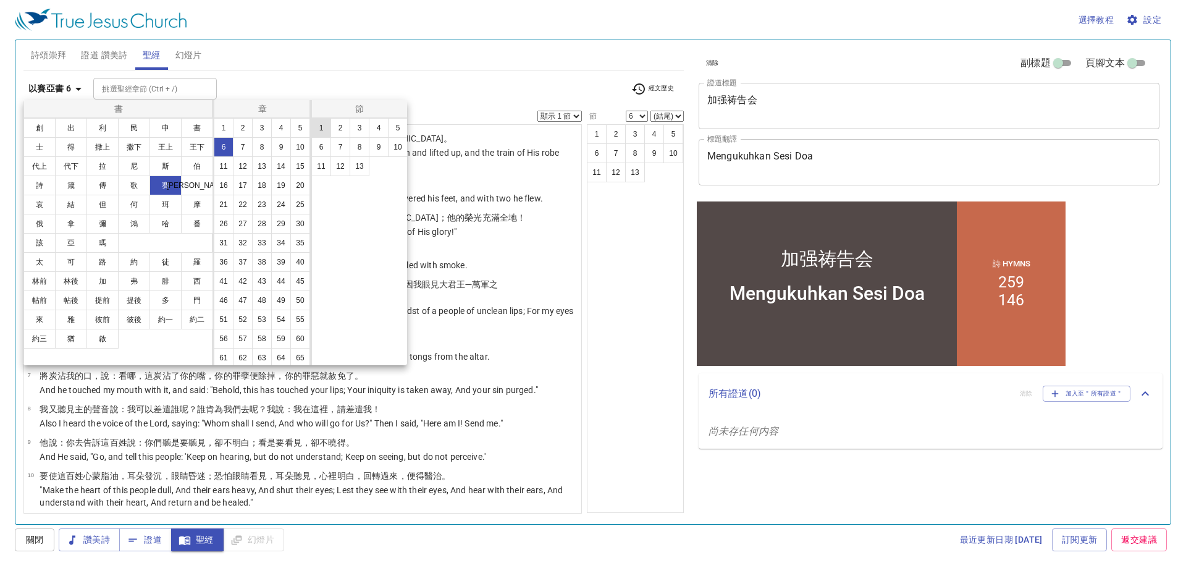
click at [321, 121] on button "1" at bounding box center [321, 128] width 20 height 20
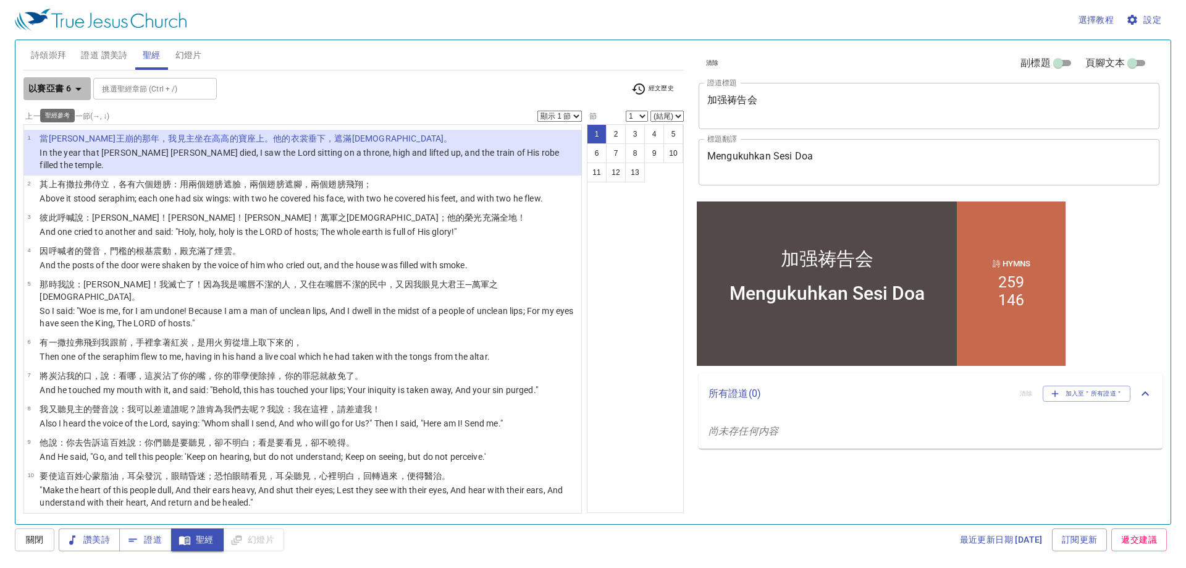
click at [63, 81] on b "以賽亞書 6" at bounding box center [49, 88] width 43 height 15
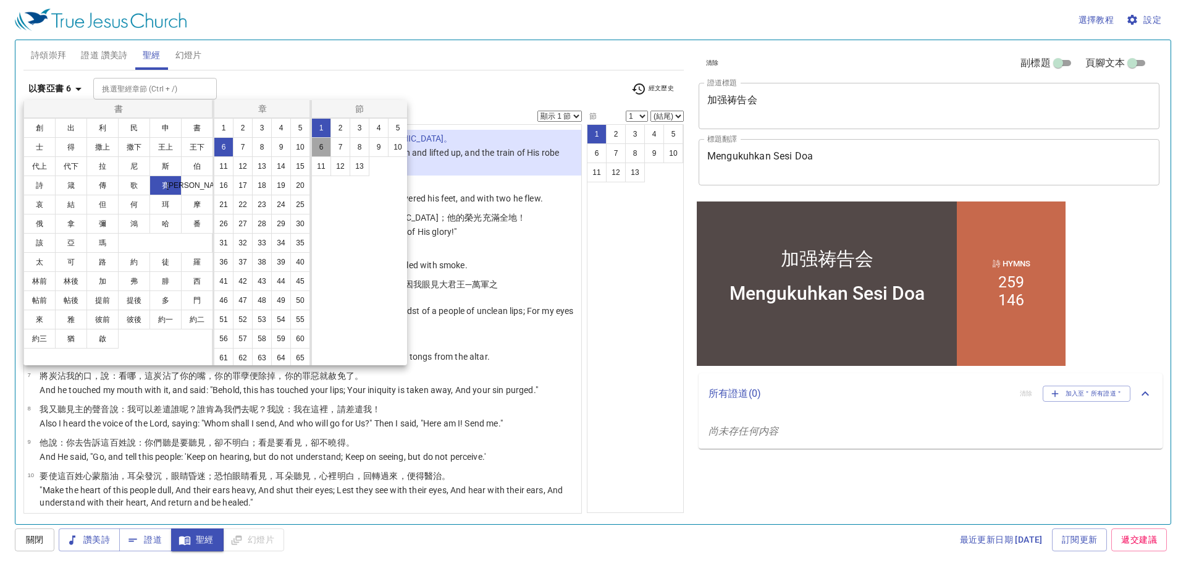
click at [324, 146] on button "6" at bounding box center [321, 147] width 20 height 20
select select "6"
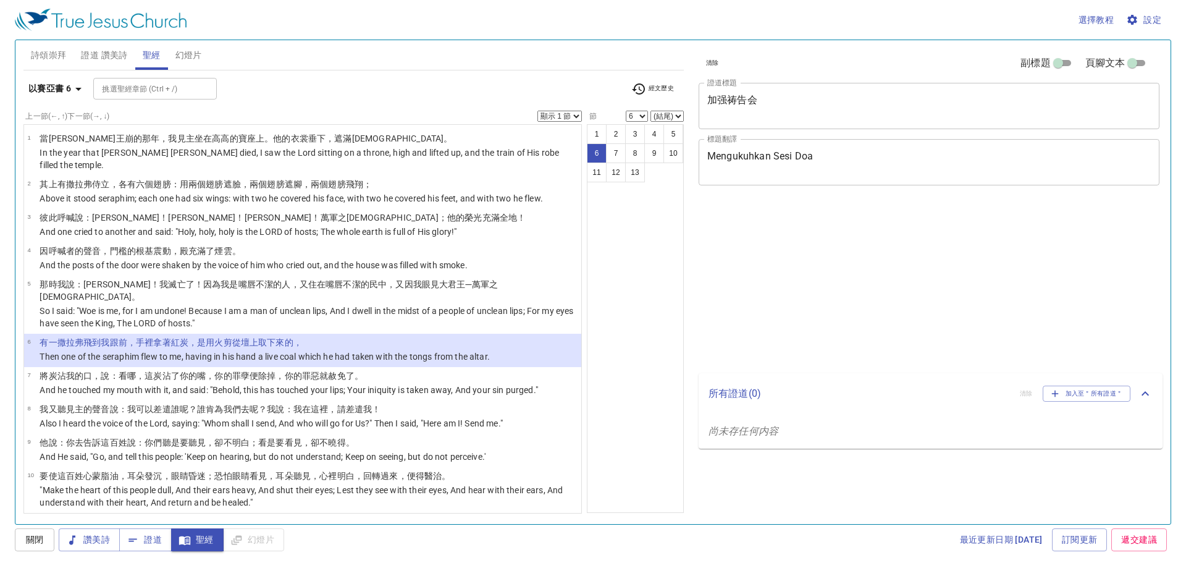
select select "6"
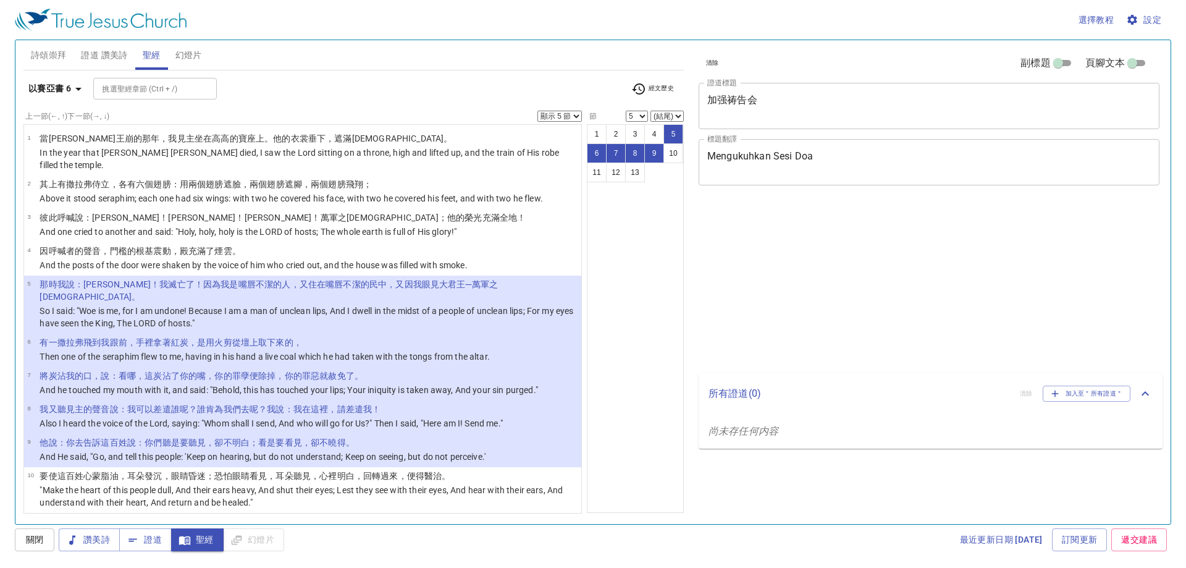
select select "5"
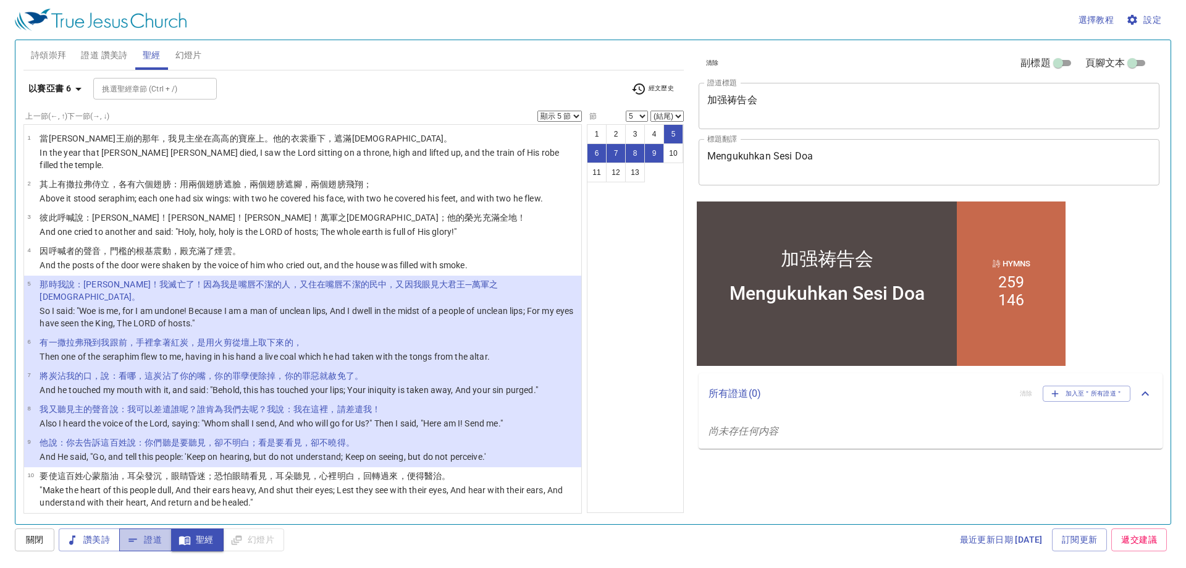
click at [147, 544] on span "證道" at bounding box center [145, 539] width 33 height 15
click at [88, 539] on span "讚美詩" at bounding box center [89, 539] width 41 height 15
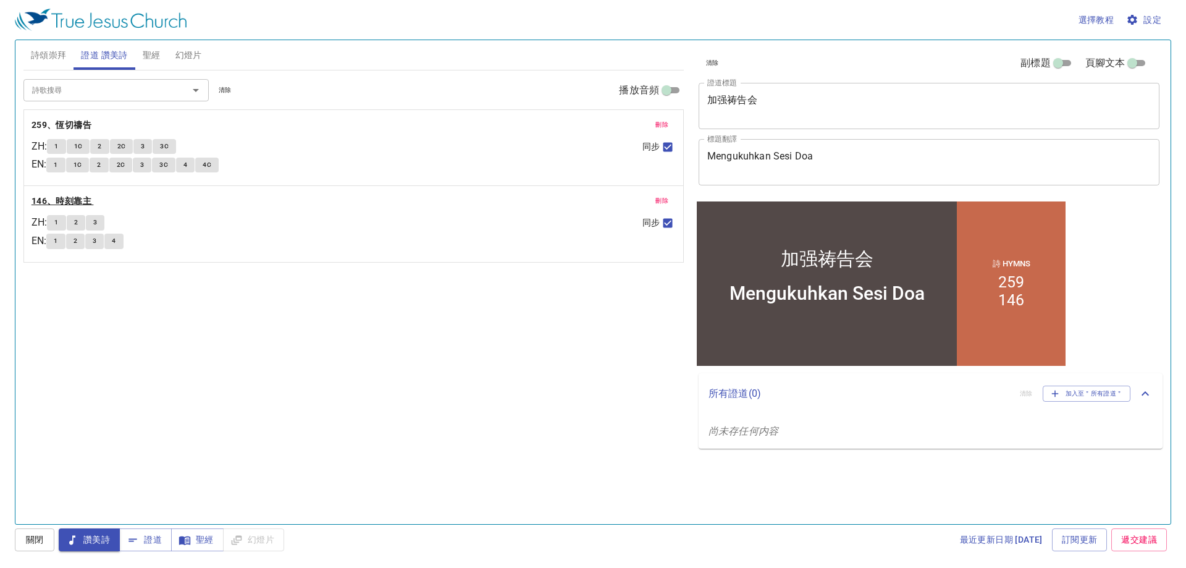
click at [73, 204] on b "146、時刻靠主" at bounding box center [62, 200] width 60 height 15
click at [56, 224] on button "1" at bounding box center [56, 222] width 19 height 15
click at [78, 225] on span "2" at bounding box center [76, 222] width 4 height 11
click at [103, 227] on button "3" at bounding box center [95, 222] width 19 height 15
